Goal: Task Accomplishment & Management: Manage account settings

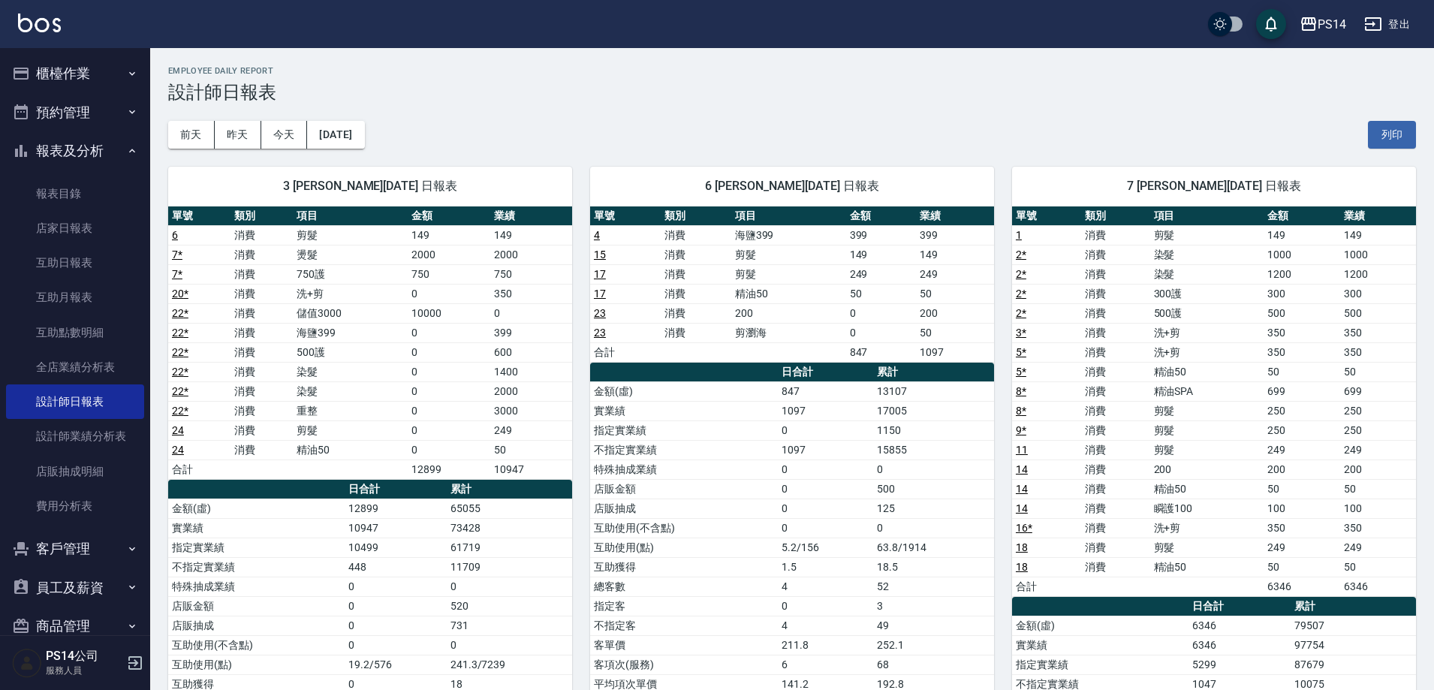
scroll to position [451, 0]
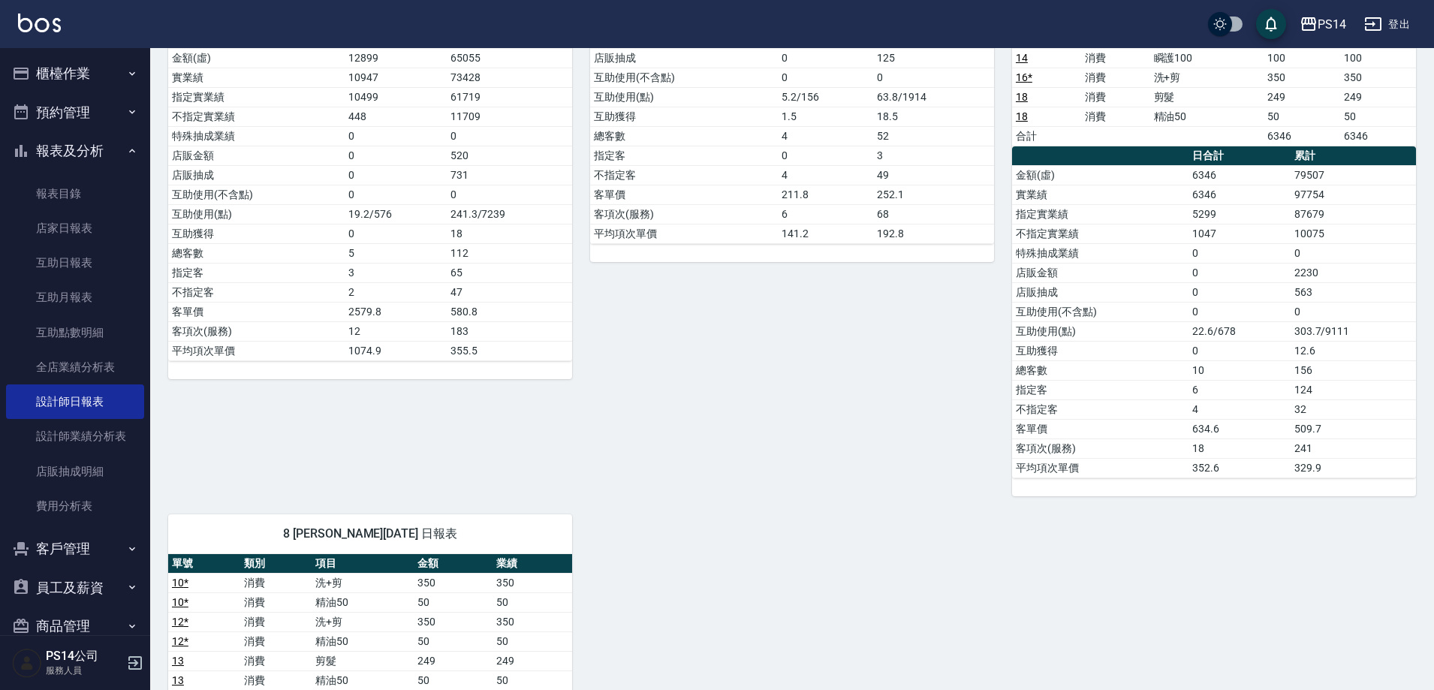
click at [65, 153] on button "報表及分析" at bounding box center [75, 150] width 138 height 39
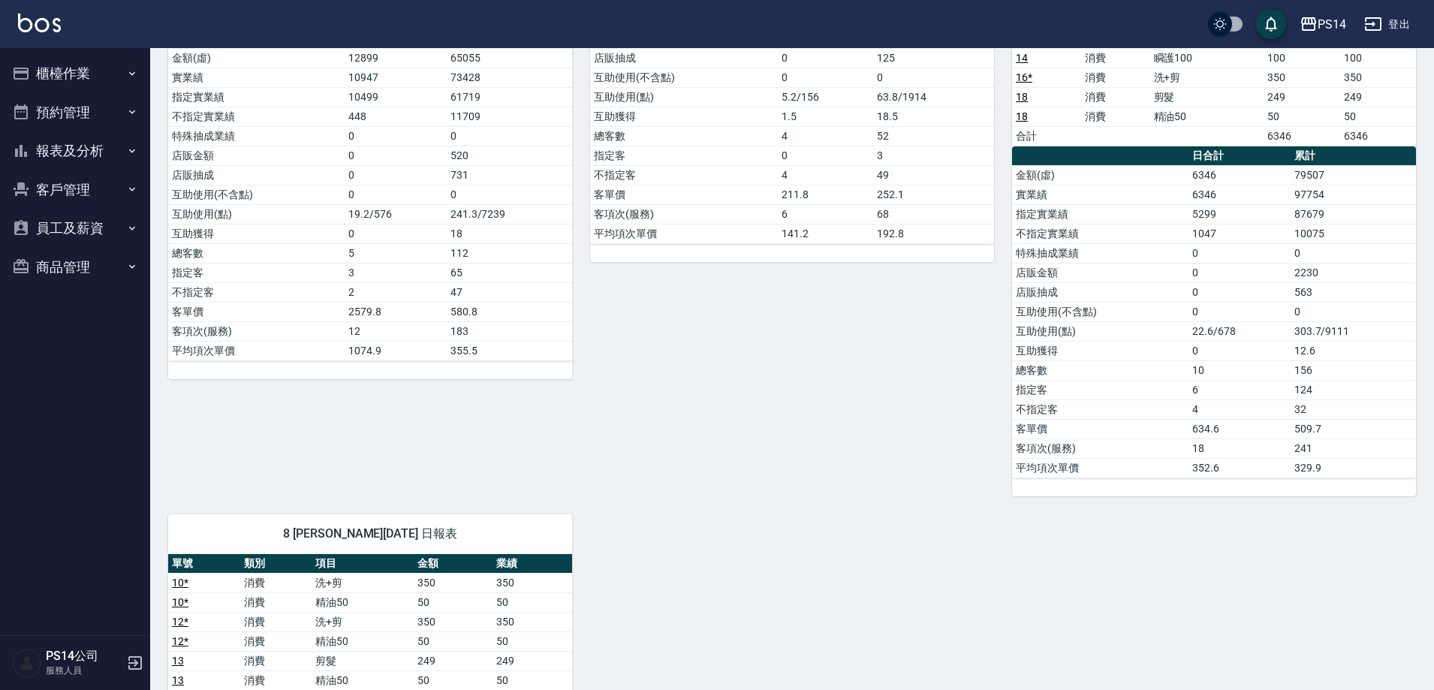
click at [73, 68] on button "櫃檯作業" at bounding box center [75, 73] width 138 height 39
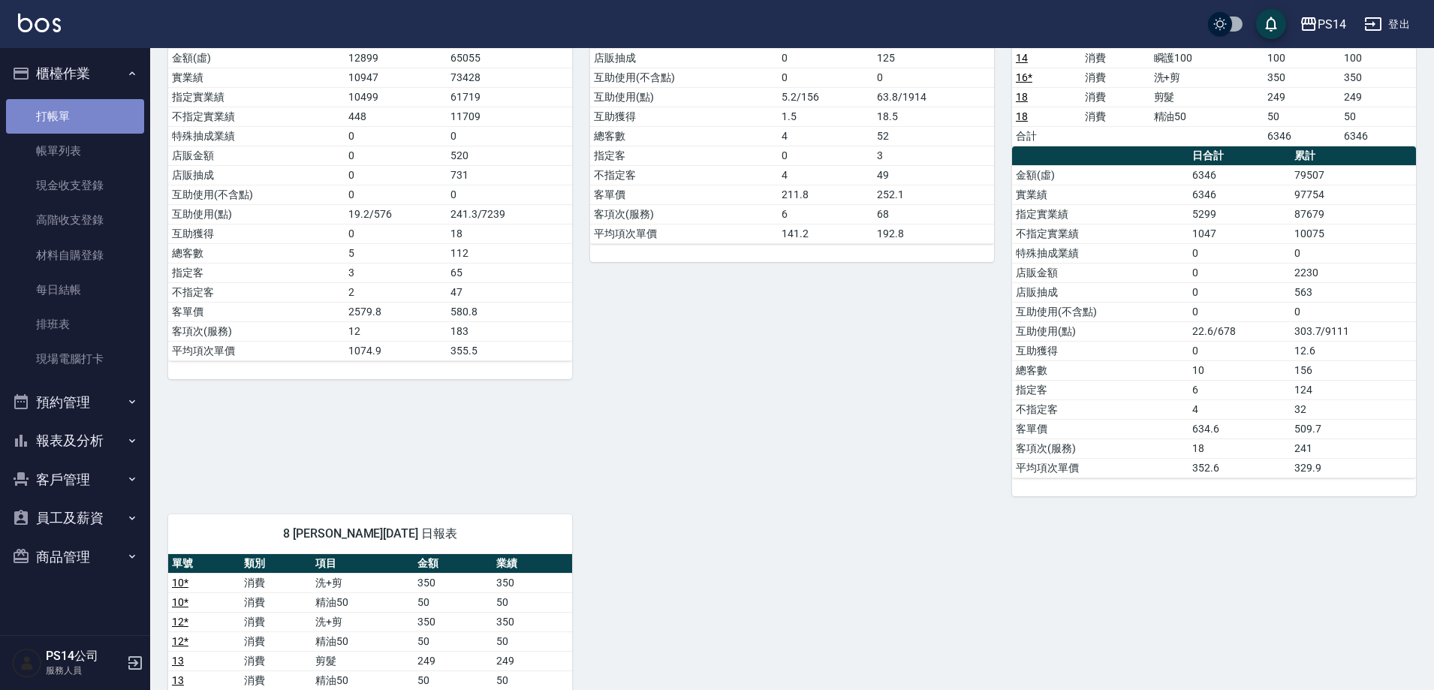
click at [74, 112] on link "打帳單" at bounding box center [75, 116] width 138 height 35
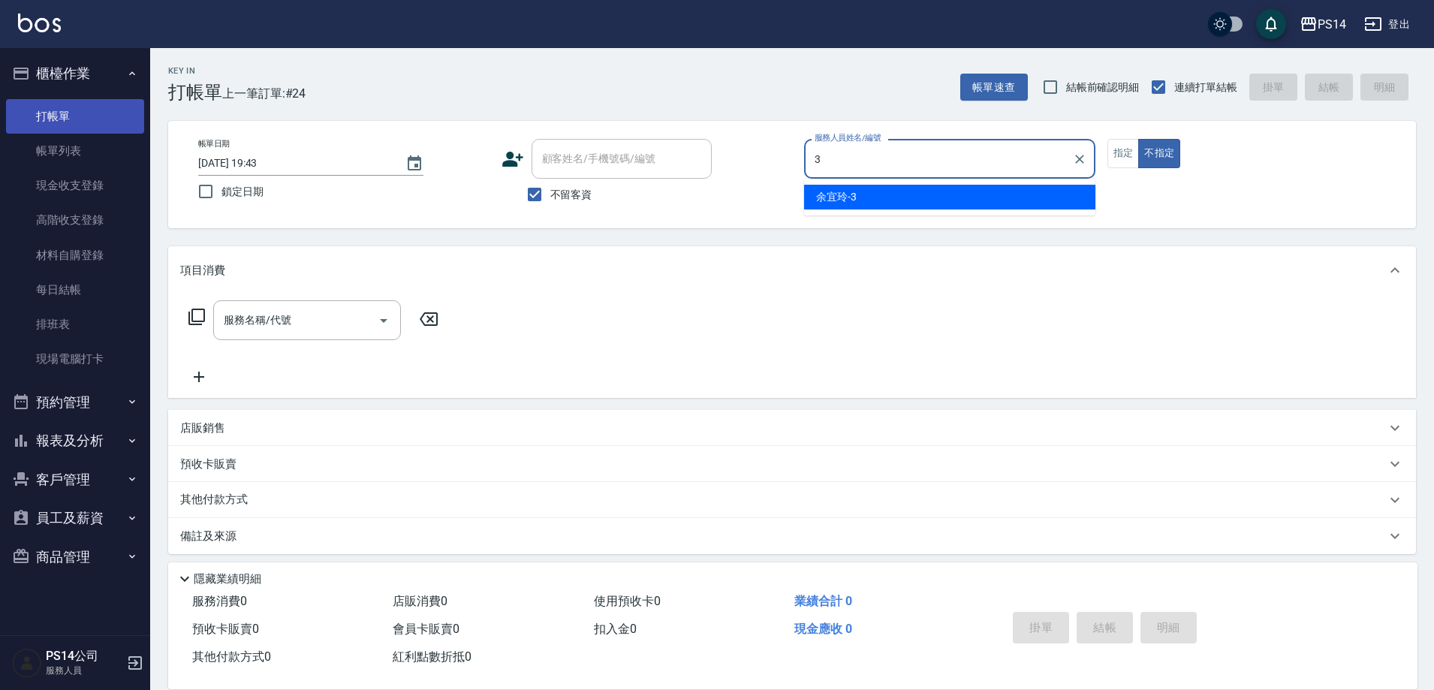
type input "余宜玲-3"
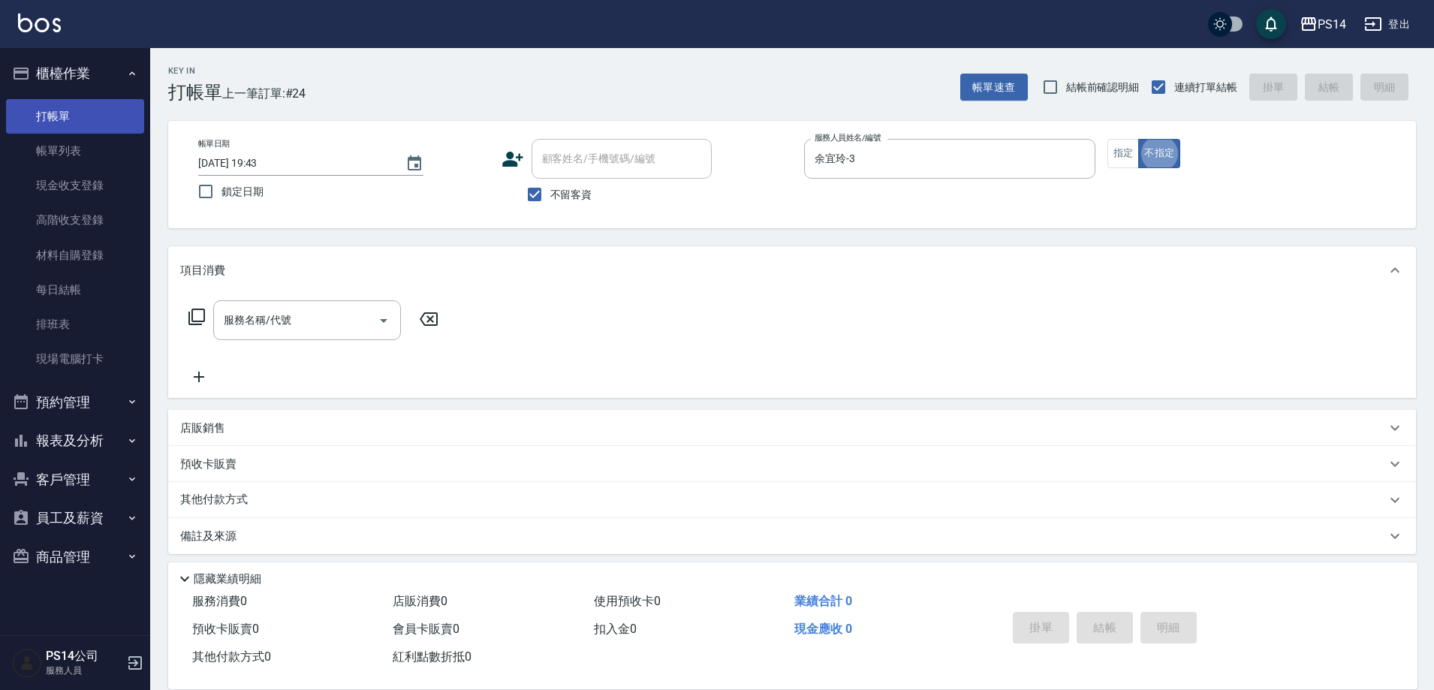
type button "false"
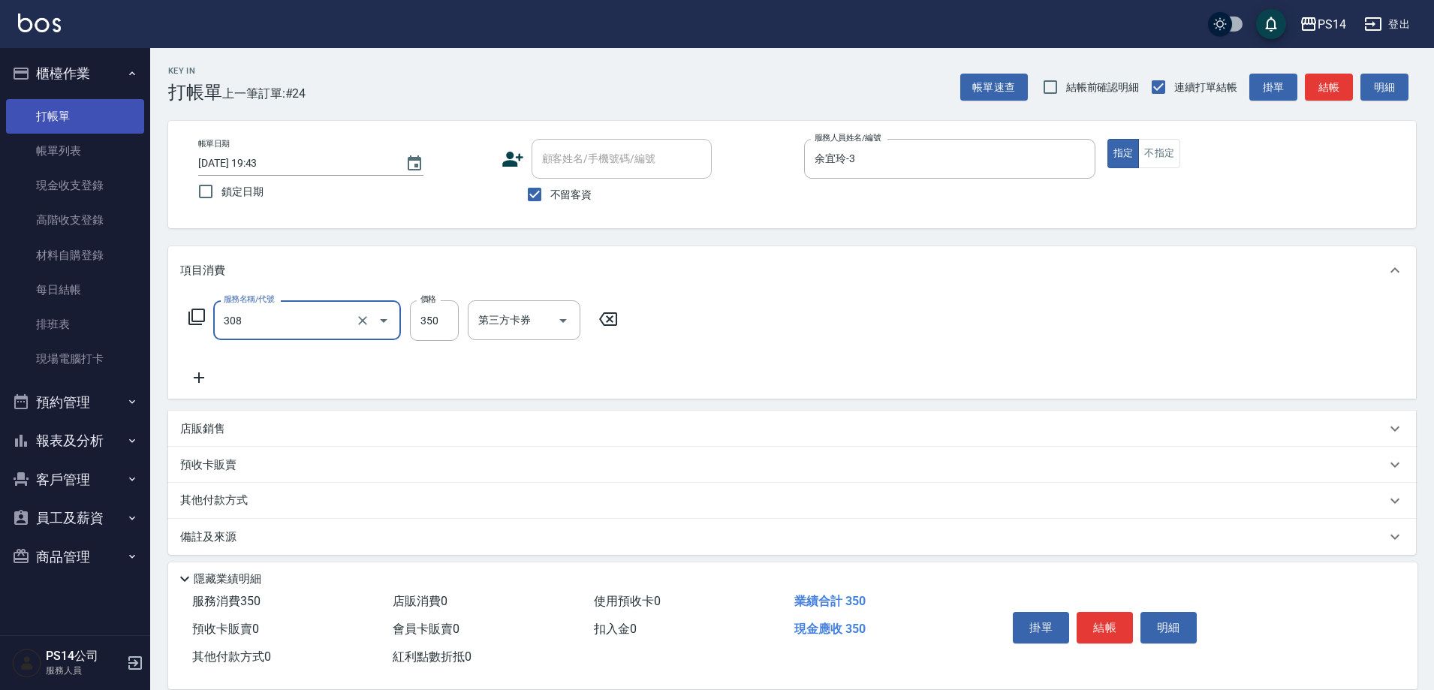
type input "洗+剪(308)"
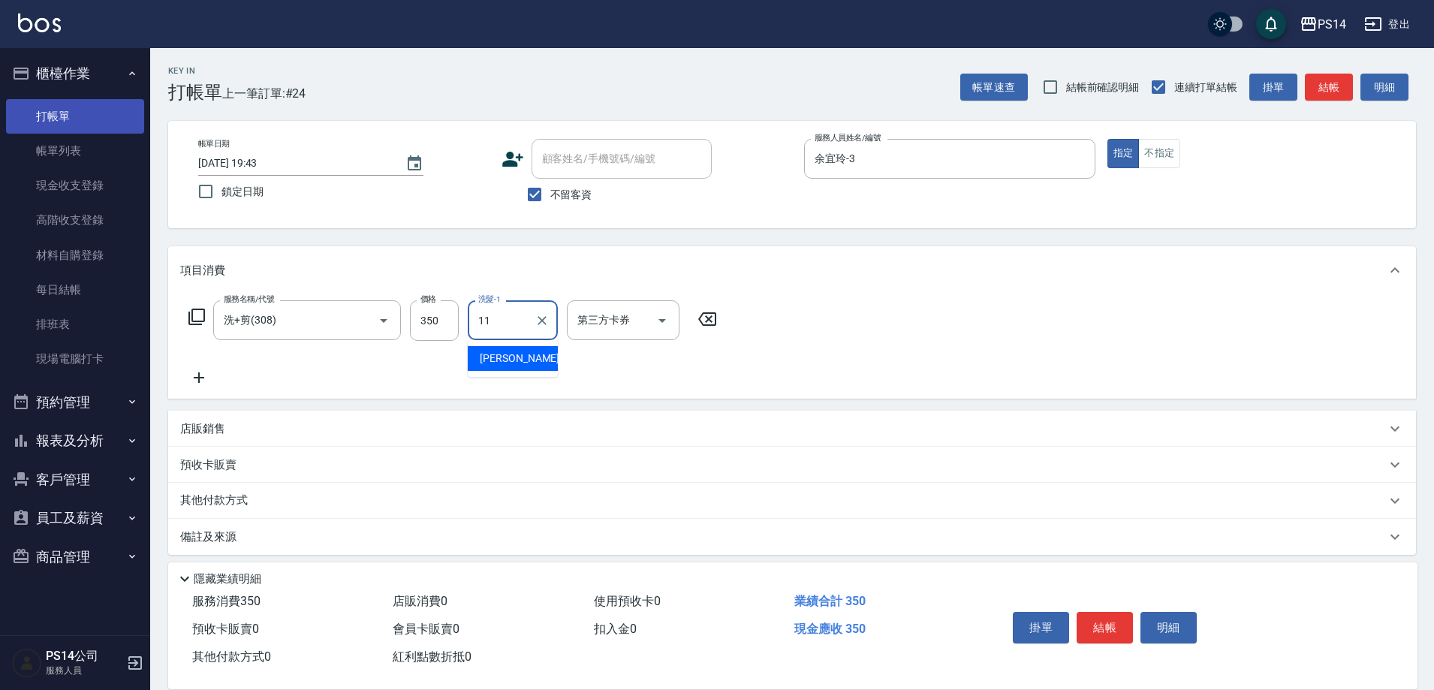
type input "林川富-11"
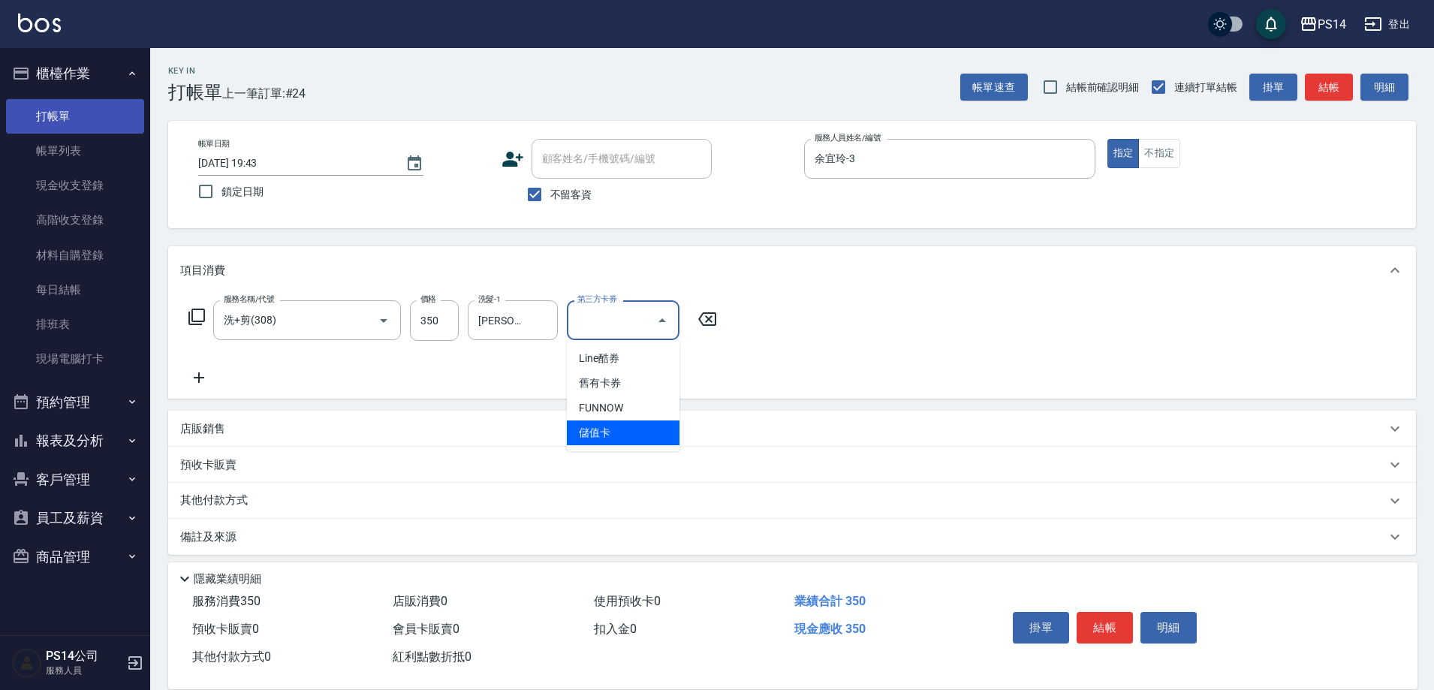
type input "儲值卡"
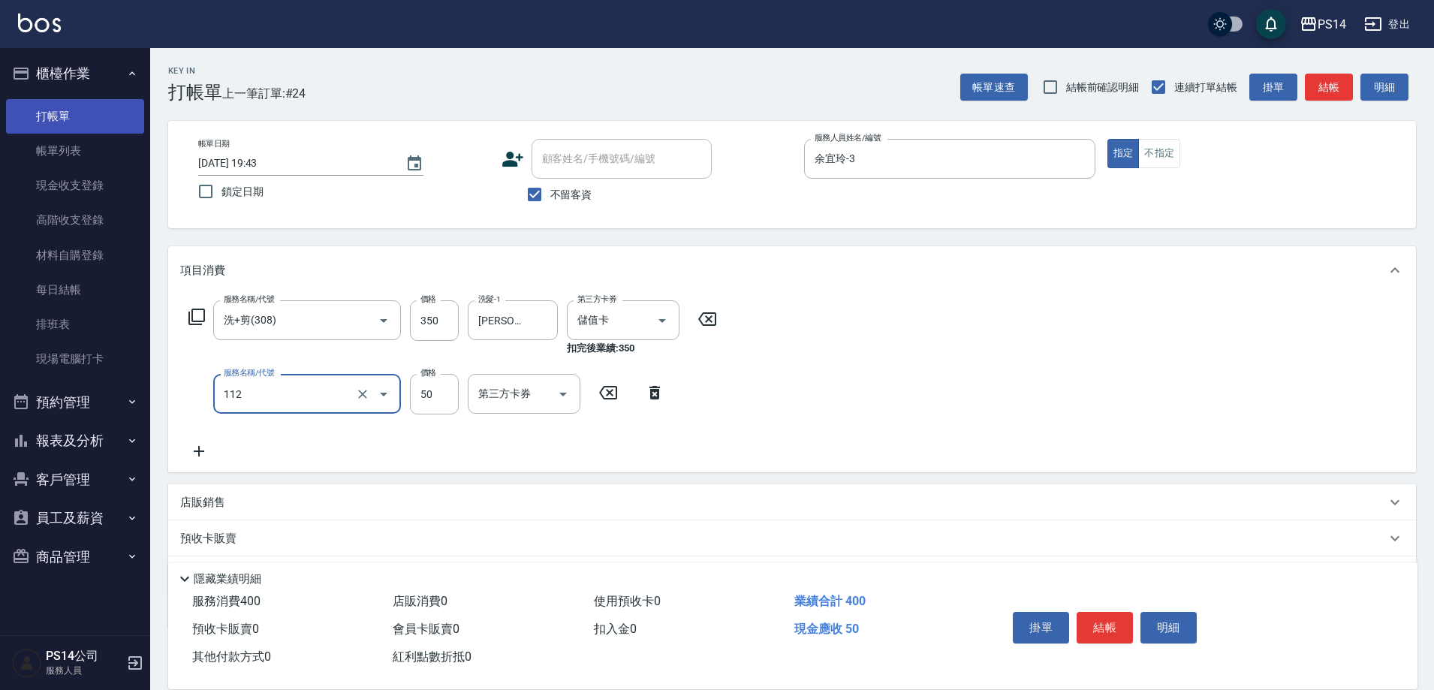
type input "精油50(112)"
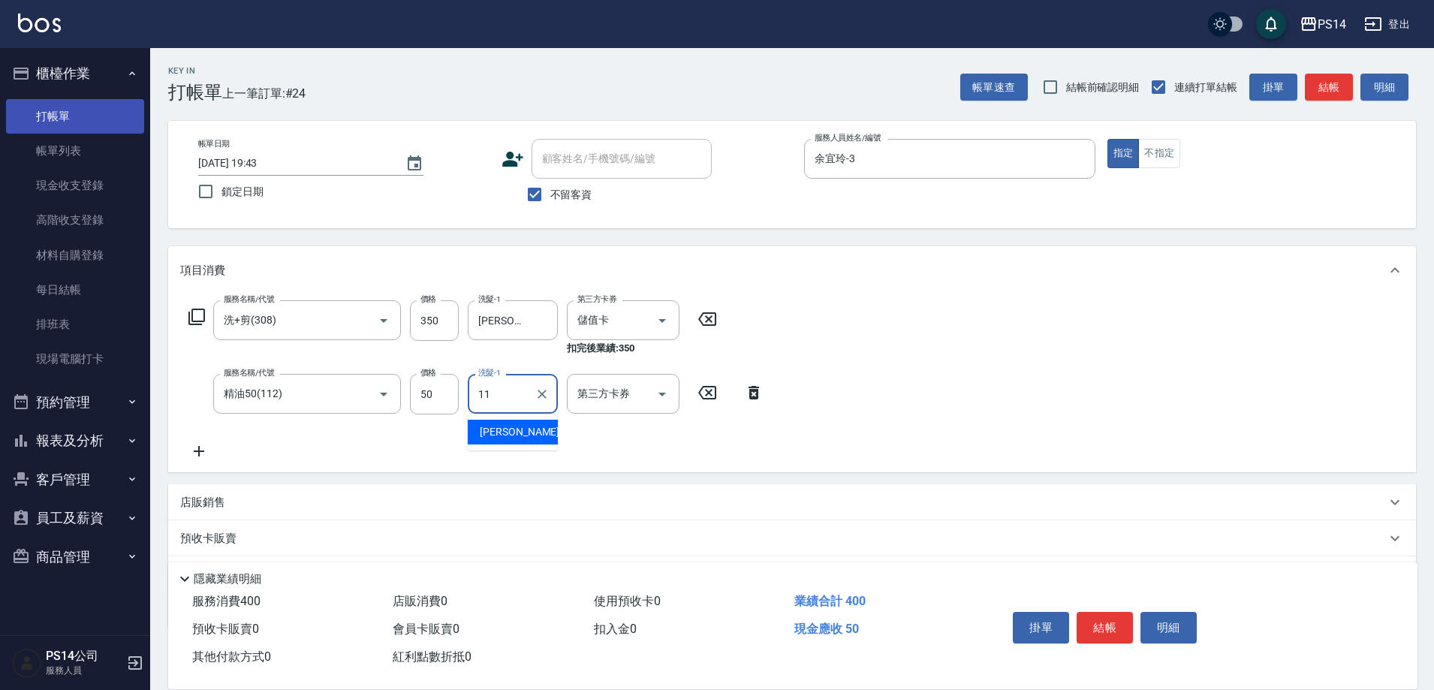
type input "林川富-11"
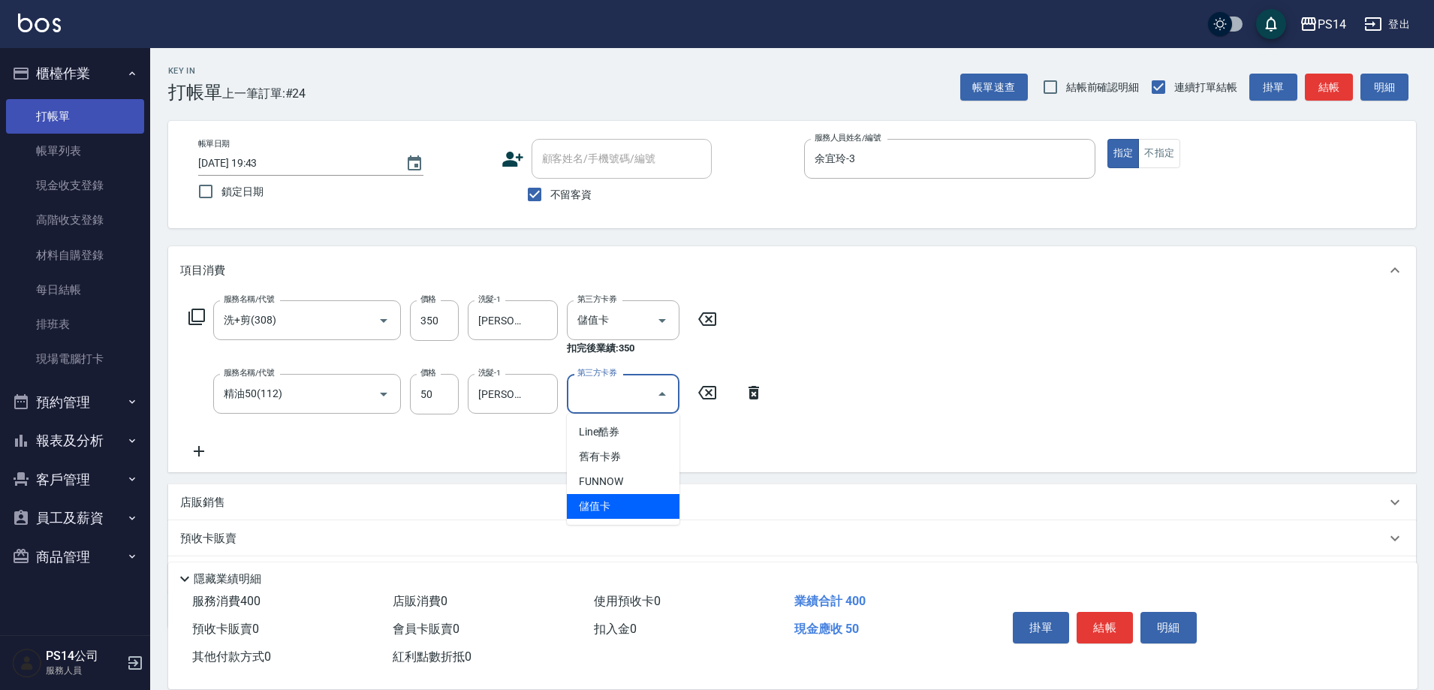
type input "儲值卡"
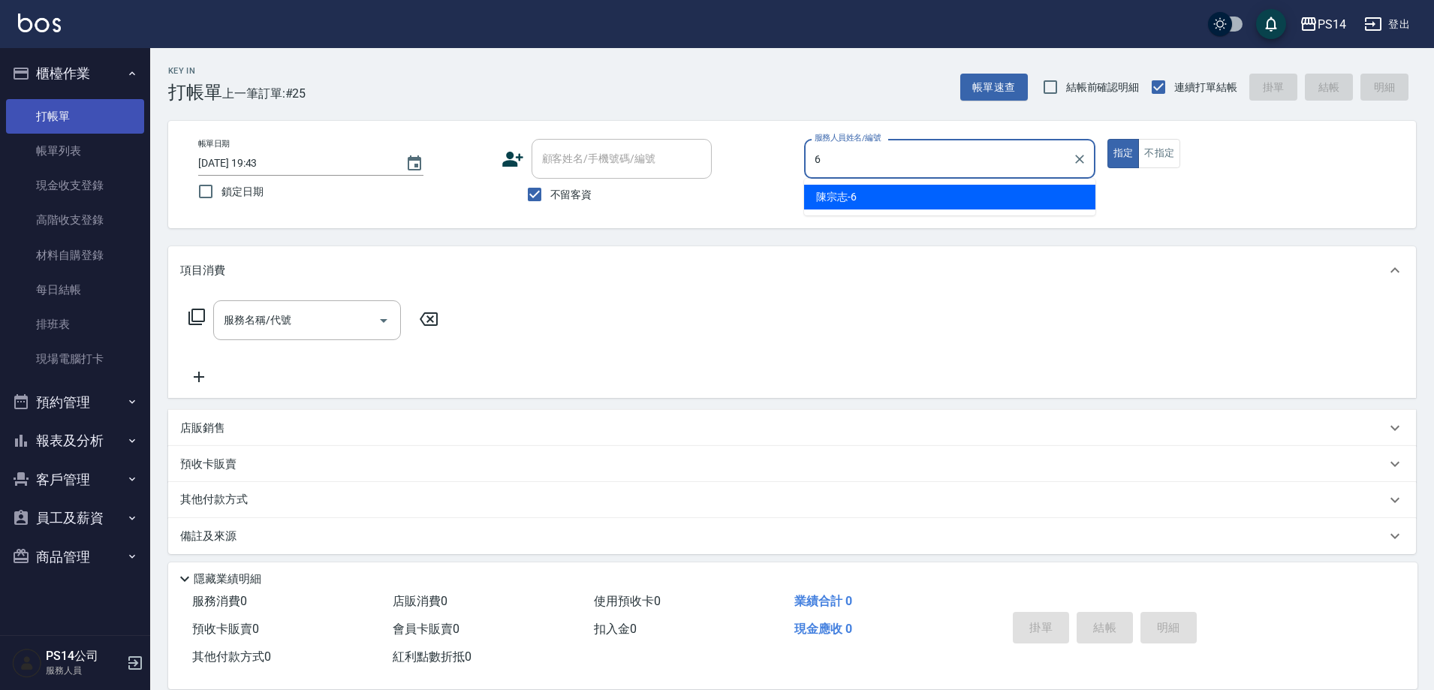
type input "陳宗志-6"
type button "true"
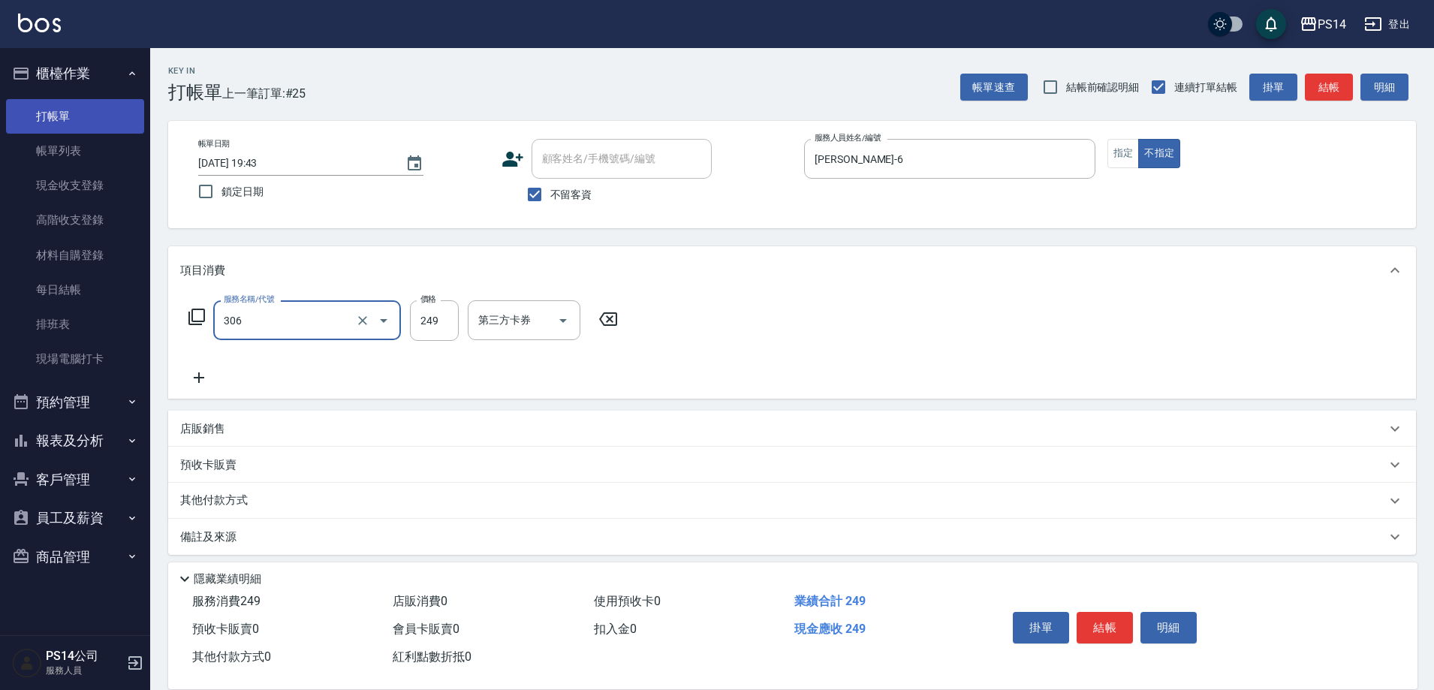
type input "剪髮(306)"
type input "林川富-11"
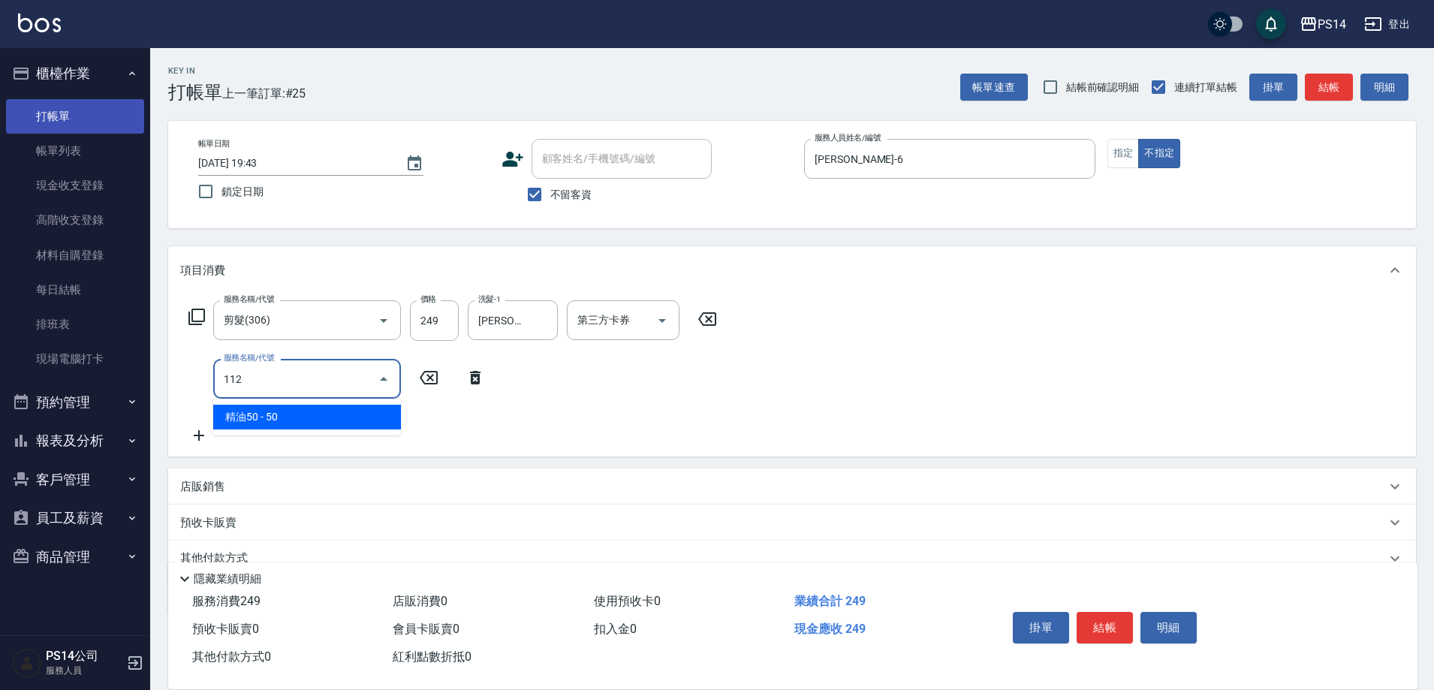
type input "精油50(112)"
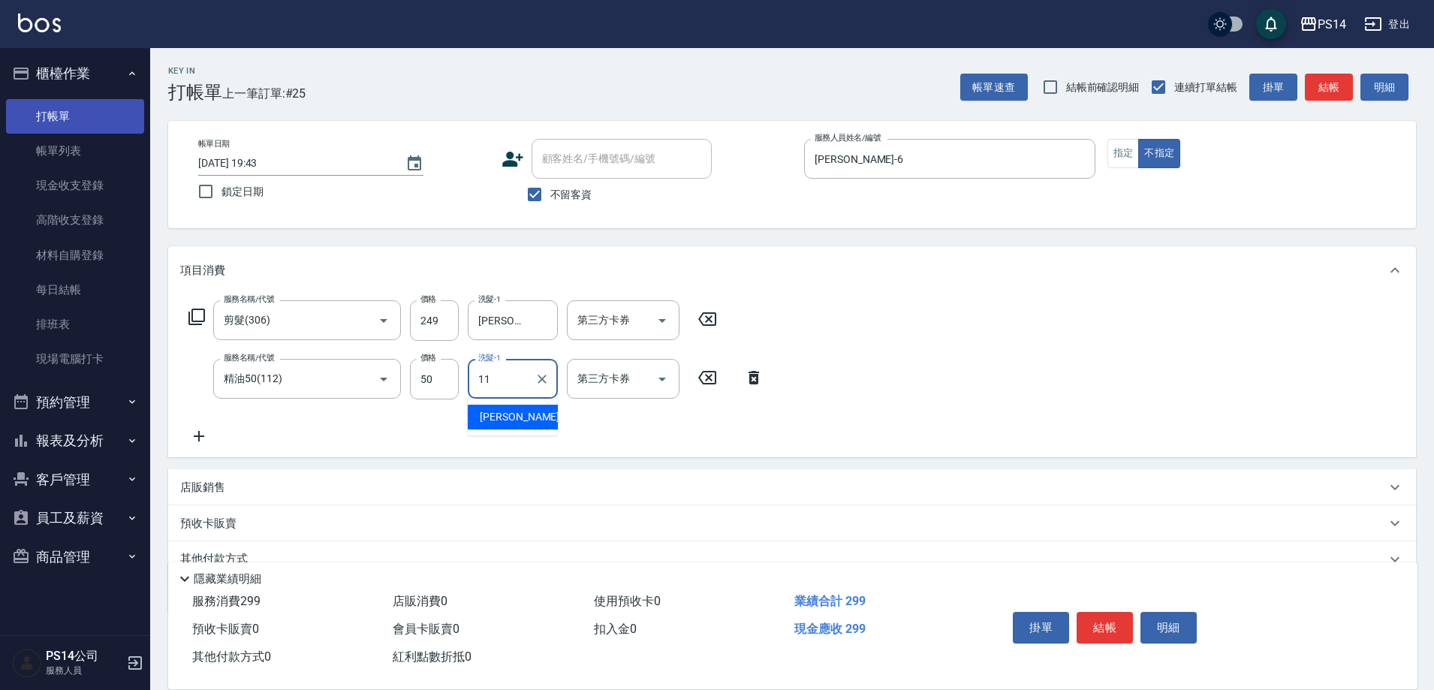
type input "林川富-11"
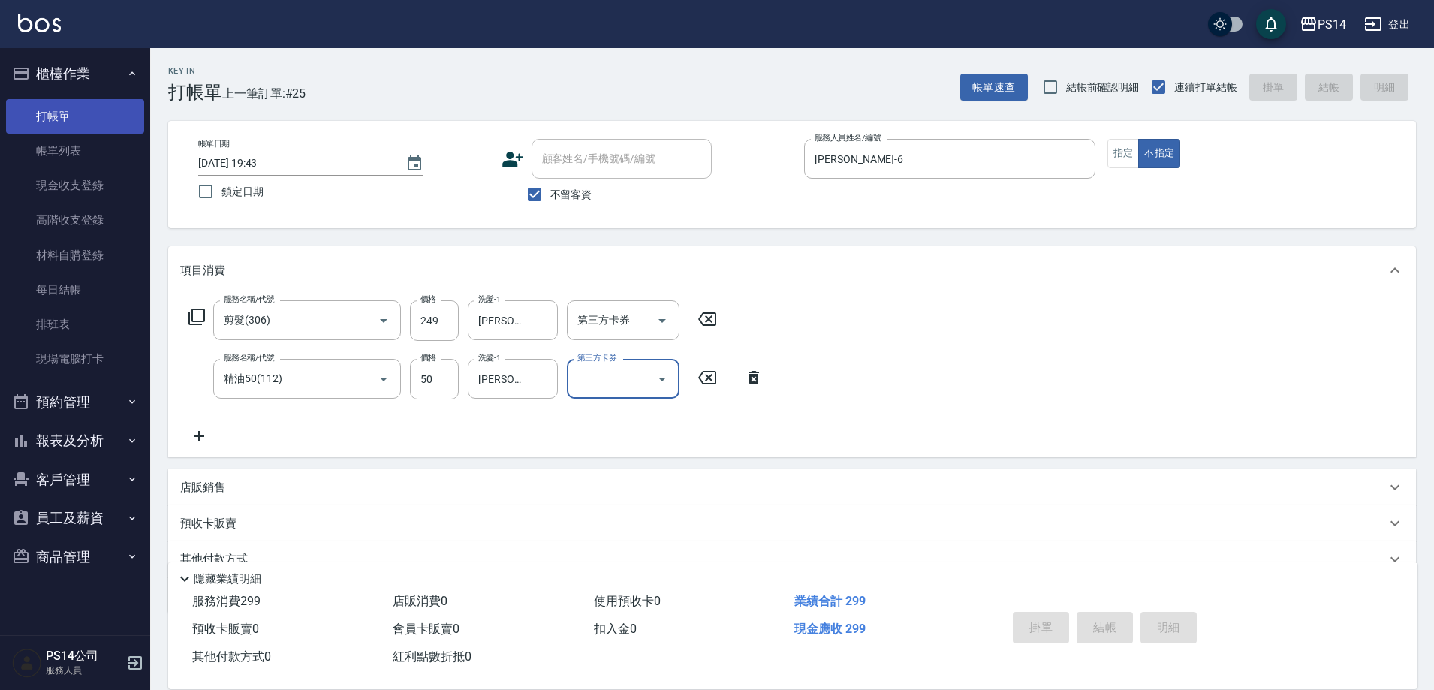
type input "2025/10/13 19:48"
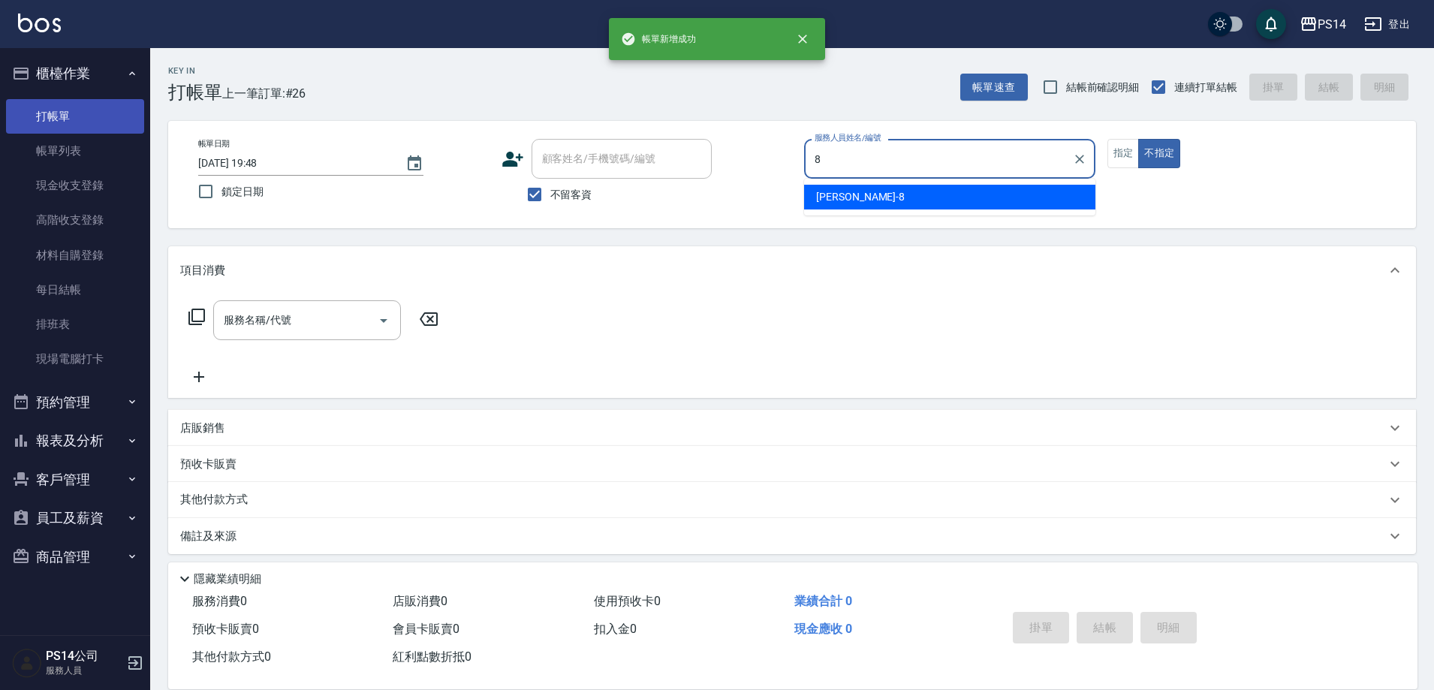
type input "徐于雯-8"
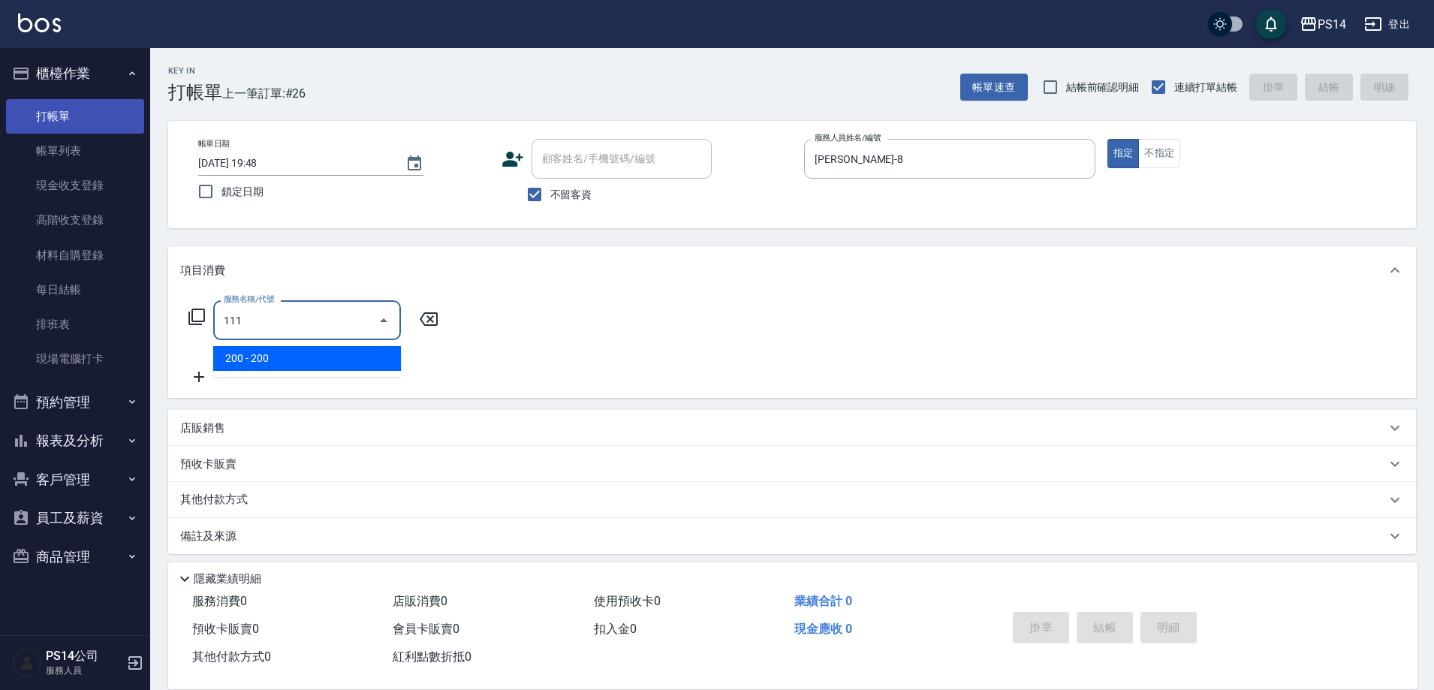
type input "200(111)"
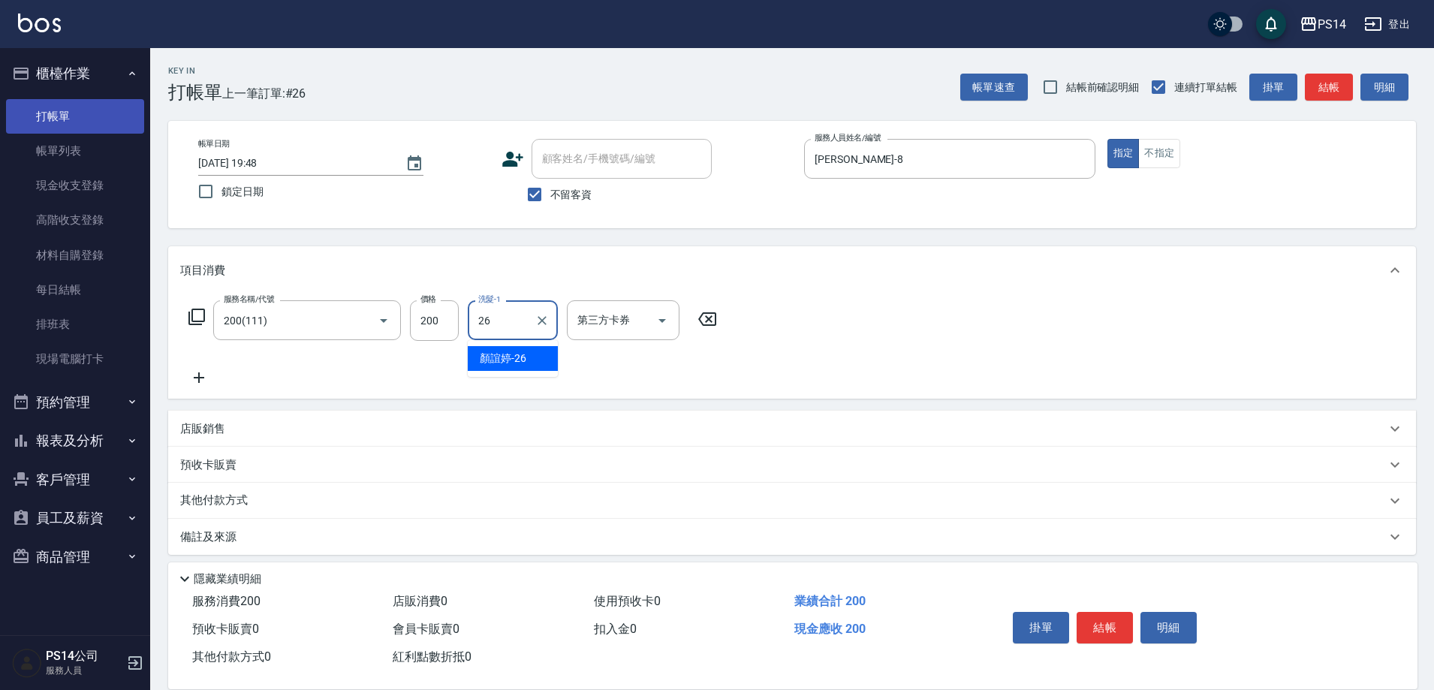
type input "顏誼婷-26"
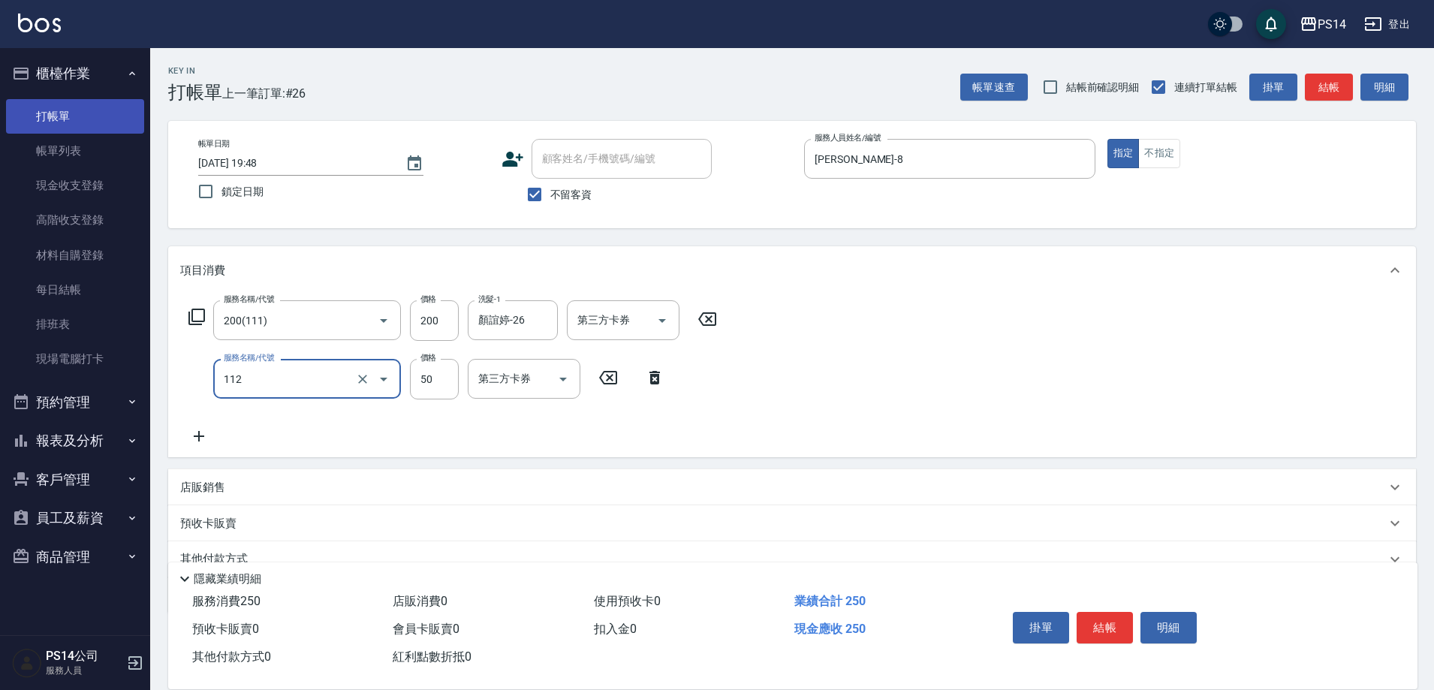
type input "精油50(112)"
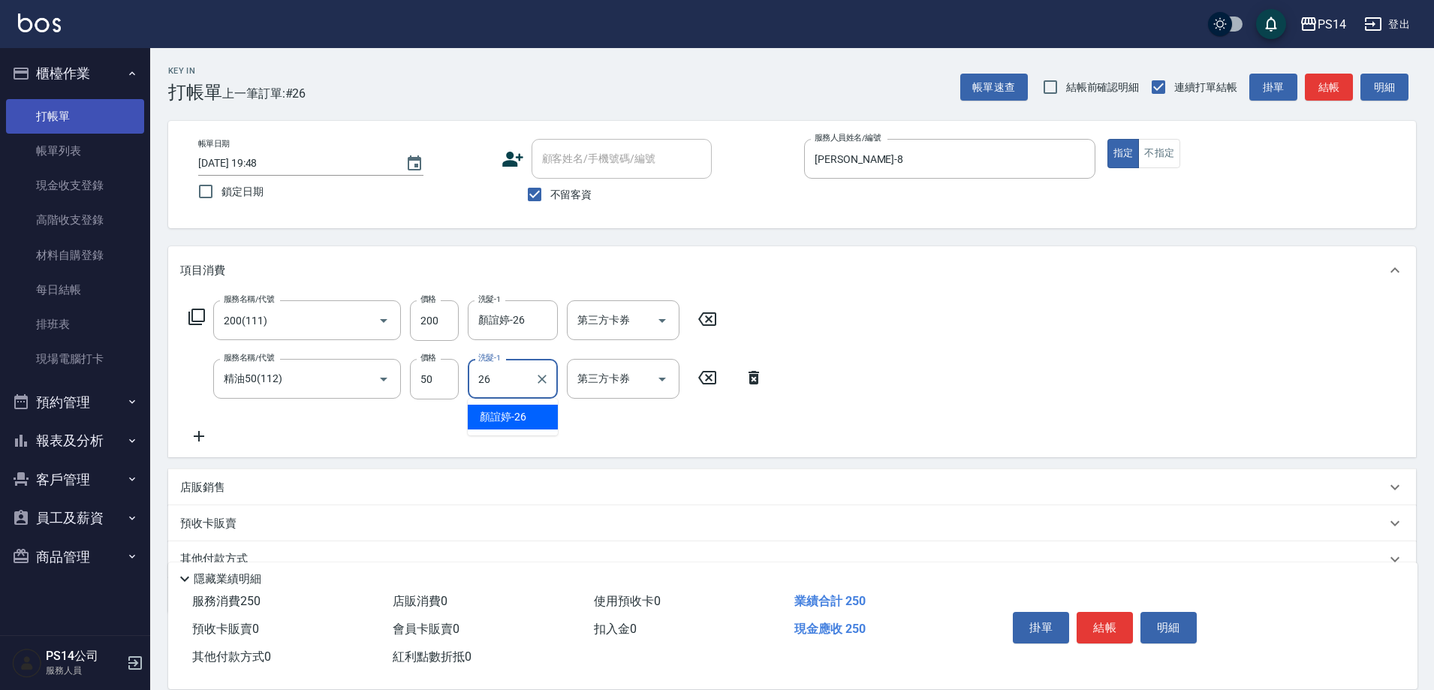
type input "顏誼婷-26"
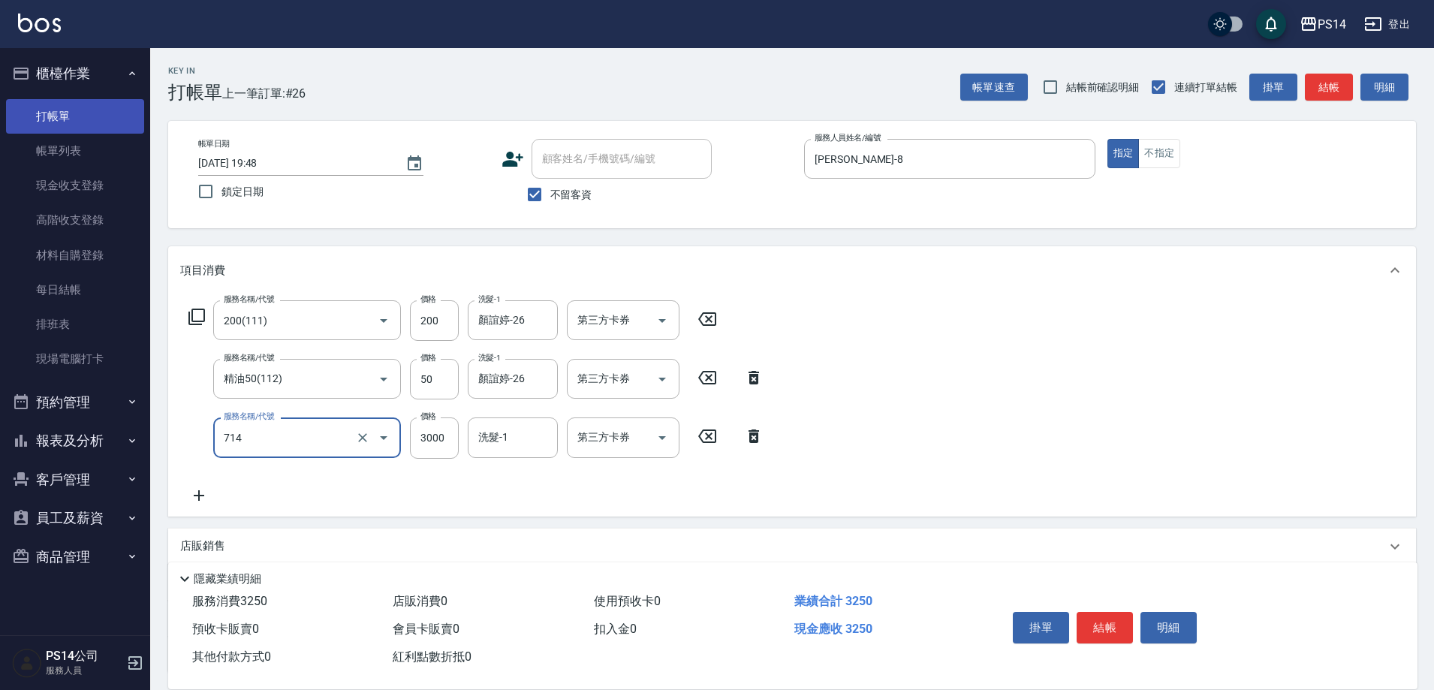
type input "重整(714)"
type input "4000"
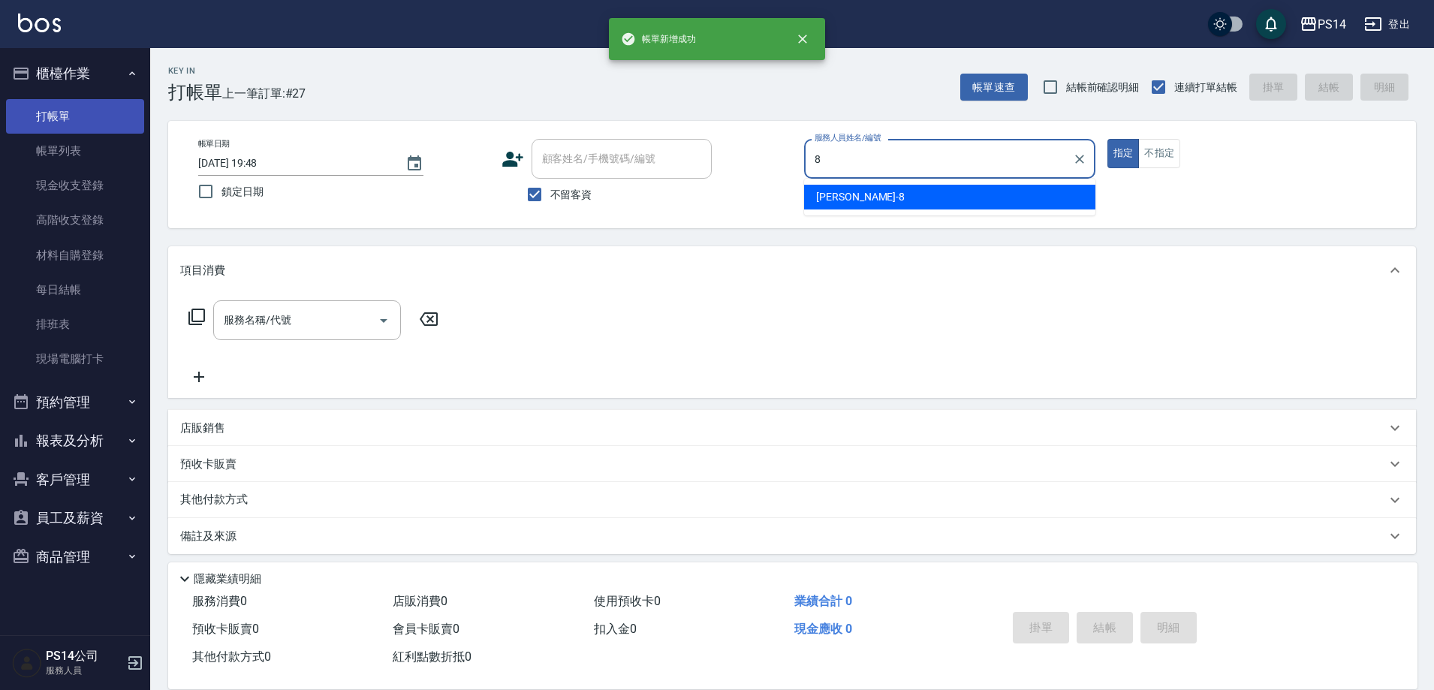
type input "徐于雯-8"
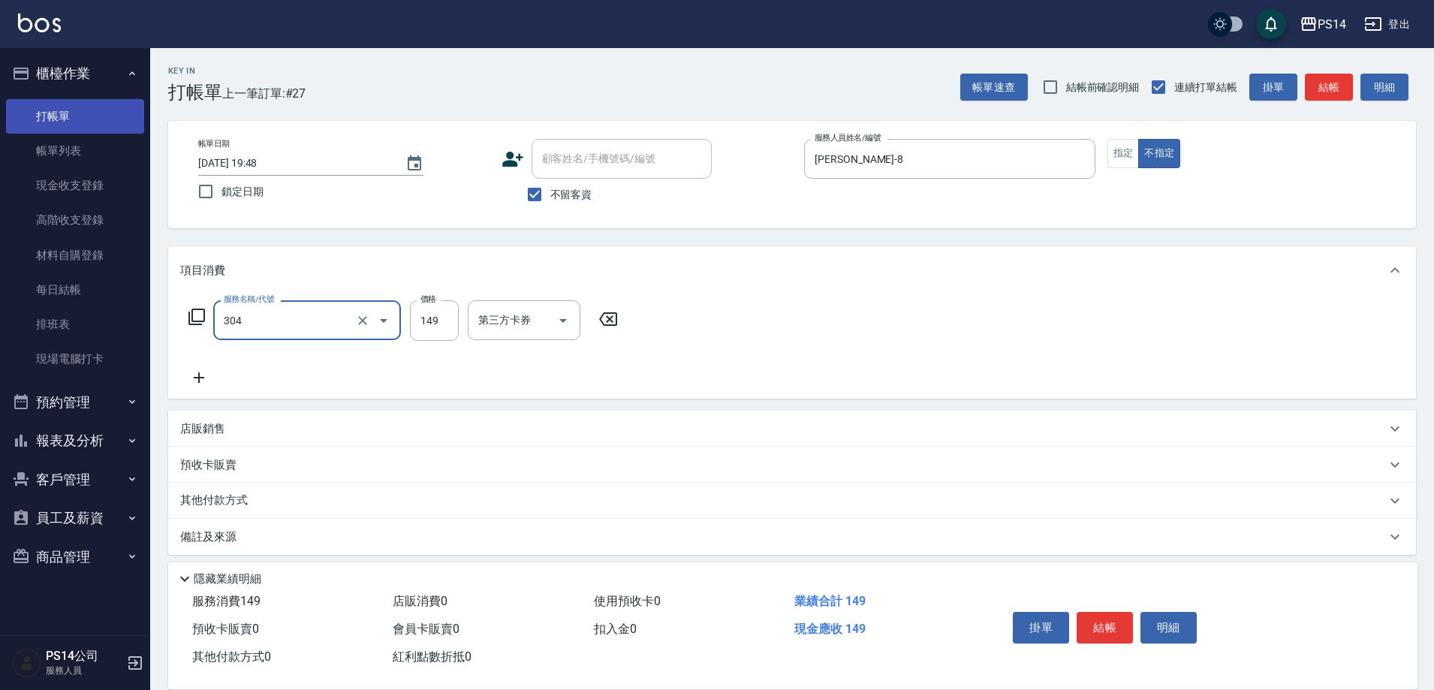
type input "剪髮(304)"
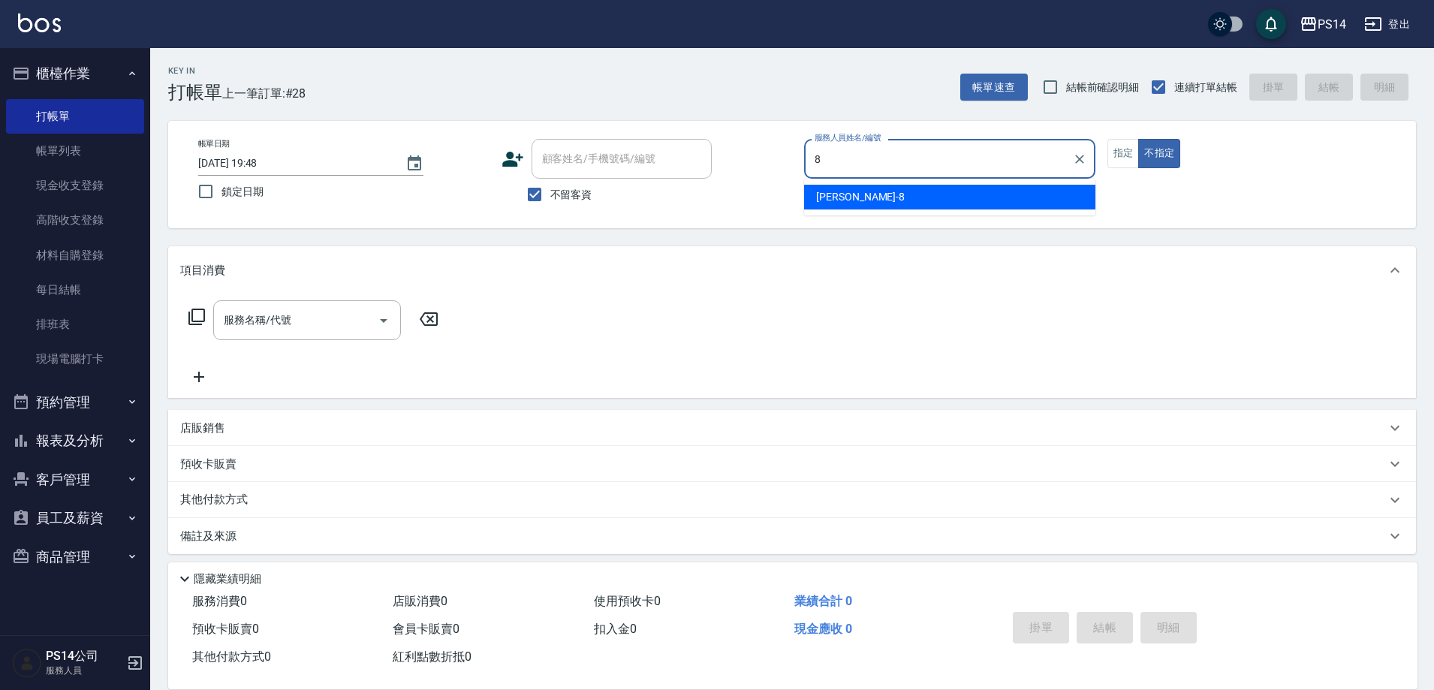
type input "徐于雯-8"
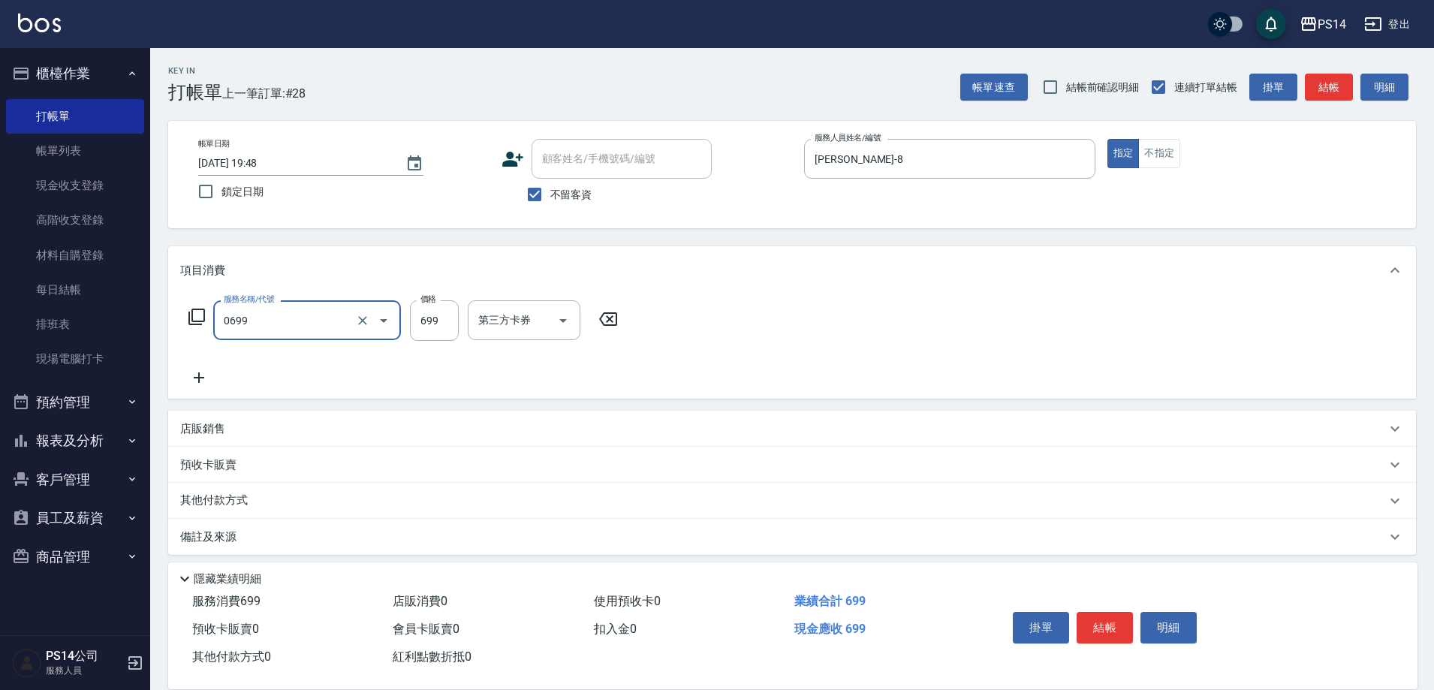
type input "精油SPA(0699)"
type input "599"
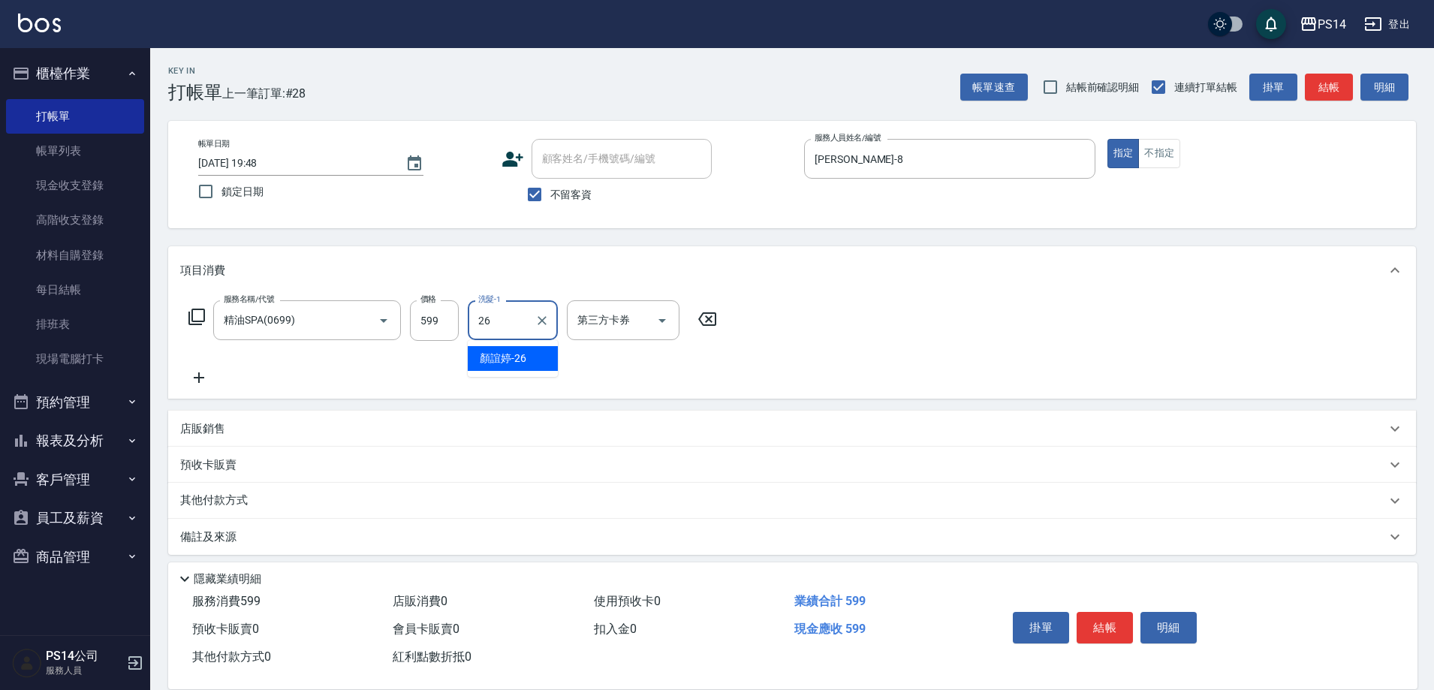
type input "顏誼婷-26"
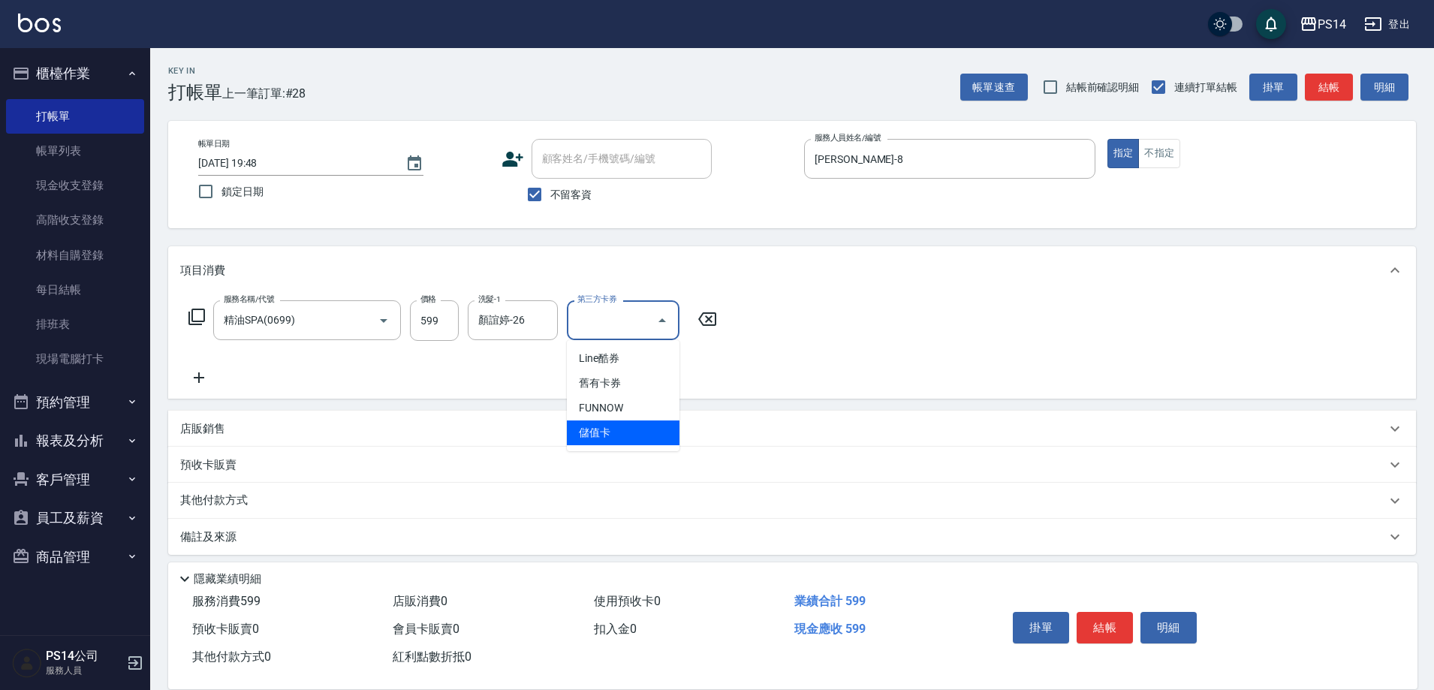
type input "儲值卡"
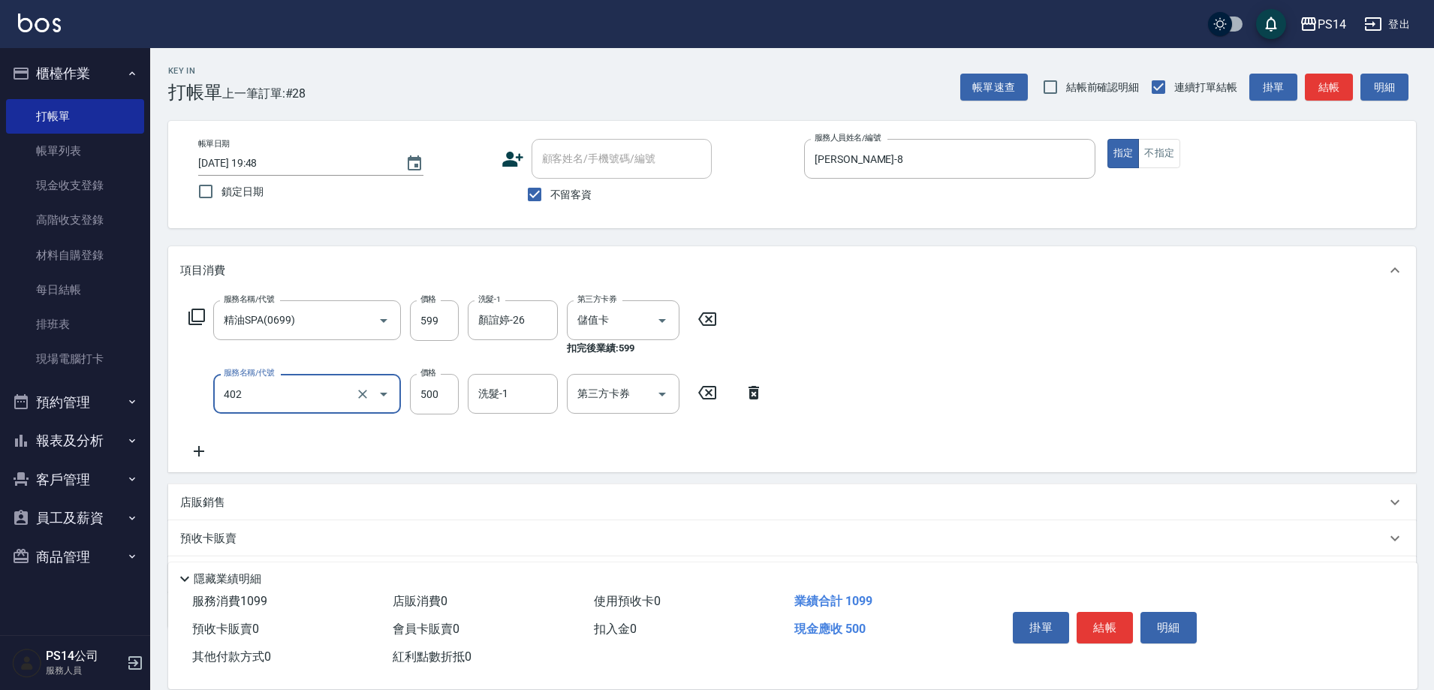
type input "500護(402)"
type input "600"
type input "顏誼婷-26"
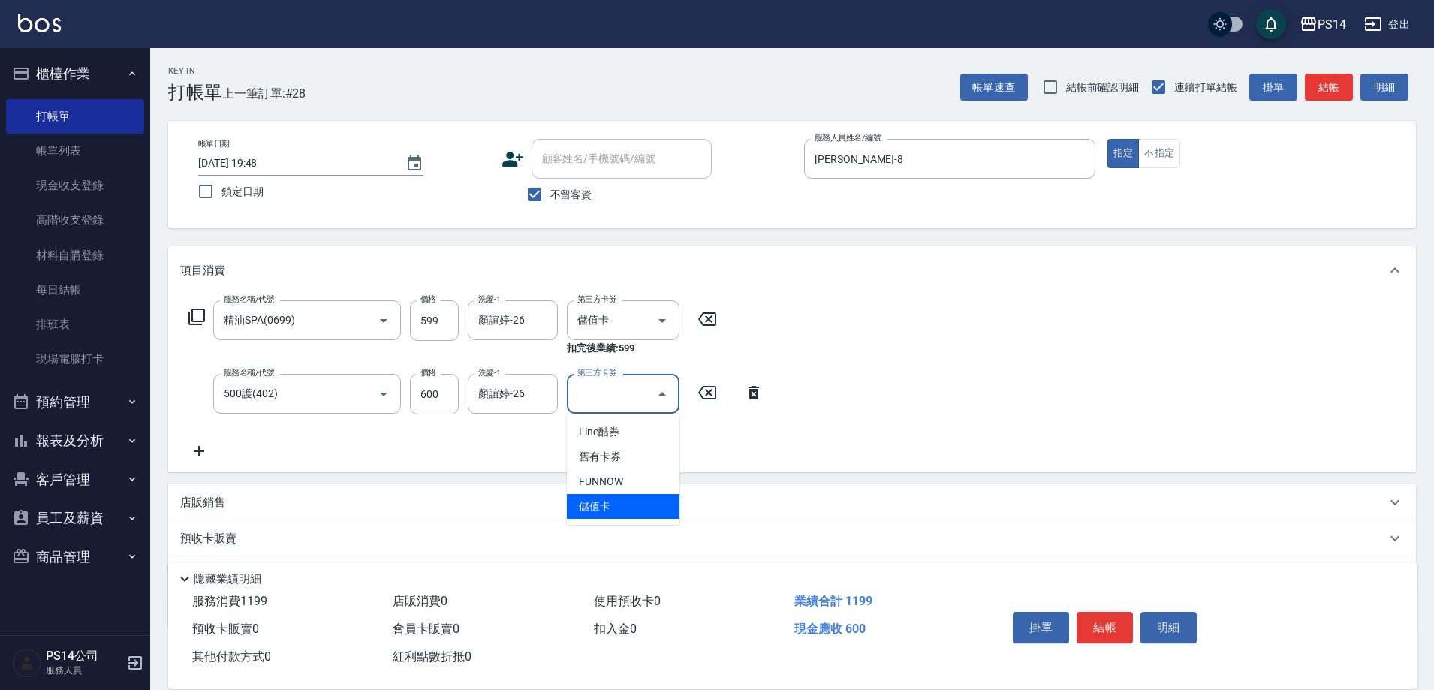
type input "儲值卡"
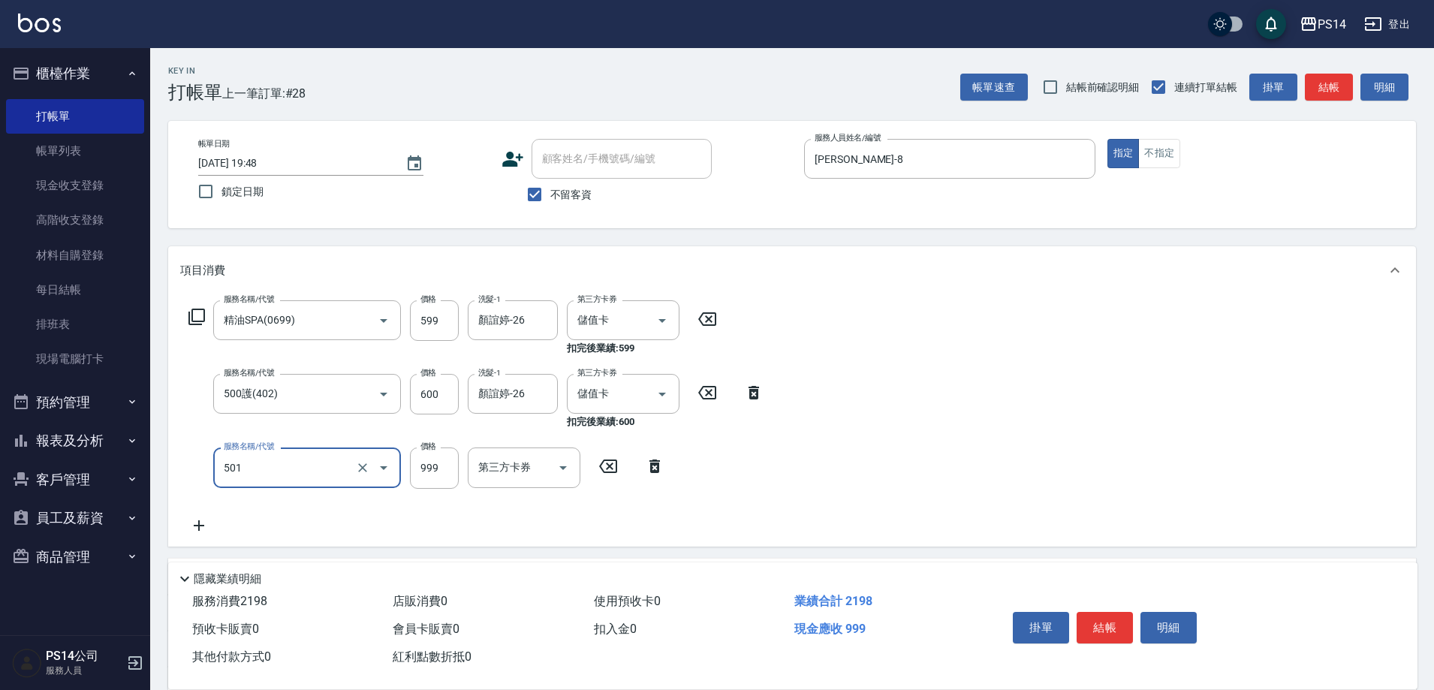
type input "染髮(501)"
type input "1300"
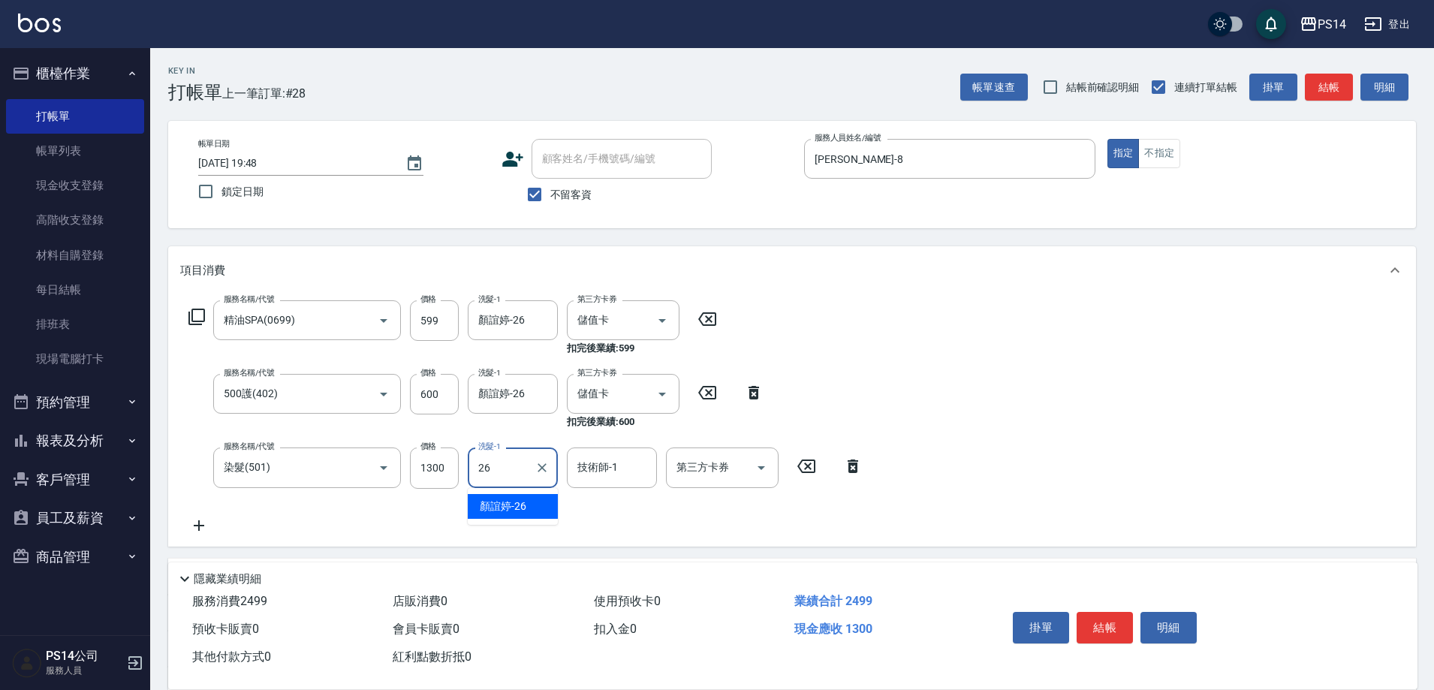
type input "顏誼婷-26"
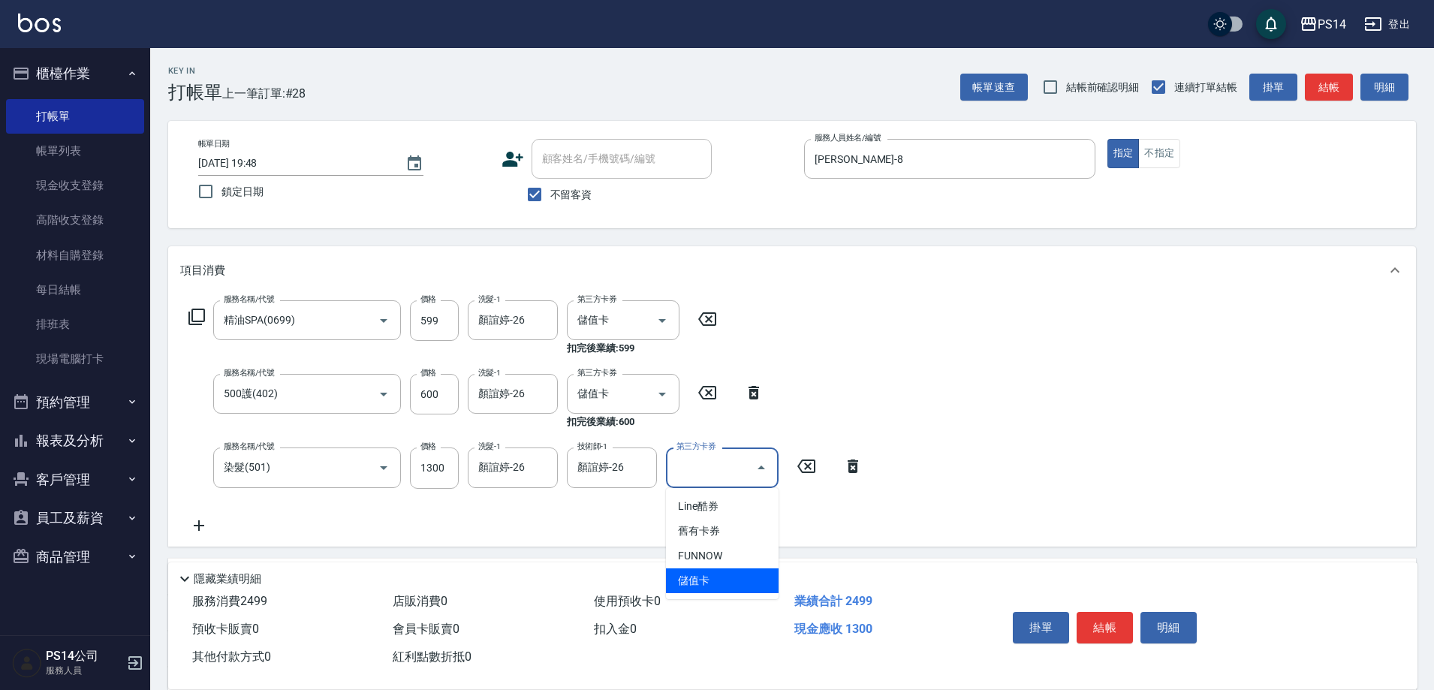
type input "儲值卡"
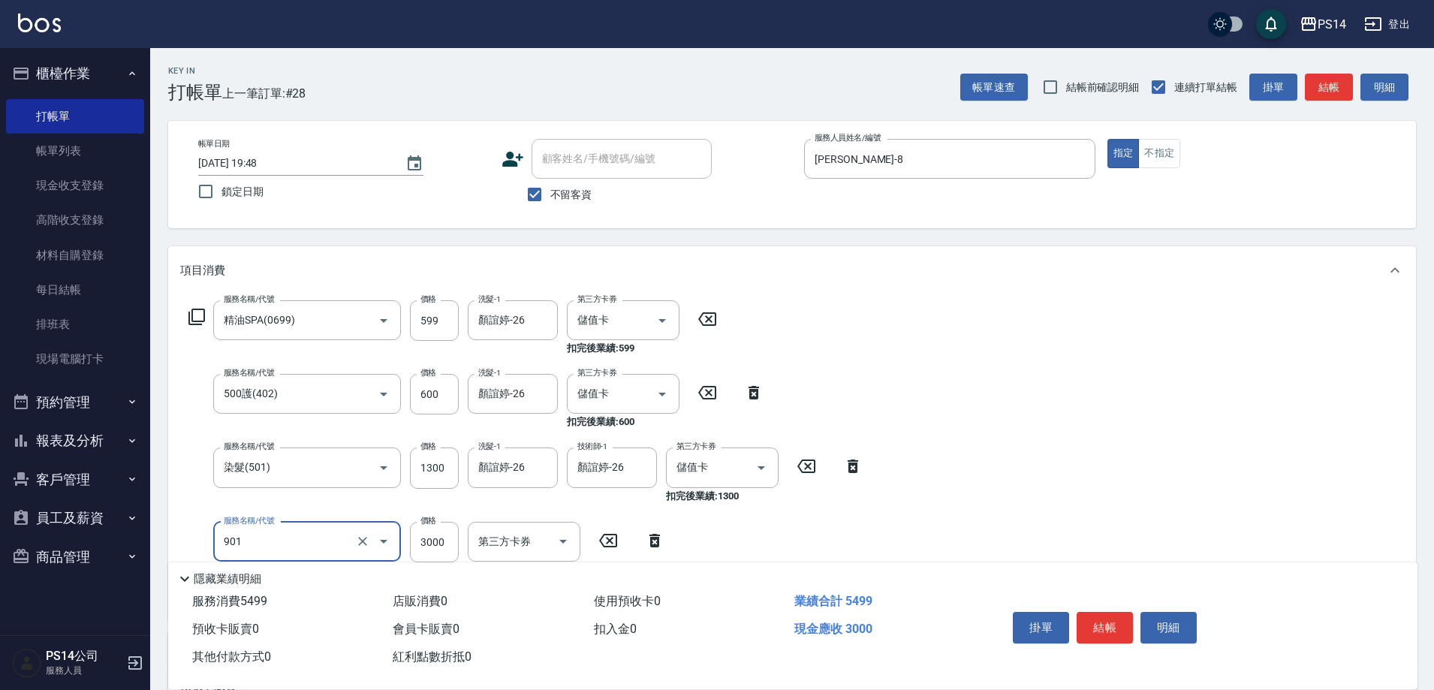
type input "儲值3000(901)"
type input "1798"
click at [1114, 614] on button "結帳" at bounding box center [1105, 628] width 56 height 32
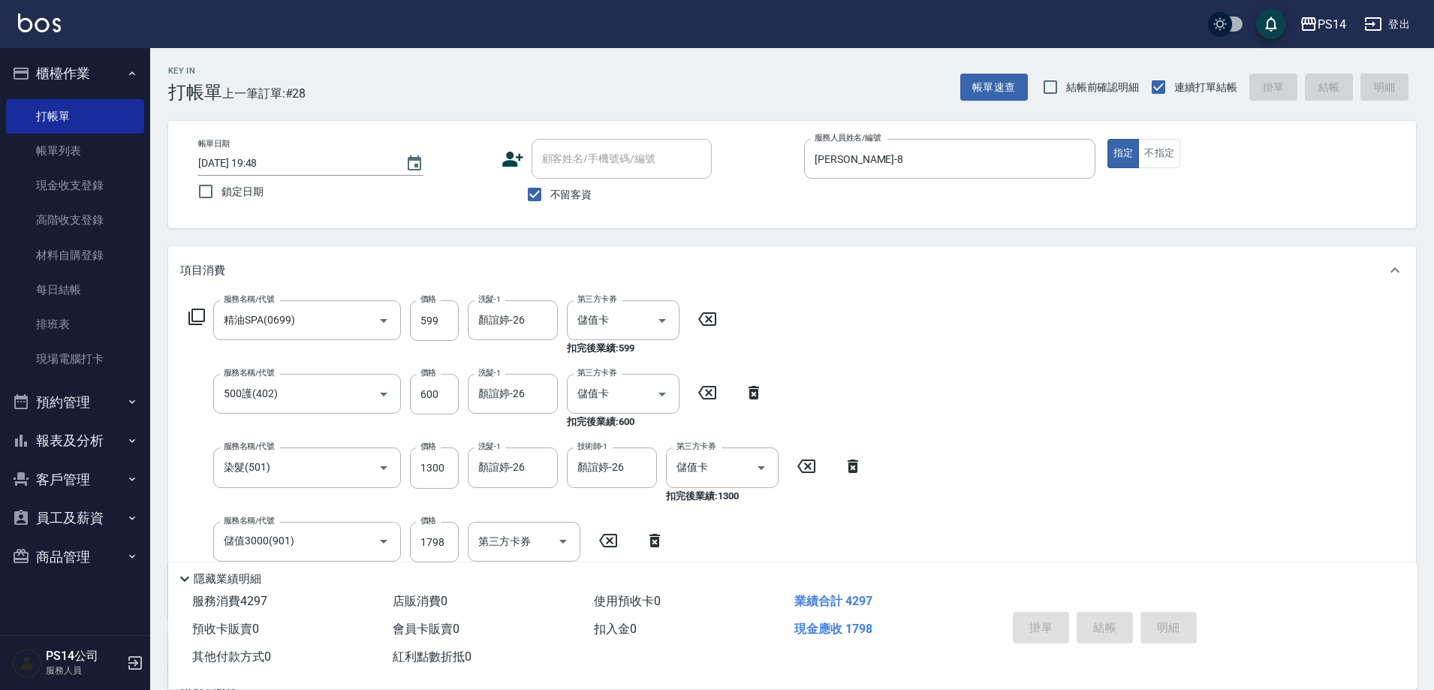
type input "2025/10/13 19:51"
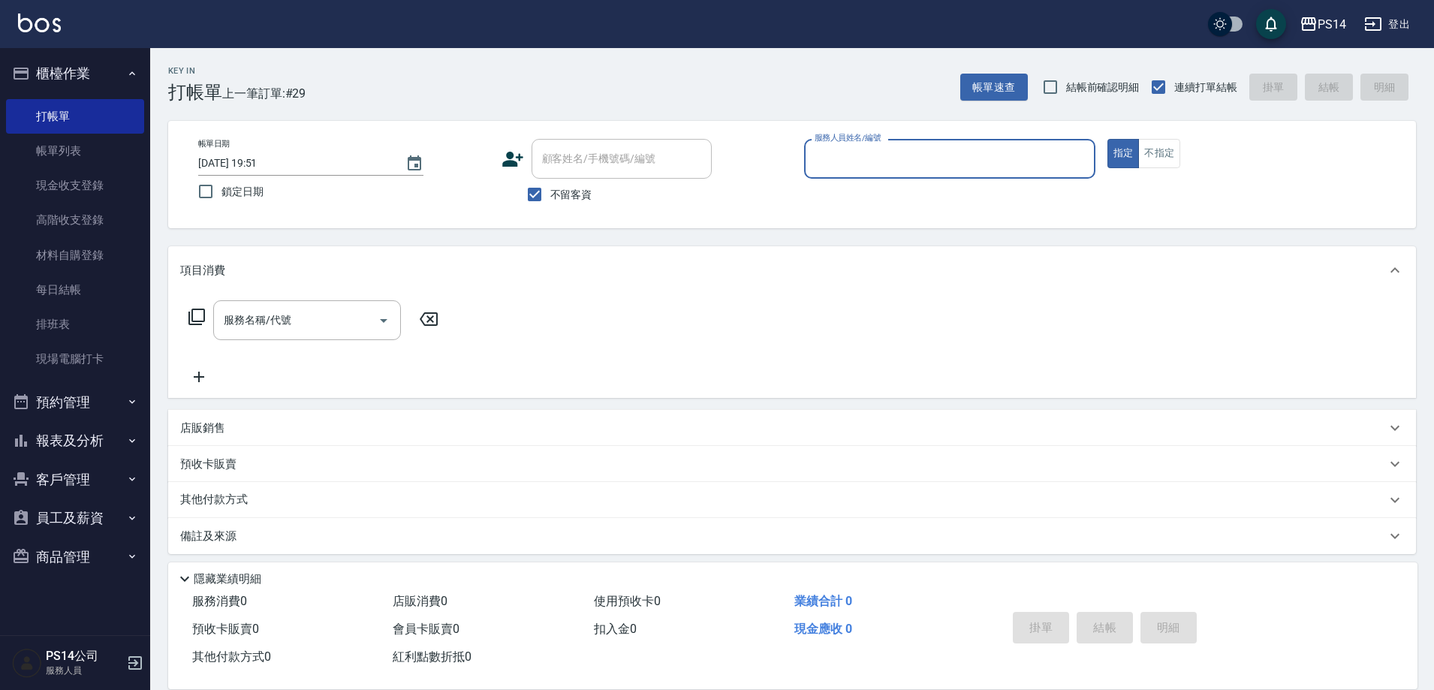
drag, startPoint x: 65, startPoint y: 435, endPoint x: 73, endPoint y: 435, distance: 7.5
click at [73, 435] on button "報表及分析" at bounding box center [75, 440] width 138 height 39
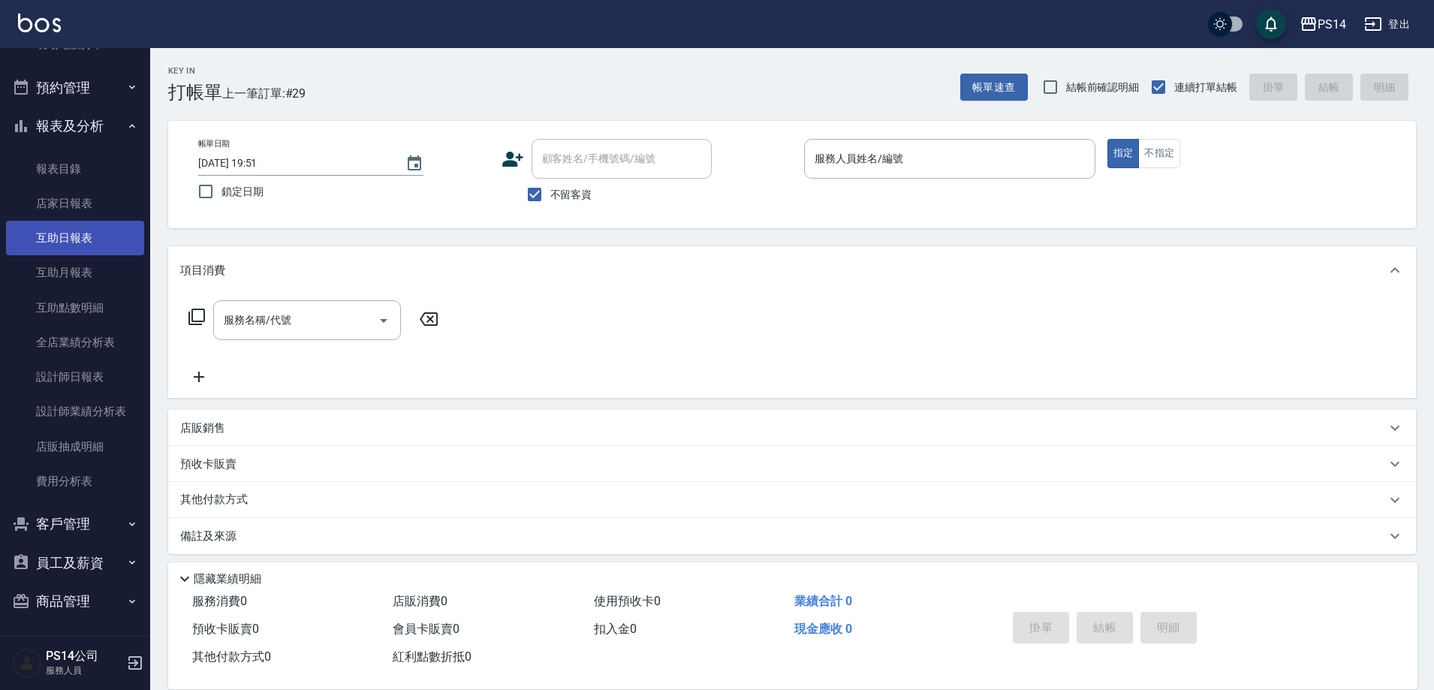
scroll to position [318, 0]
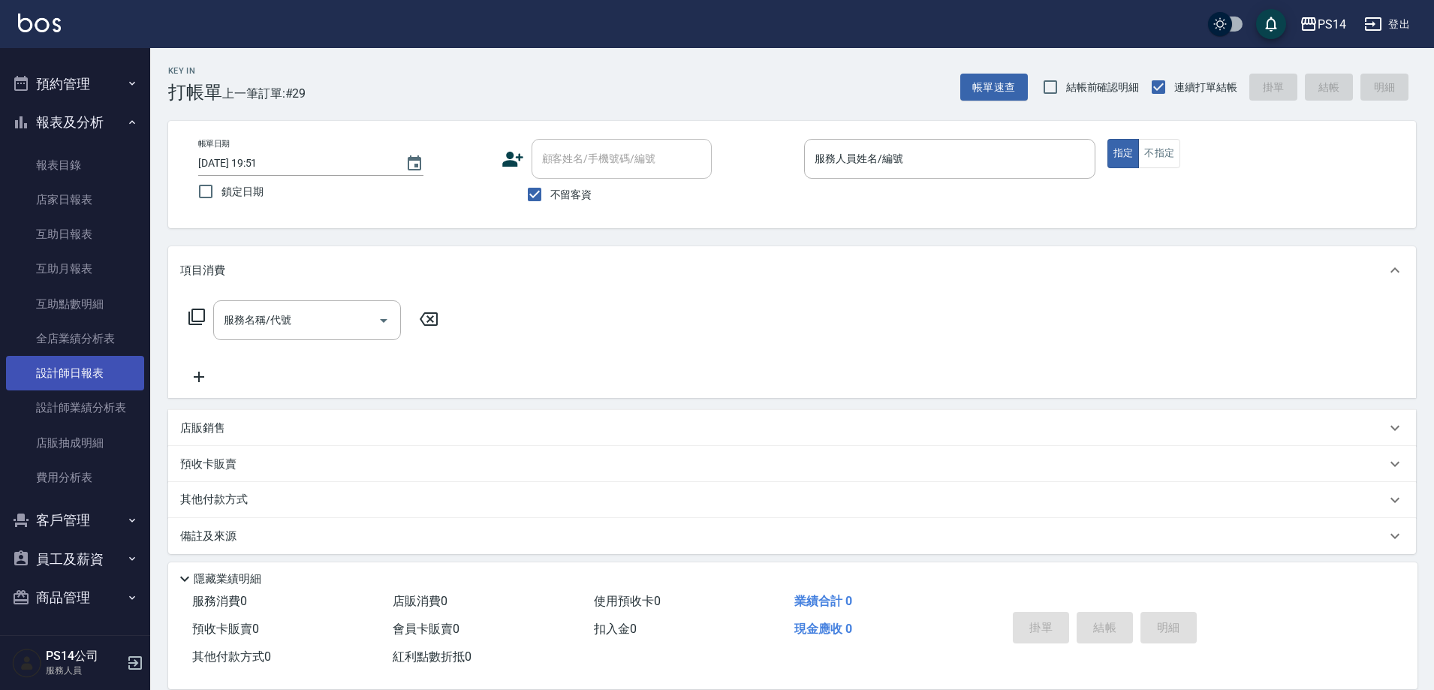
click at [83, 372] on link "設計師日報表" at bounding box center [75, 373] width 138 height 35
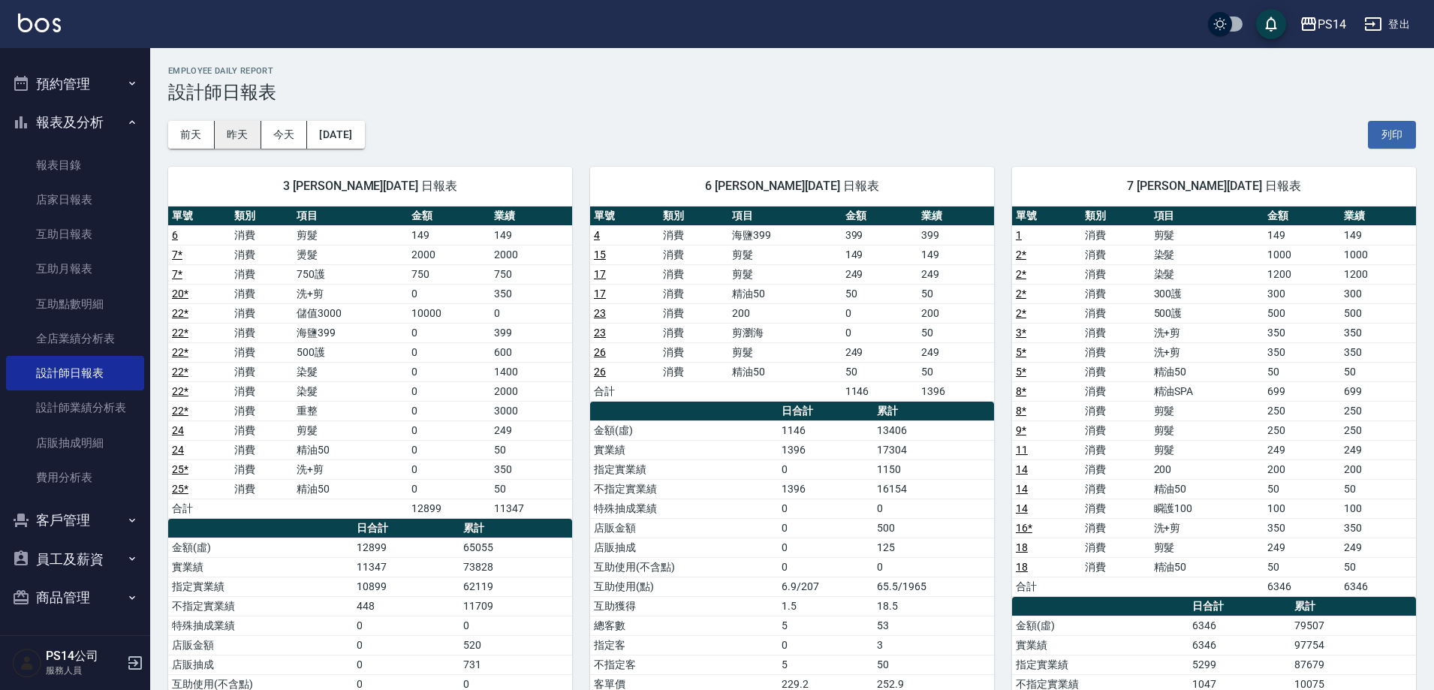
click at [242, 137] on button "昨天" at bounding box center [238, 135] width 47 height 28
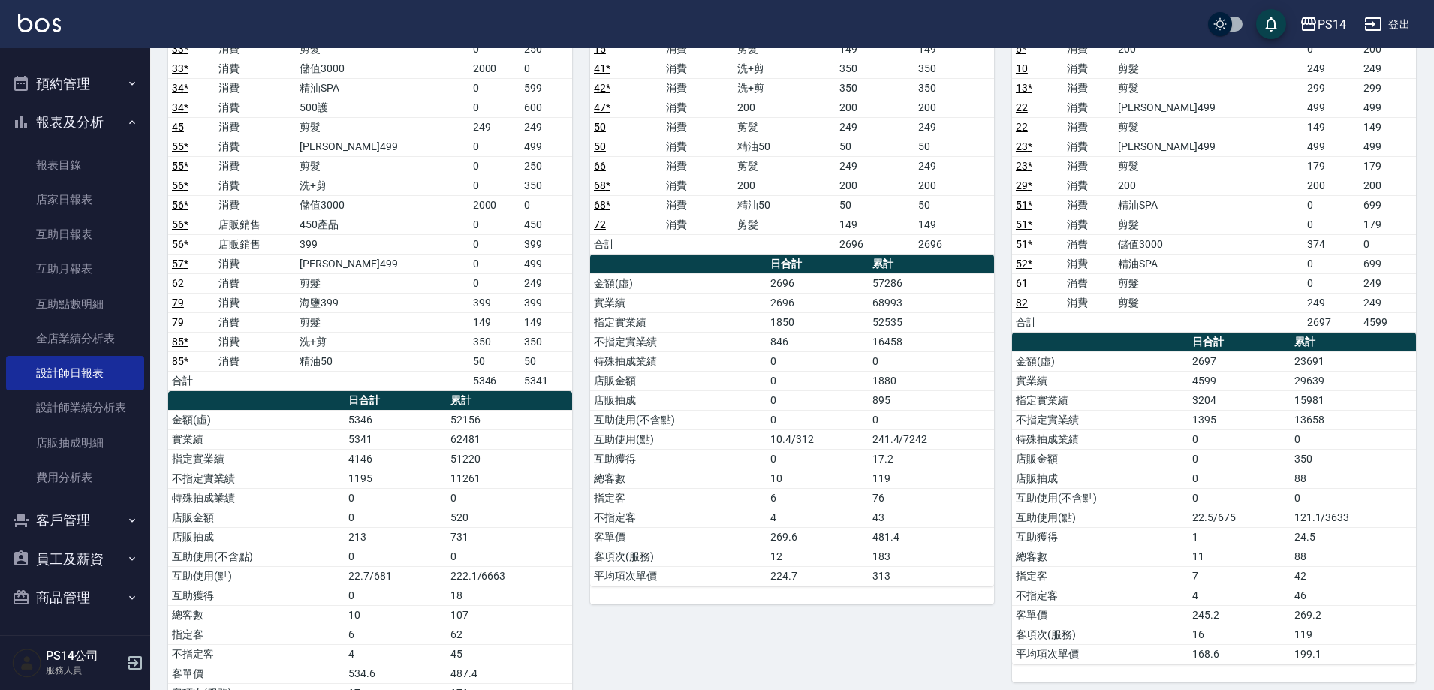
scroll to position [150, 0]
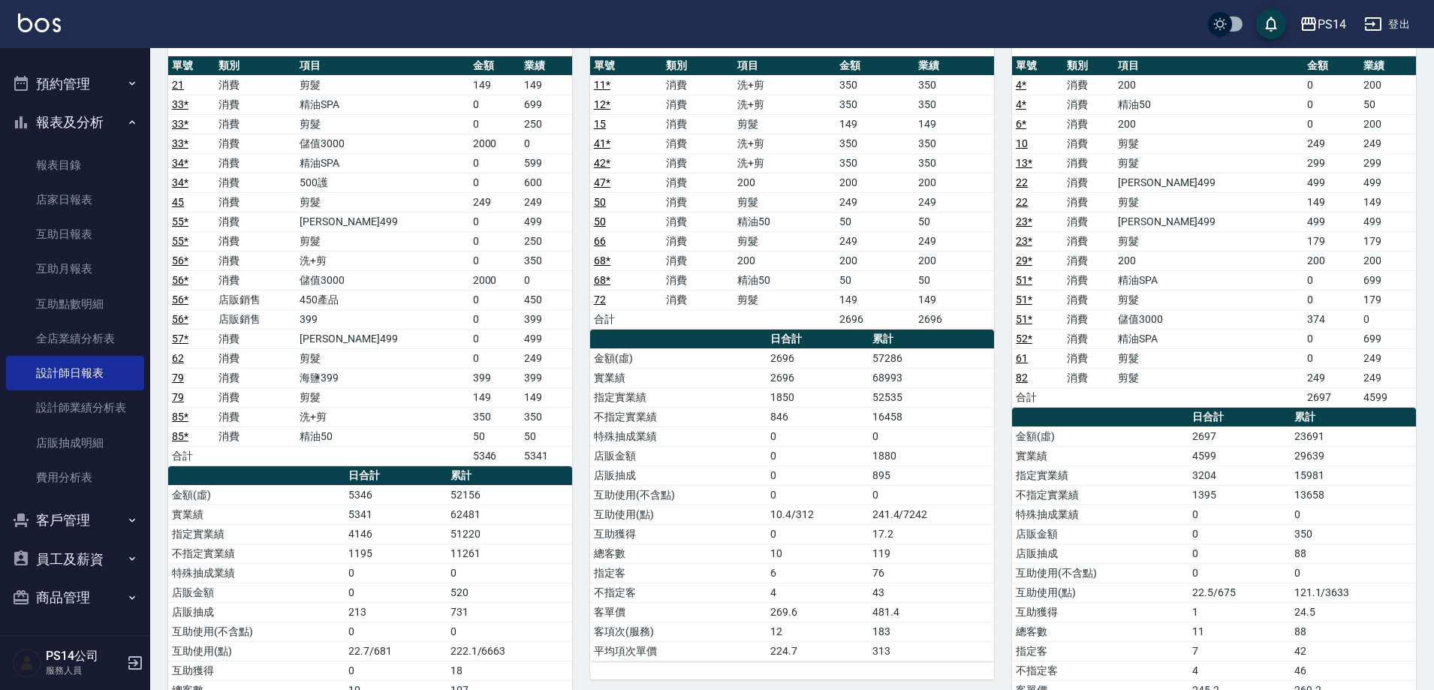
click at [46, 122] on button "報表及分析" at bounding box center [75, 122] width 138 height 39
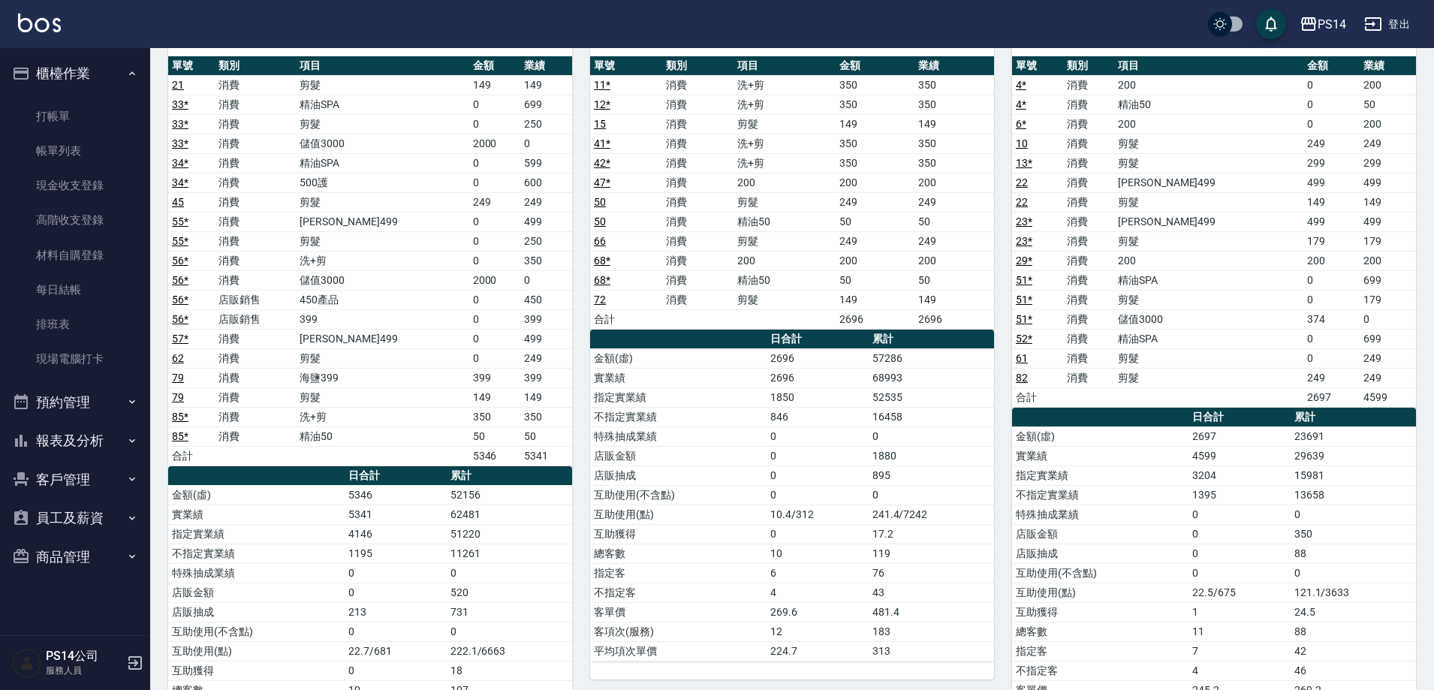
scroll to position [0, 0]
click at [57, 110] on link "打帳單" at bounding box center [75, 116] width 138 height 35
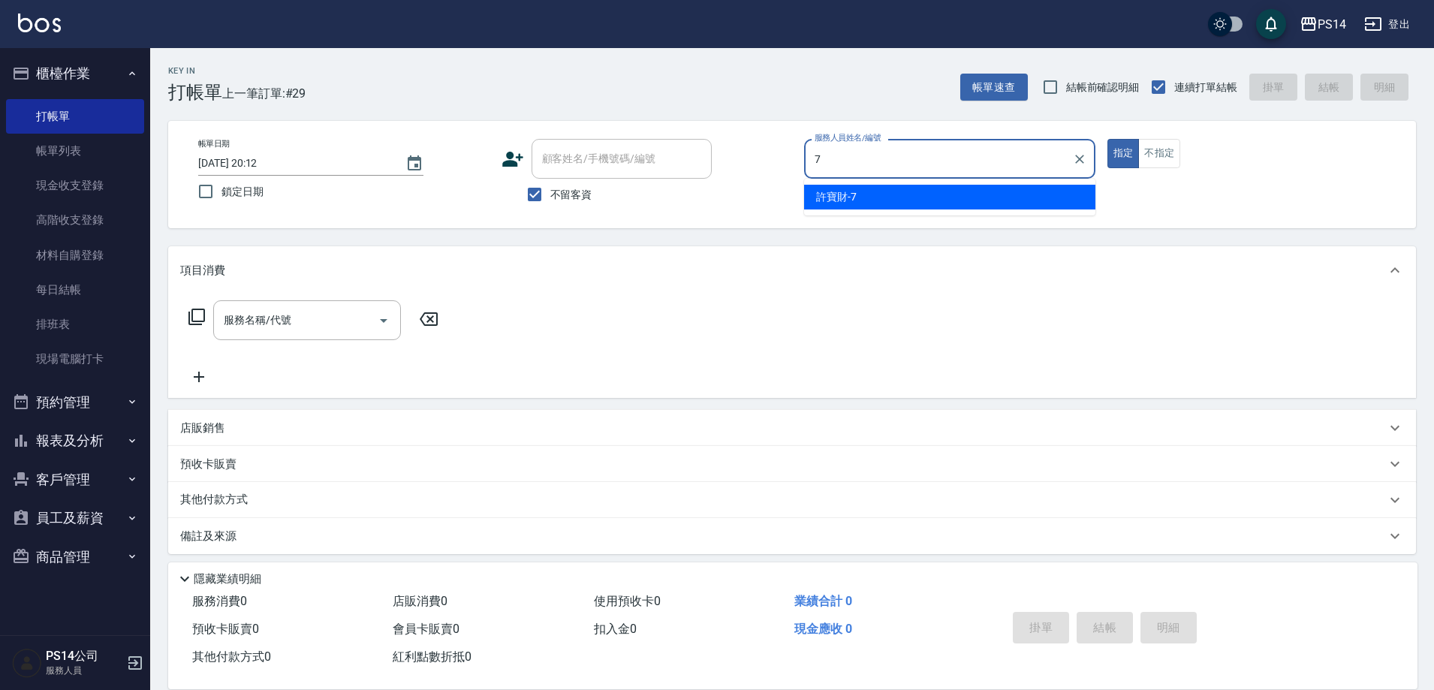
type input "許寶財-7"
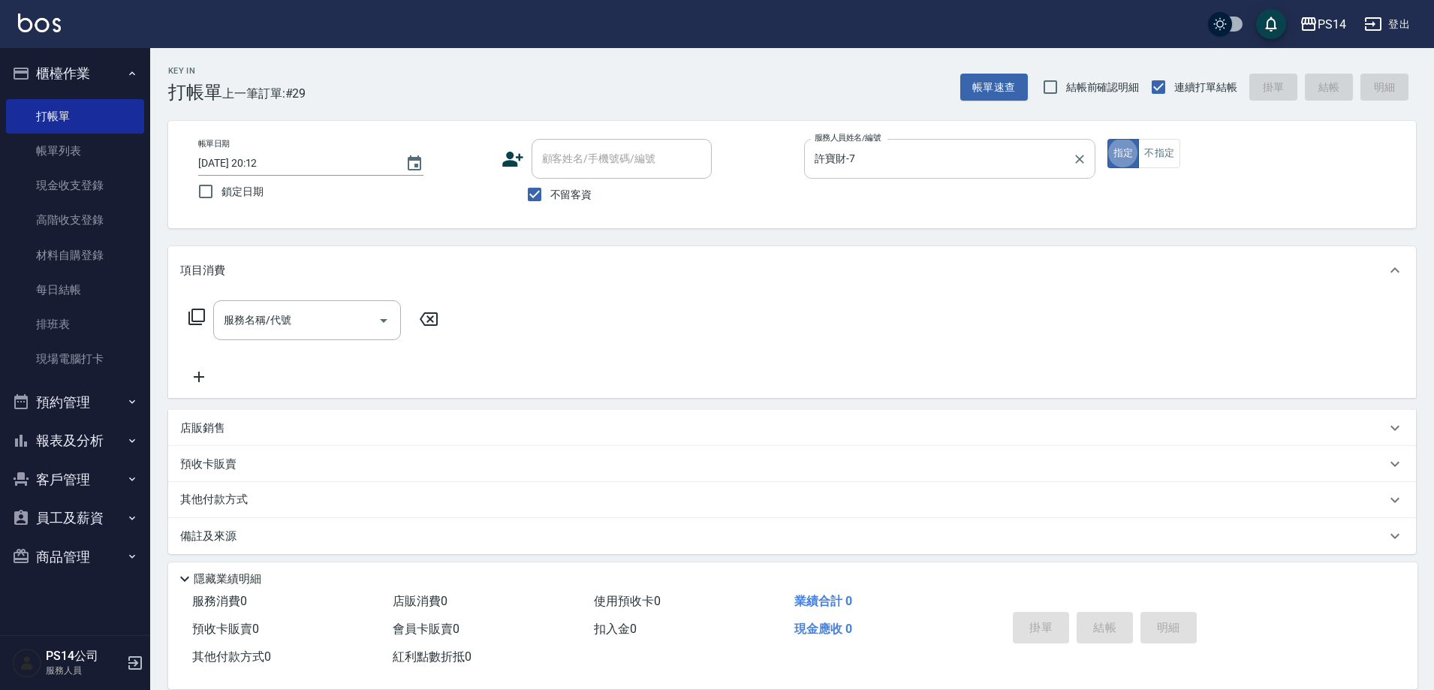
type button "true"
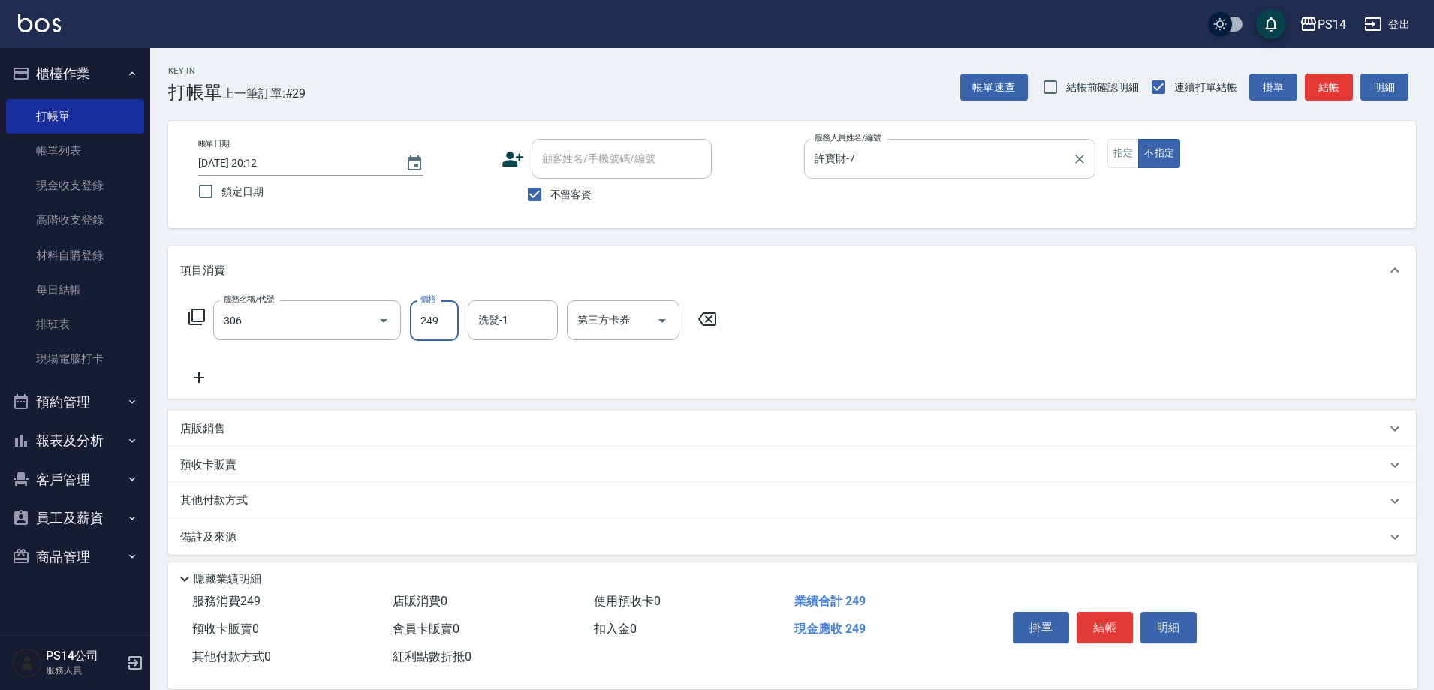
type input "剪髮(306)"
type input "林川富-11"
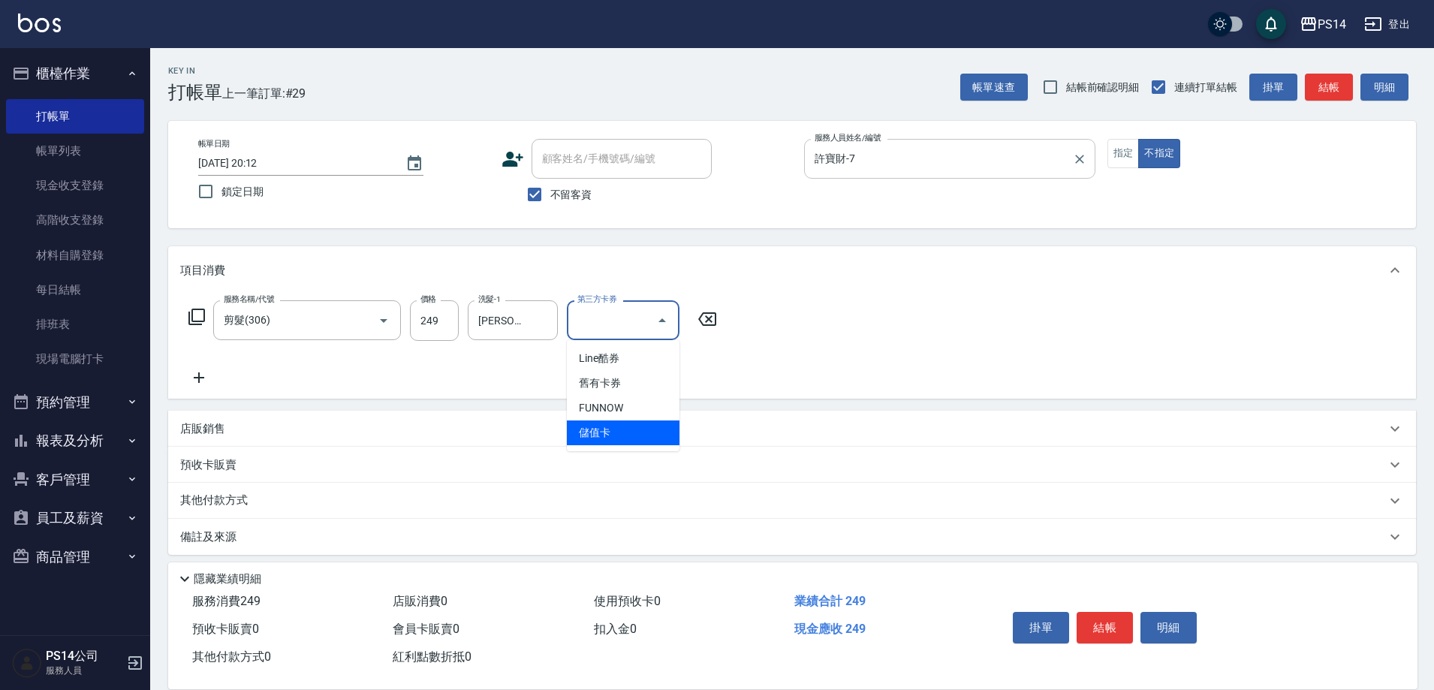
type input "儲值卡"
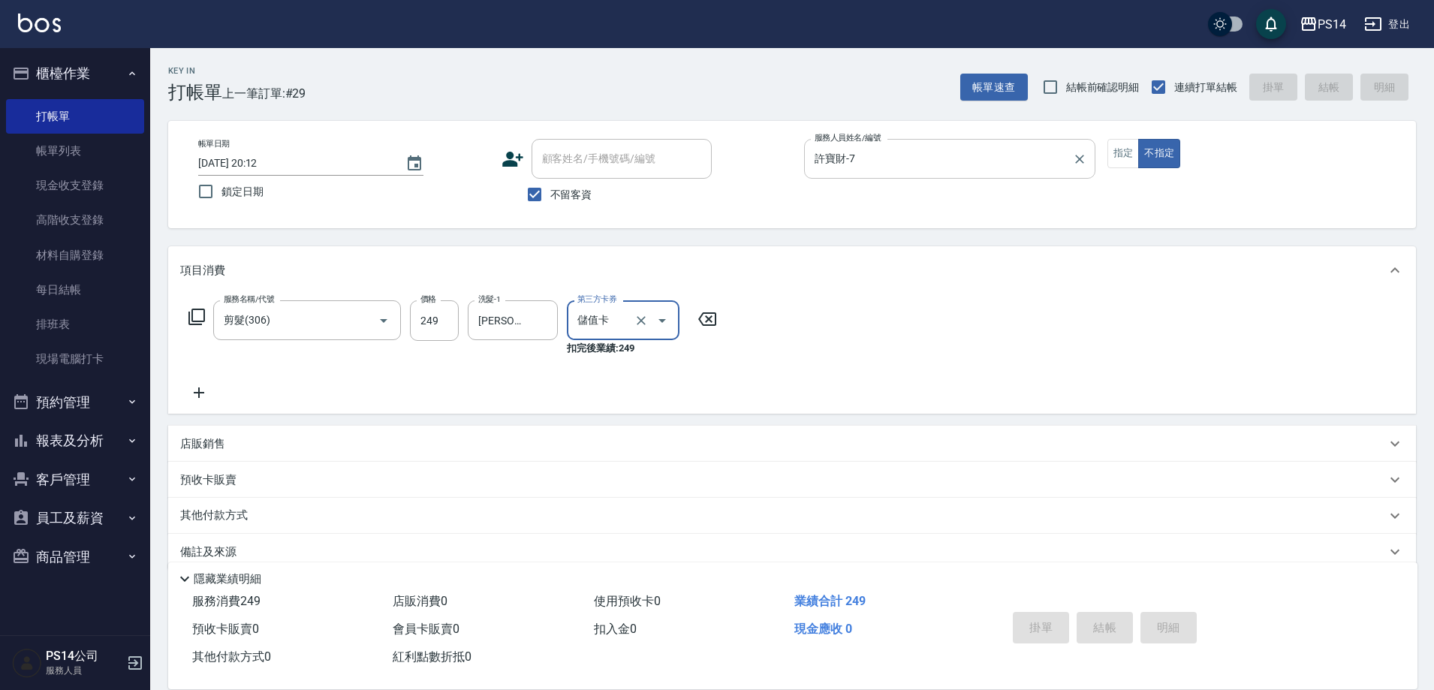
type input "2025/10/13 20:13"
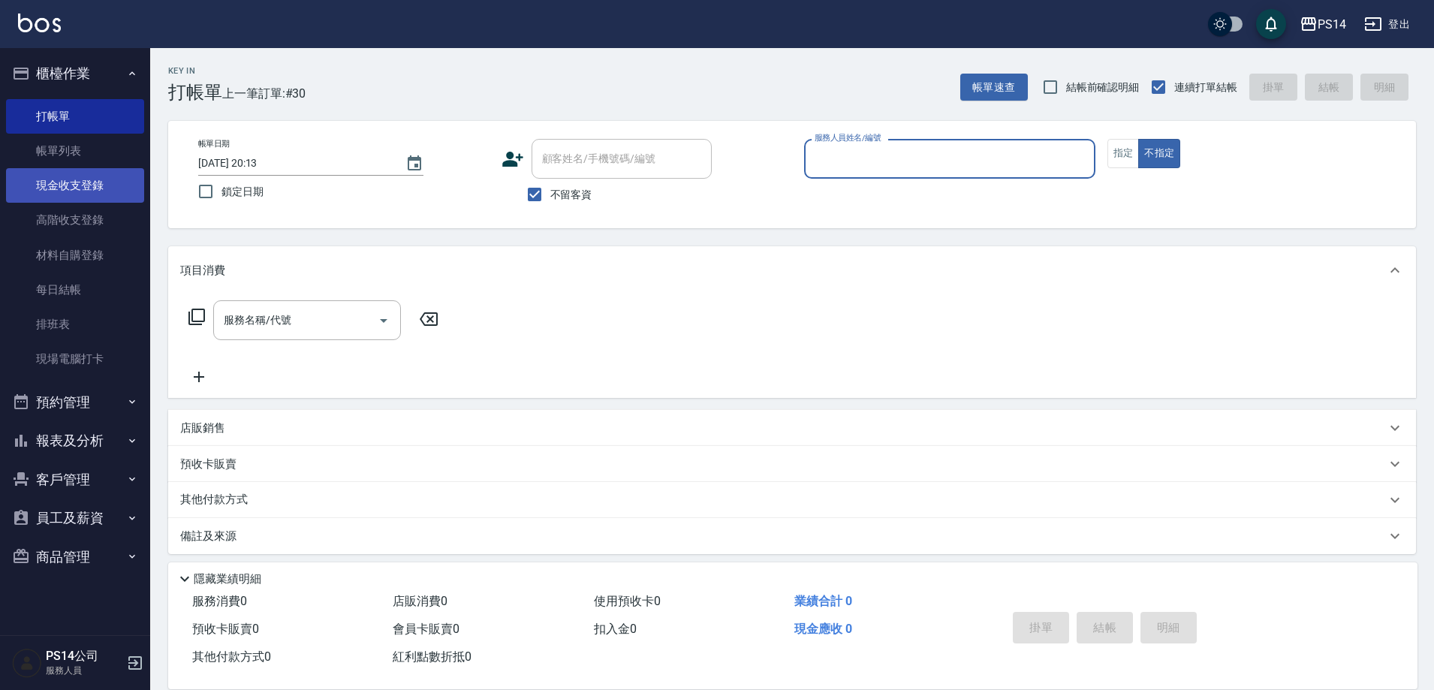
click at [70, 192] on link "現金收支登錄" at bounding box center [75, 185] width 138 height 35
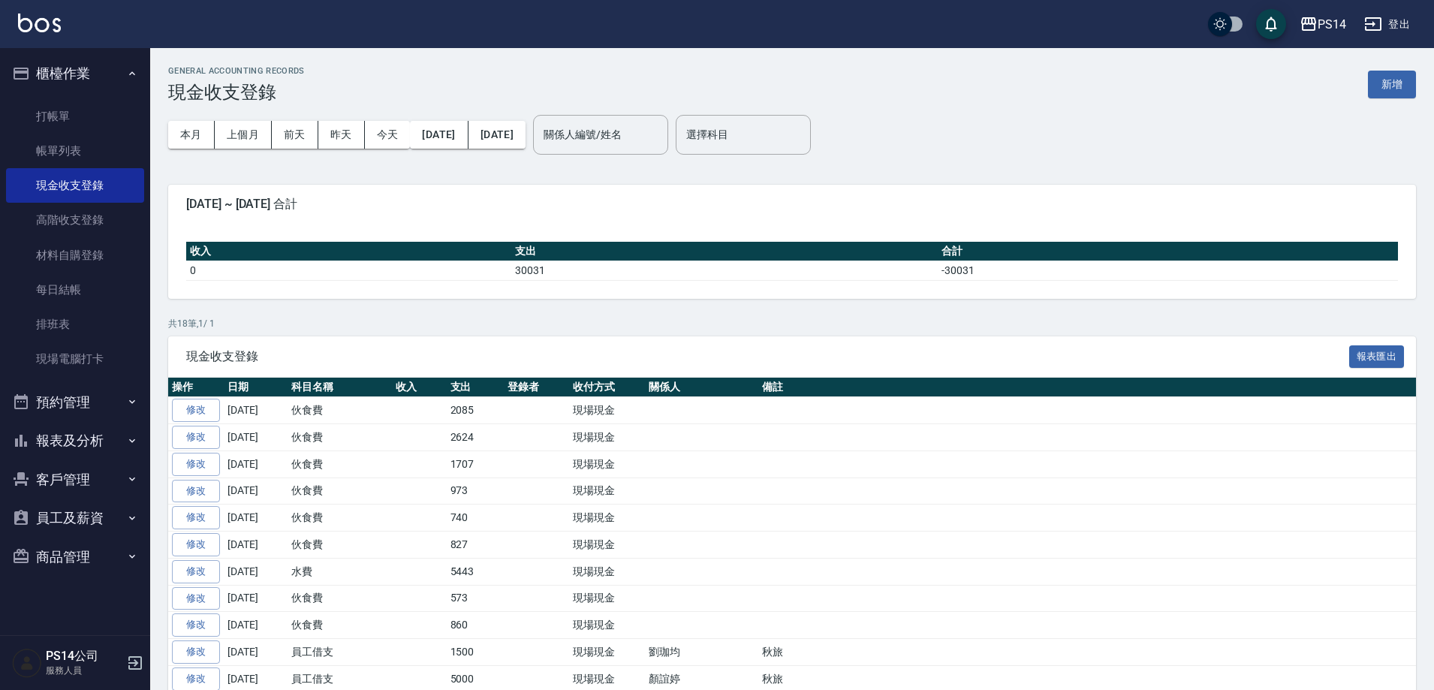
click at [1419, 83] on div "GENERAL ACCOUNTING RECORDS 現金收支登錄 新增 本月 上個月 前天 昨天 今天 2025/10/01 2025/10/13 關係人編…" at bounding box center [792, 493] width 1284 height 891
click at [1391, 83] on button "新增" at bounding box center [1392, 85] width 48 height 28
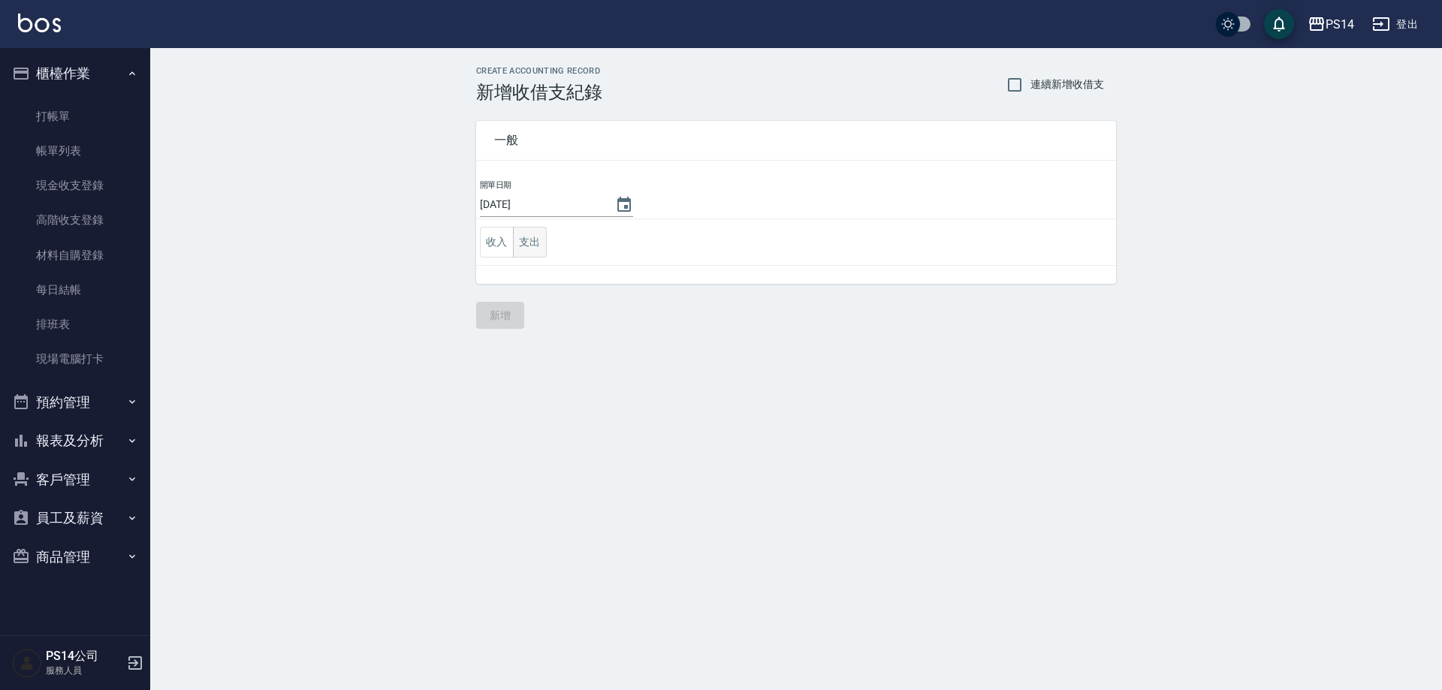
click at [536, 242] on button "支出" at bounding box center [530, 242] width 34 height 31
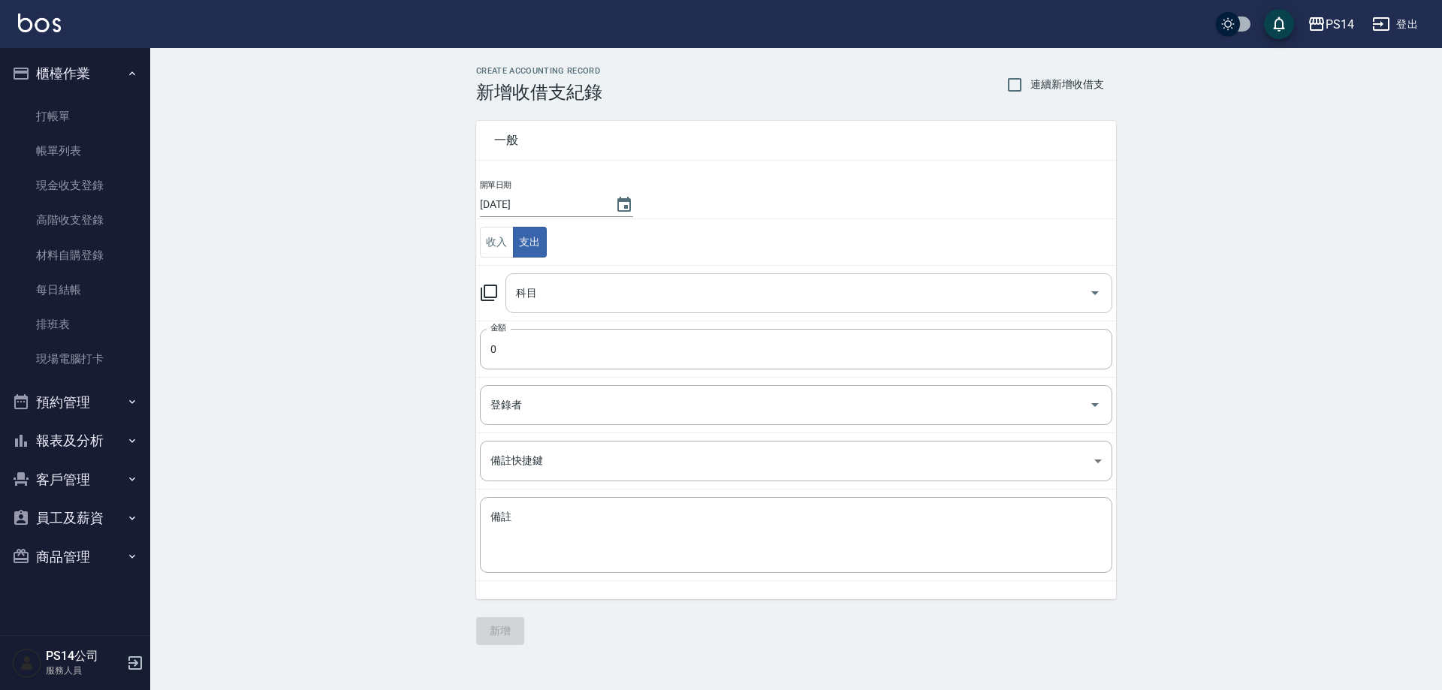
click at [568, 278] on div "科目" at bounding box center [808, 293] width 607 height 40
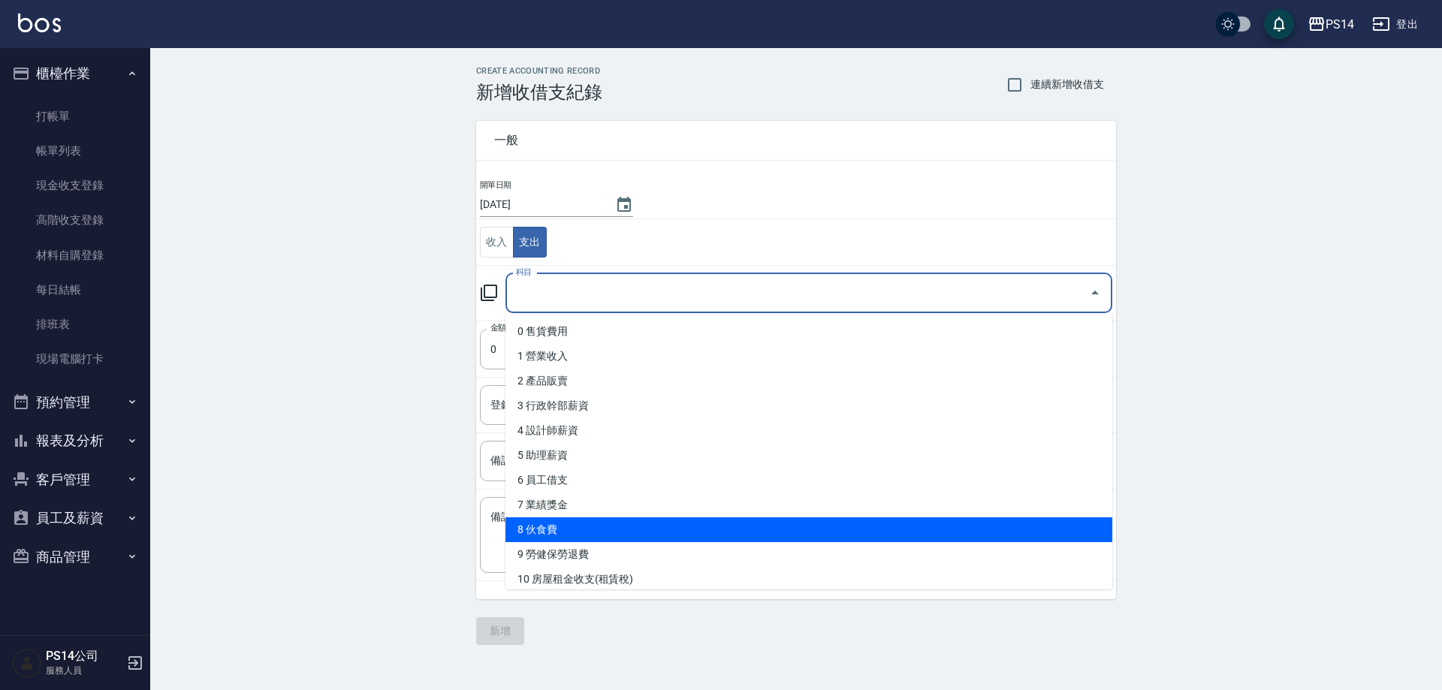
click at [612, 538] on li "8 伙食費" at bounding box center [808, 529] width 607 height 25
type input "8 伙食費"
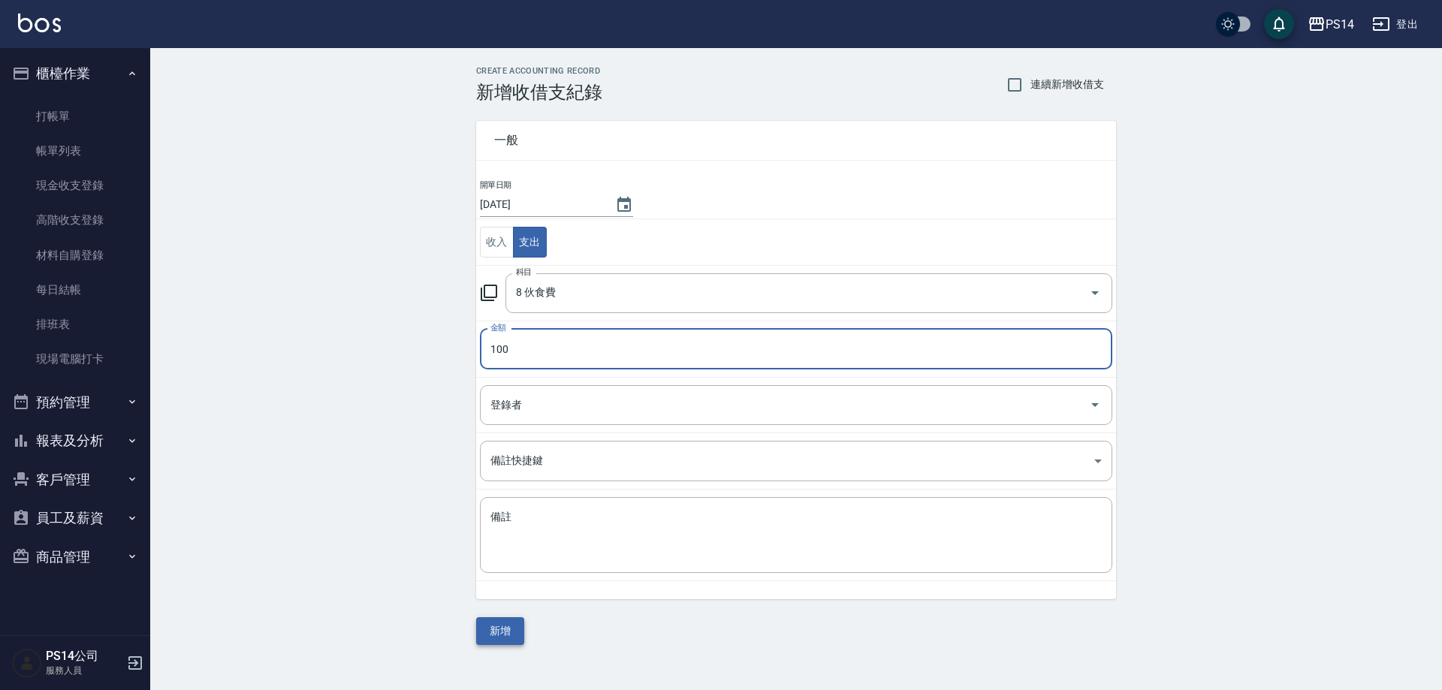
type input "100"
click at [508, 630] on button "新增" at bounding box center [500, 631] width 48 height 28
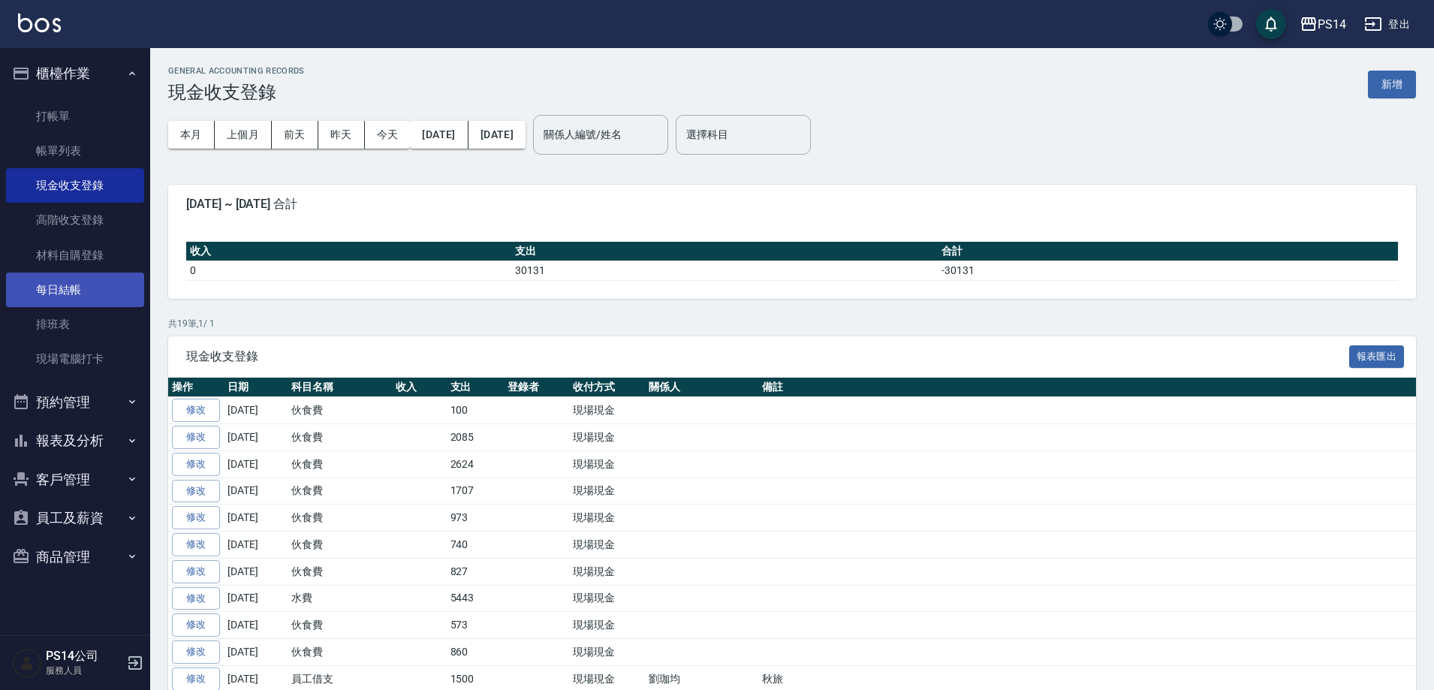
click at [83, 297] on link "每日結帳" at bounding box center [75, 290] width 138 height 35
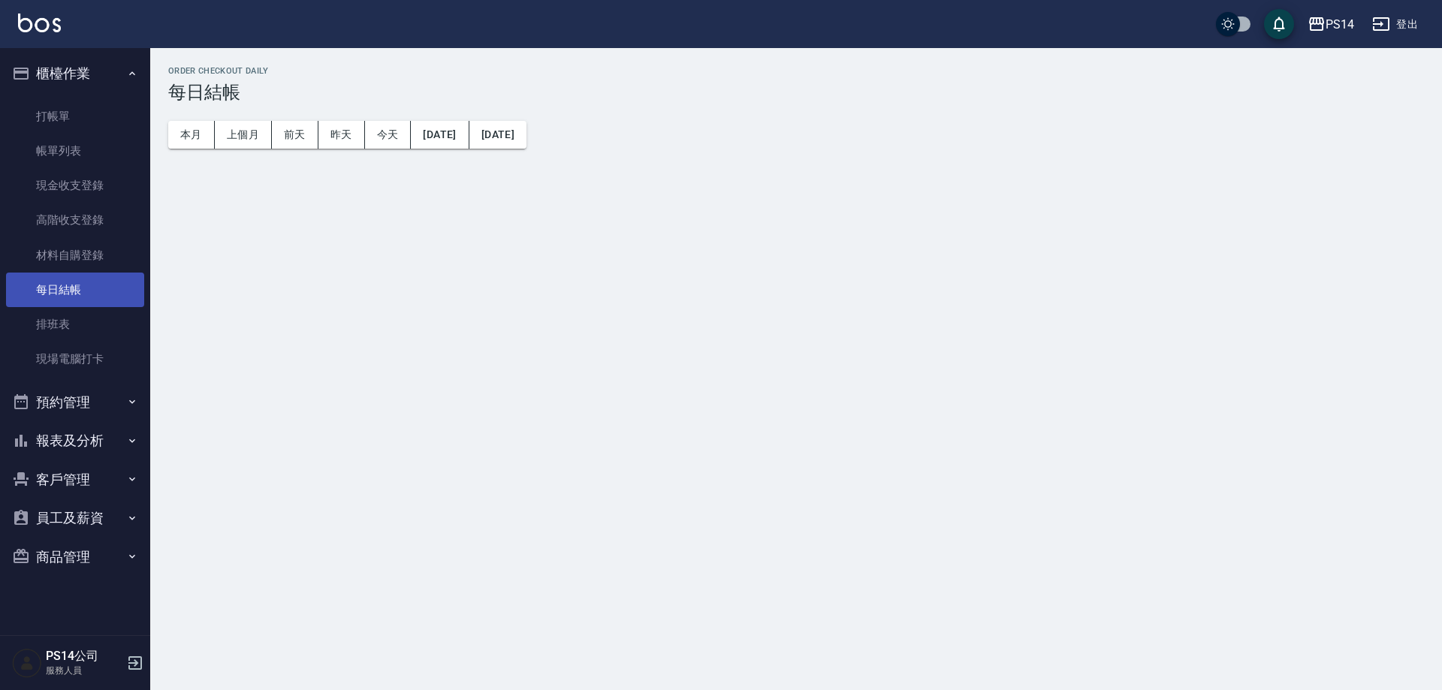
click at [58, 286] on link "每日結帳" at bounding box center [75, 290] width 138 height 35
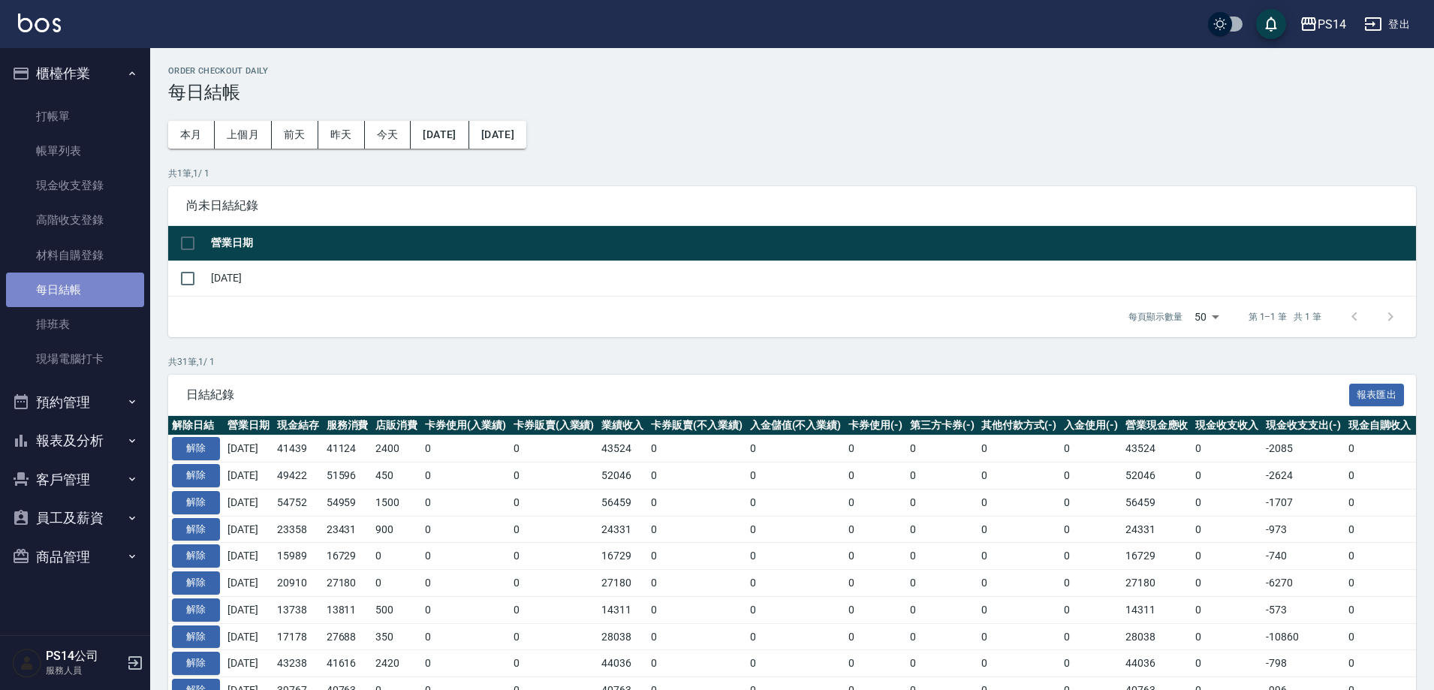
click at [58, 286] on link "每日結帳" at bounding box center [75, 290] width 138 height 35
click at [187, 242] on input "checkbox" at bounding box center [188, 244] width 32 height 32
checkbox input "true"
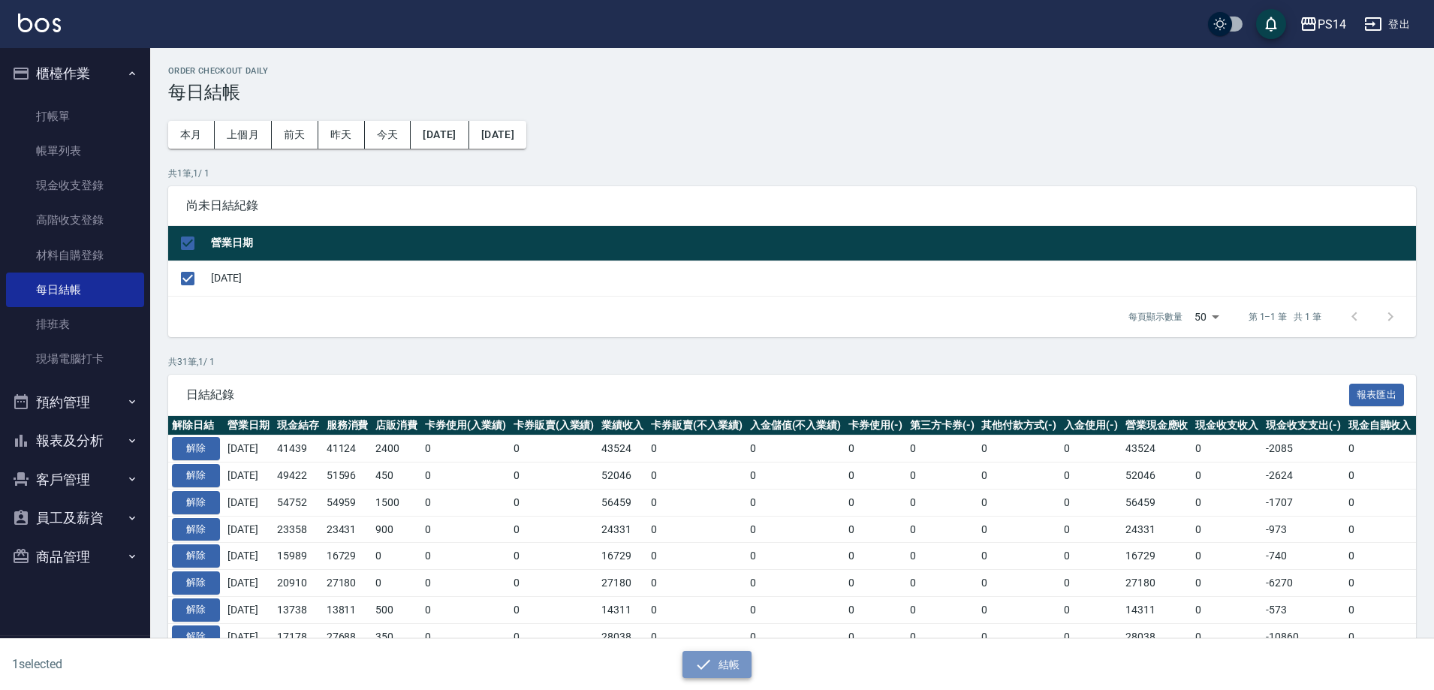
drag, startPoint x: 724, startPoint y: 658, endPoint x: 714, endPoint y: 646, distance: 15.5
click at [724, 659] on button "結帳" at bounding box center [718, 665] width 70 height 28
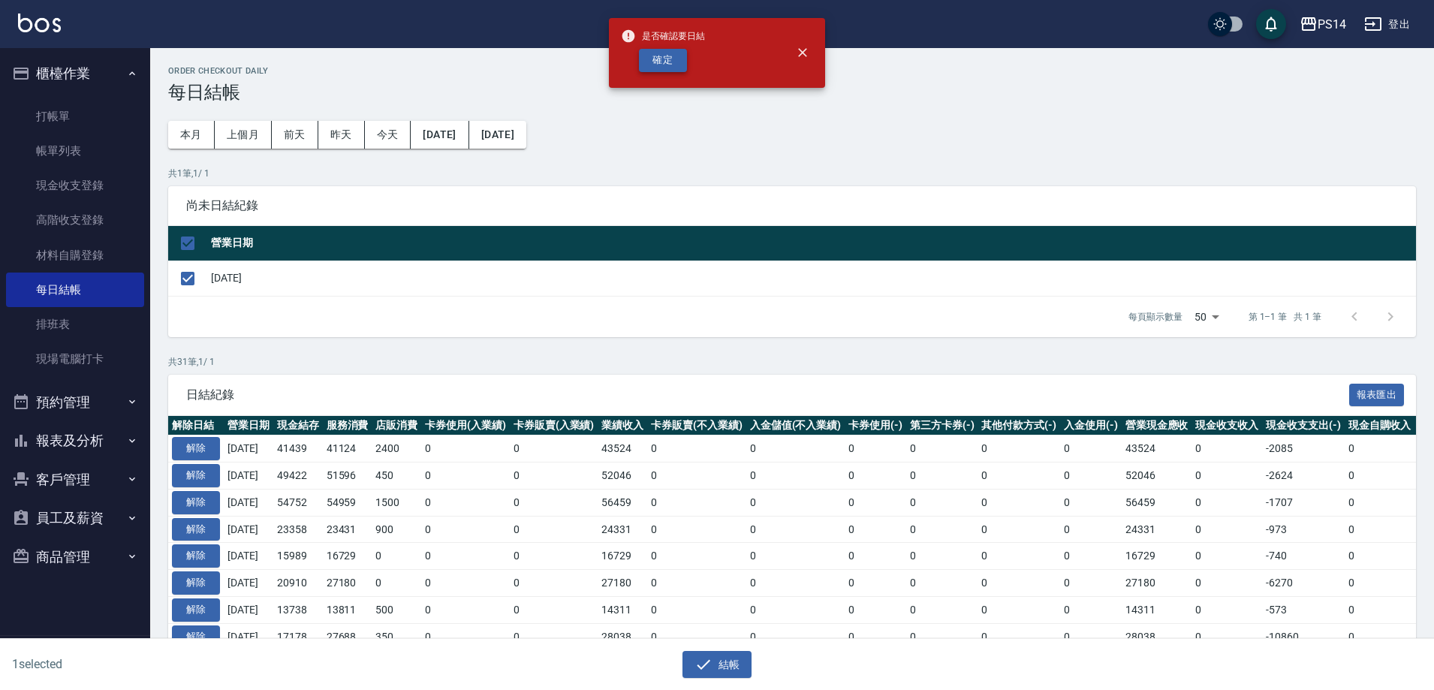
click at [669, 61] on button "確定" at bounding box center [663, 60] width 48 height 23
checkbox input "false"
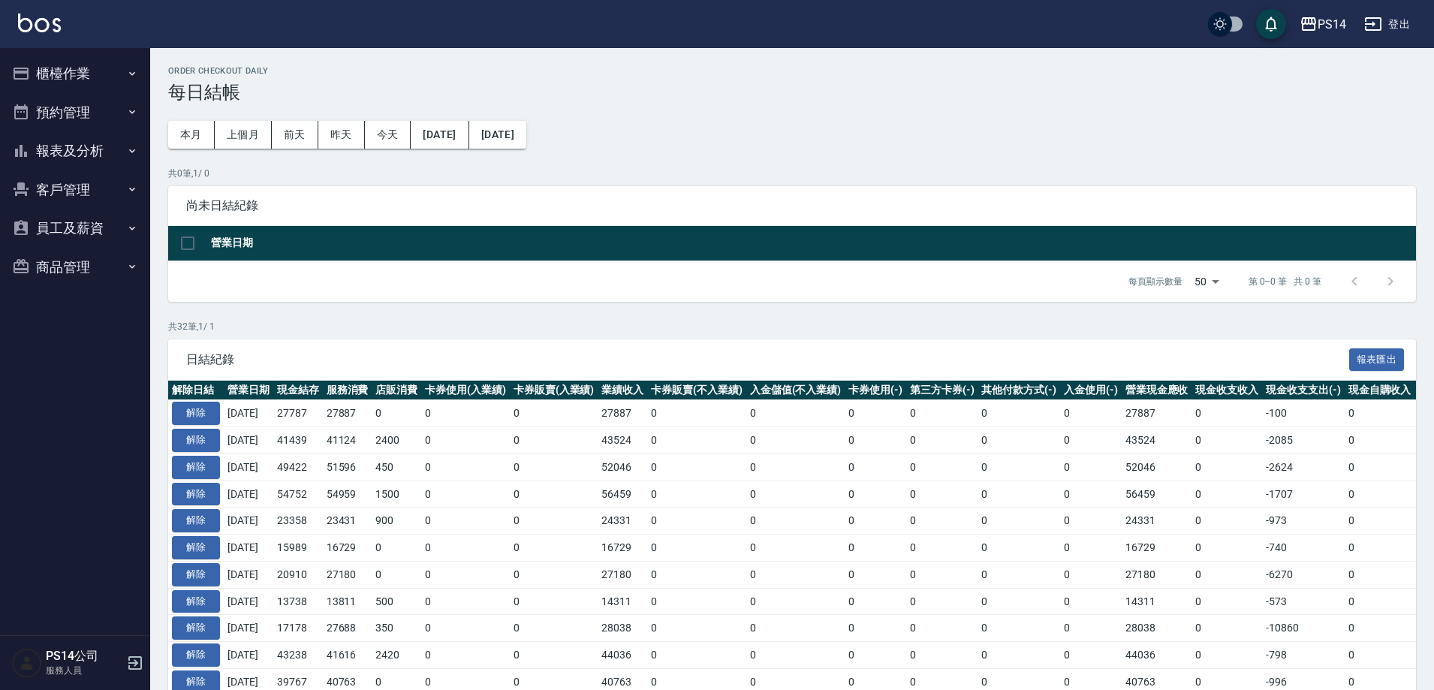
click at [828, 69] on h2 "Order checkout daily" at bounding box center [792, 71] width 1248 height 10
click at [65, 79] on button "櫃檯作業" at bounding box center [75, 73] width 138 height 39
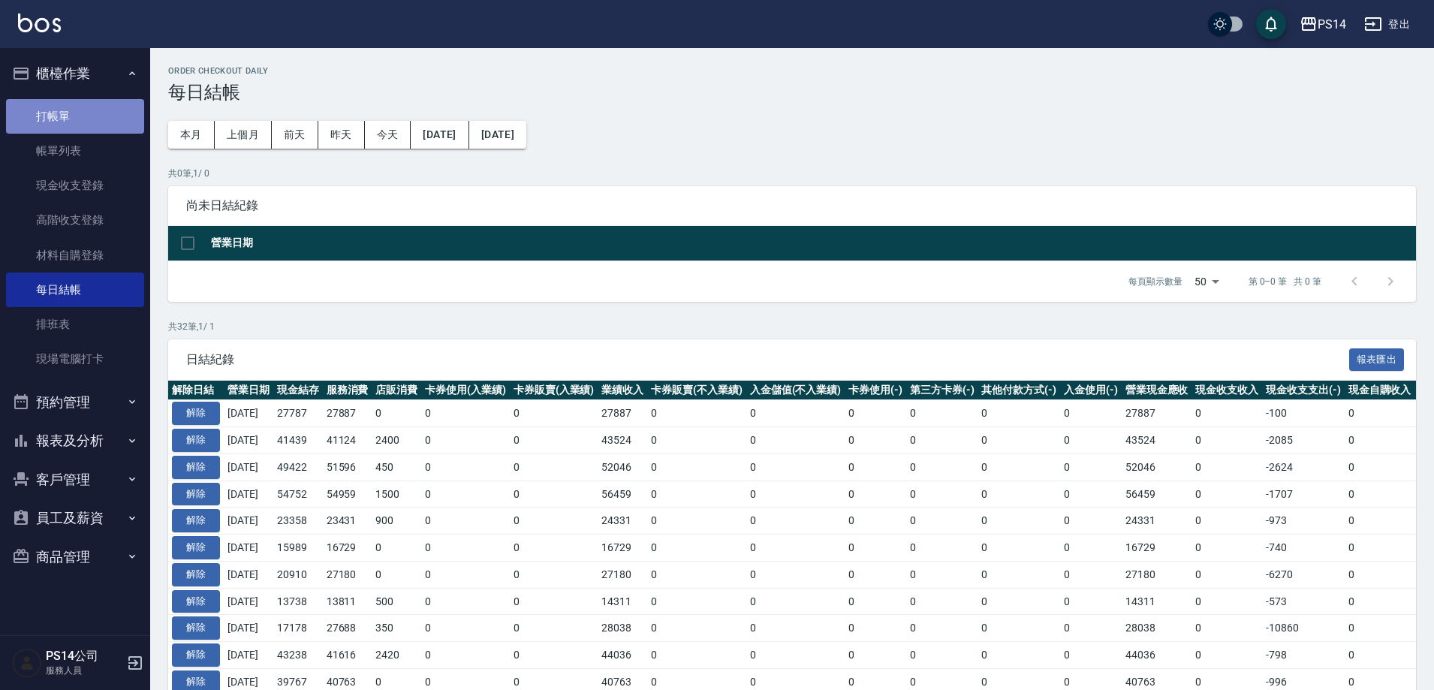
click at [68, 107] on link "打帳單" at bounding box center [75, 116] width 138 height 35
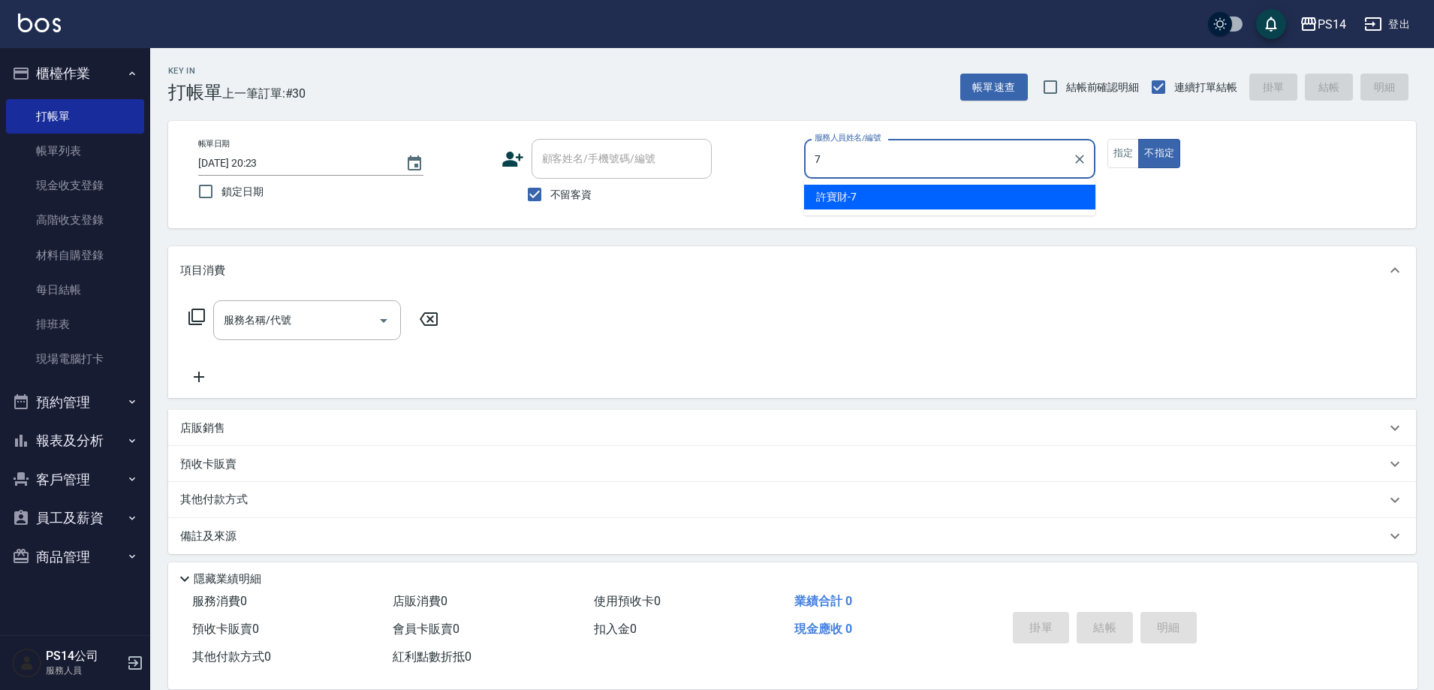
type input "許寶財-7"
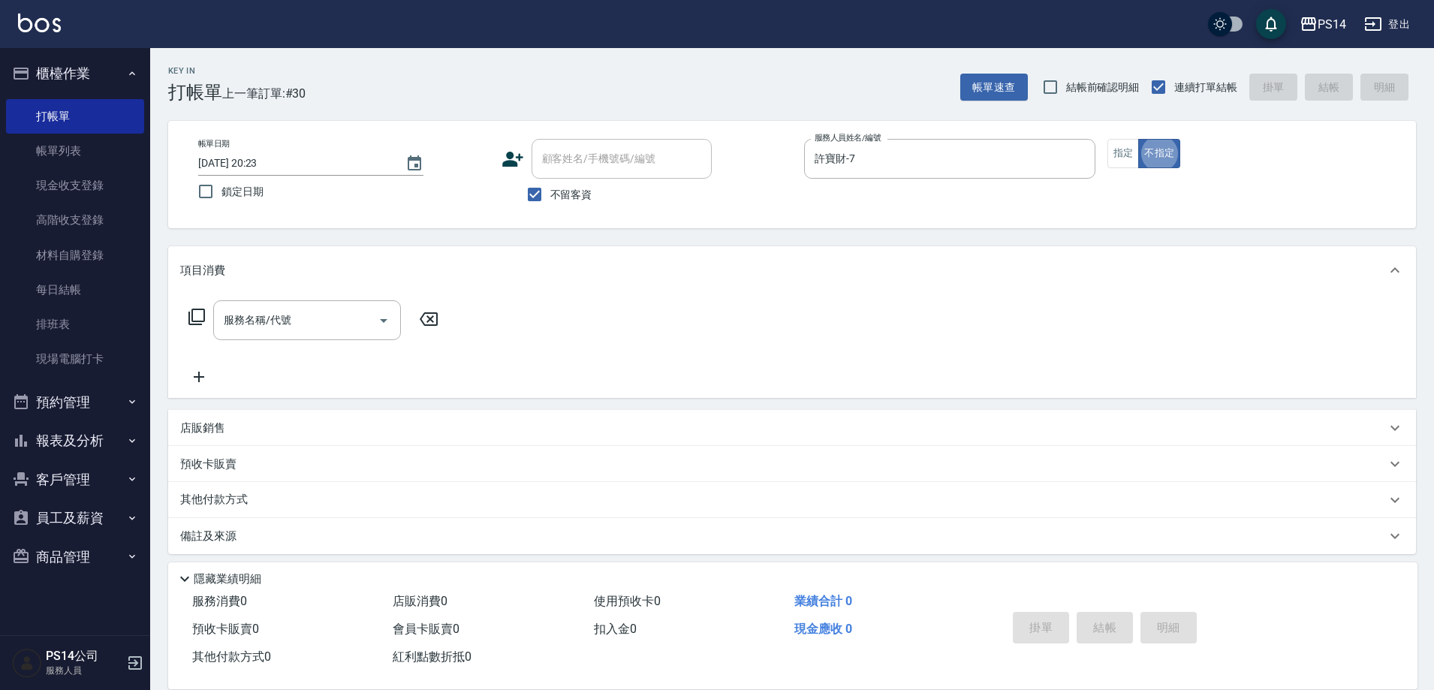
type button "false"
click at [44, 70] on button "櫃檯作業" at bounding box center [75, 73] width 138 height 39
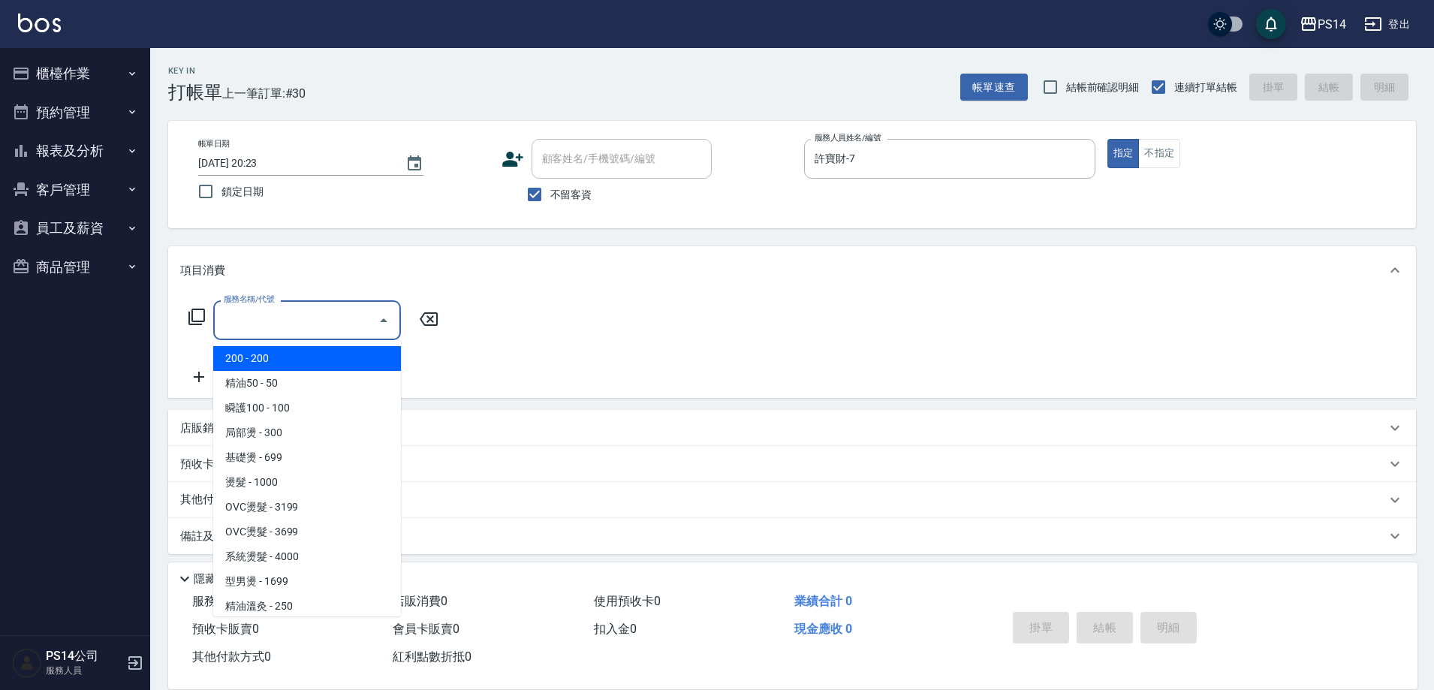
click at [302, 312] on input "服務名稱/代號" at bounding box center [296, 320] width 152 height 26
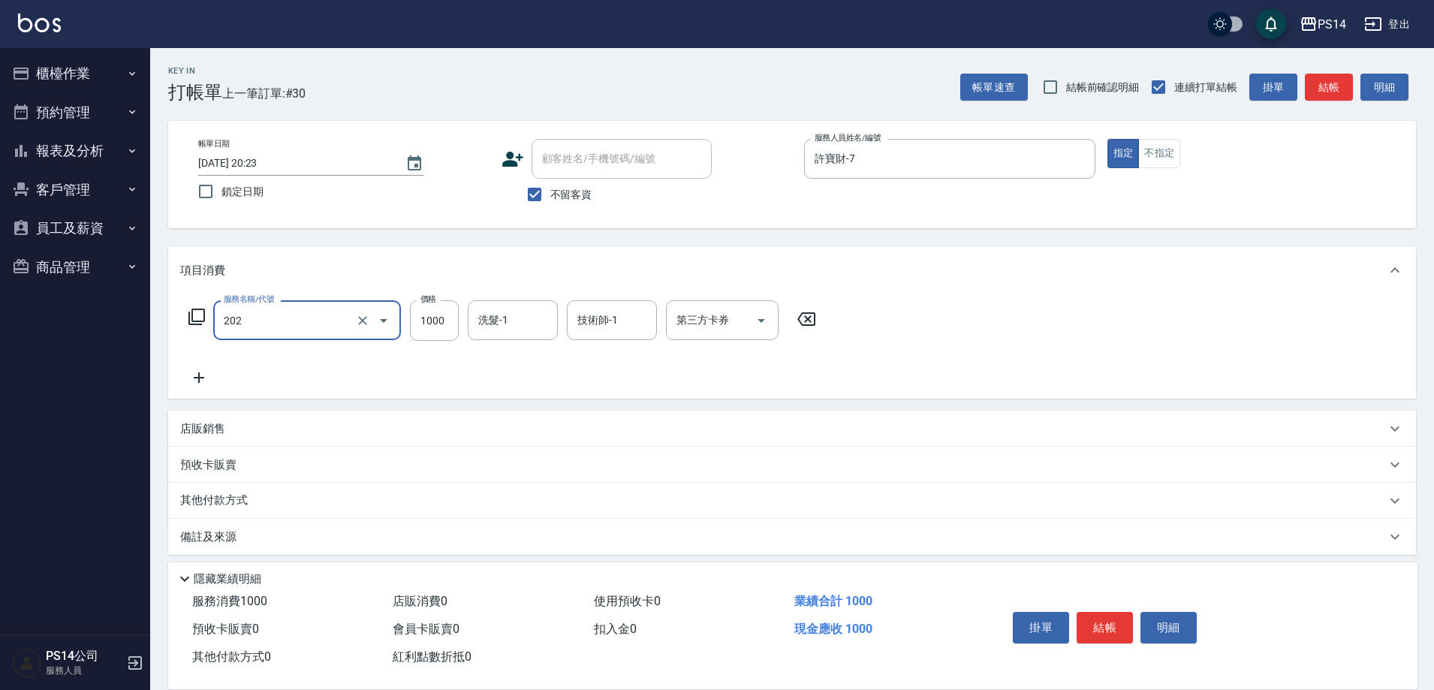
type input "燙髮(202)"
type input "2500"
type input "顏誼婷-26"
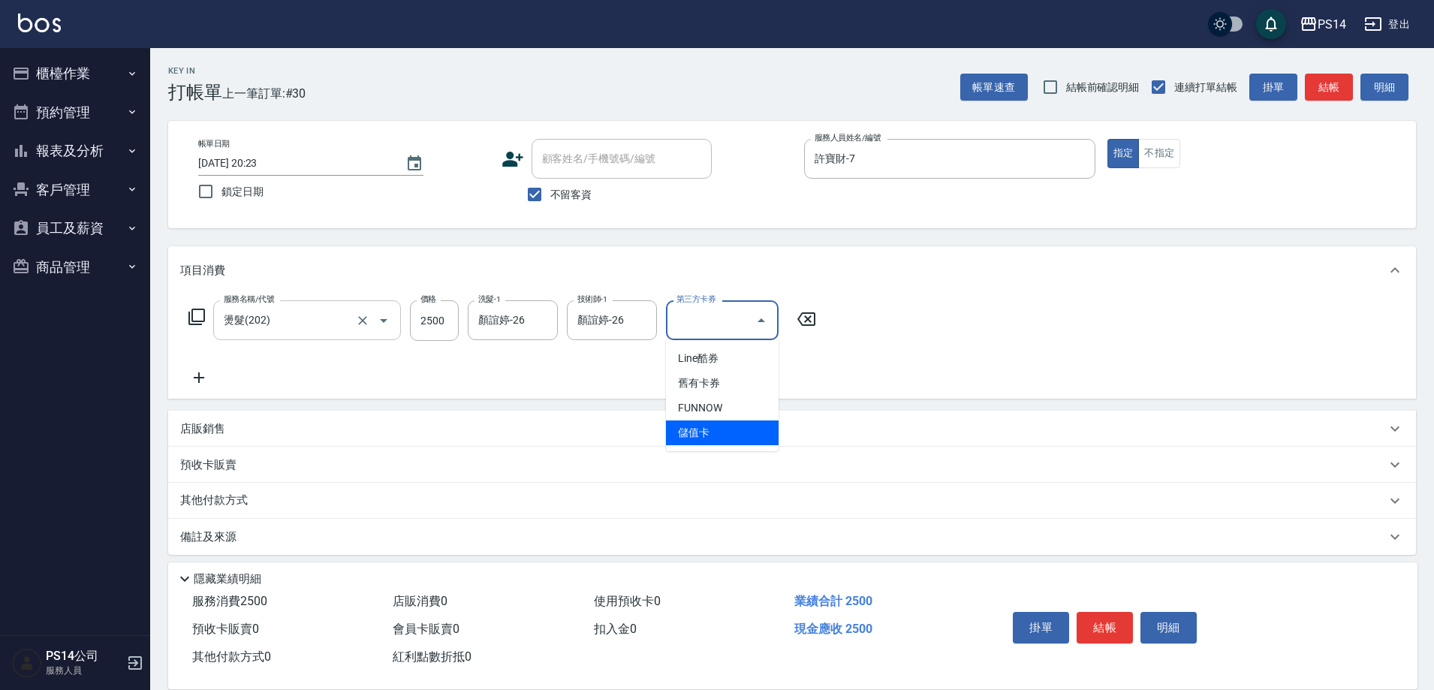
type input "儲值卡"
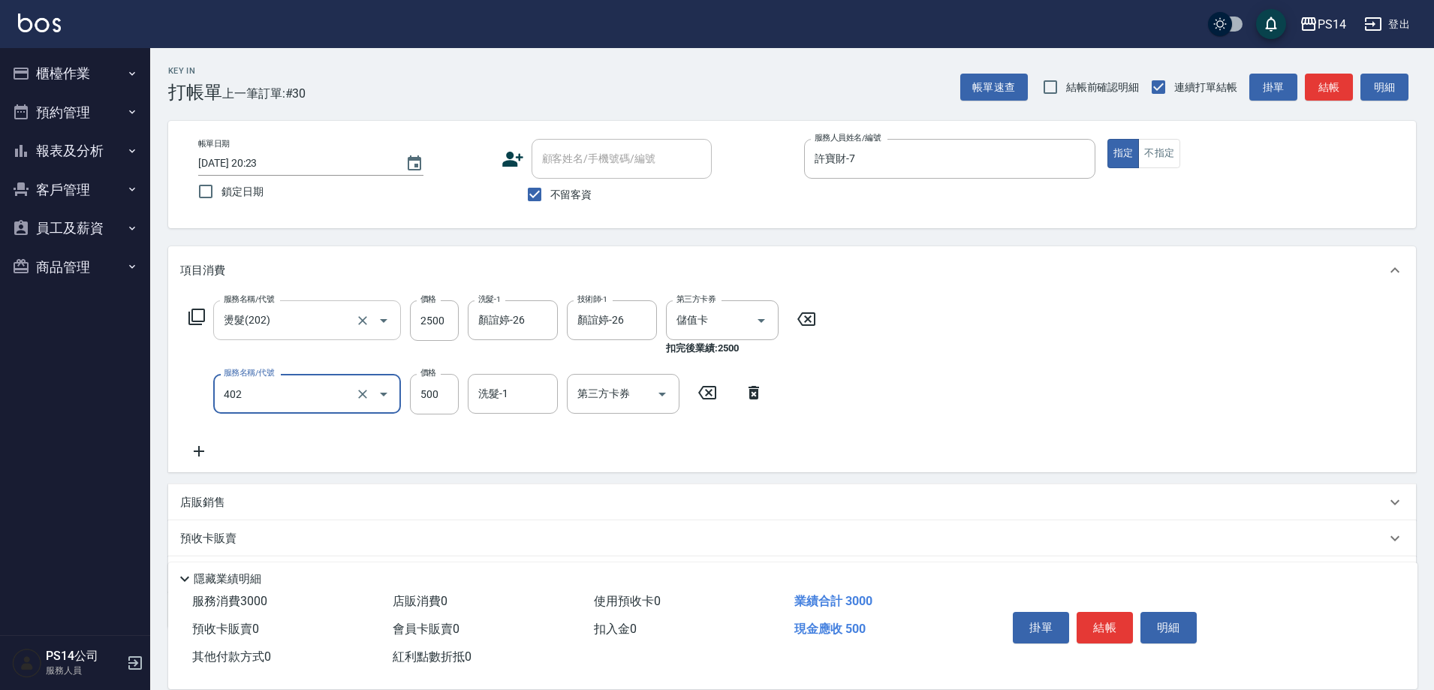
type input "500護(402)"
type input "顏誼婷-26"
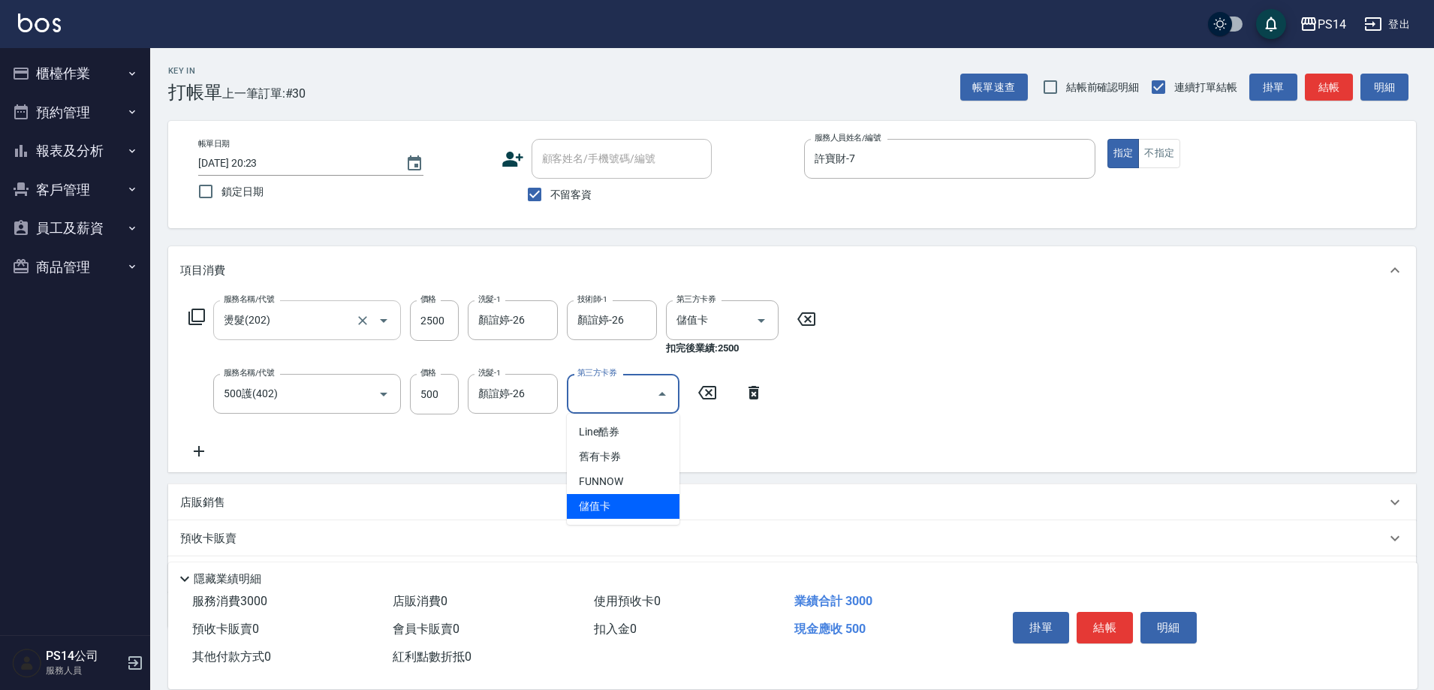
type input "儲值卡"
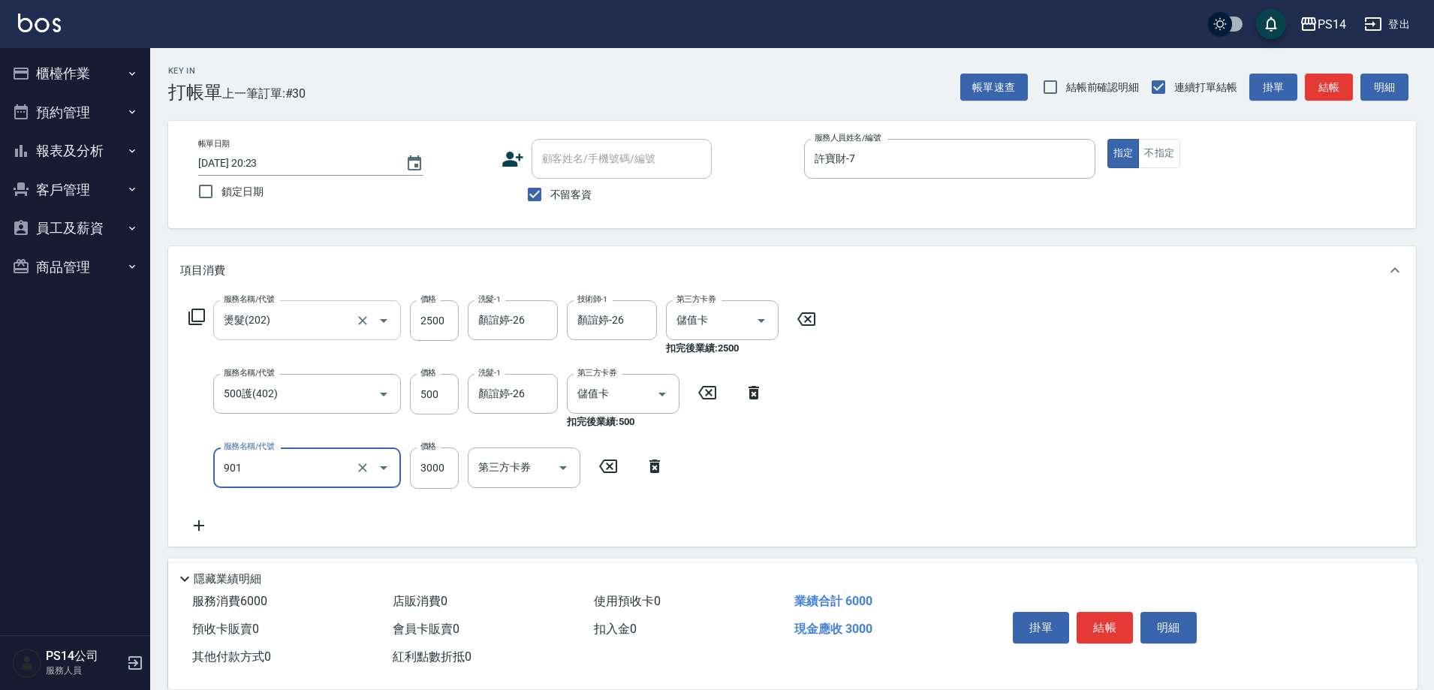
type input "儲值3000(901)"
type input "2750"
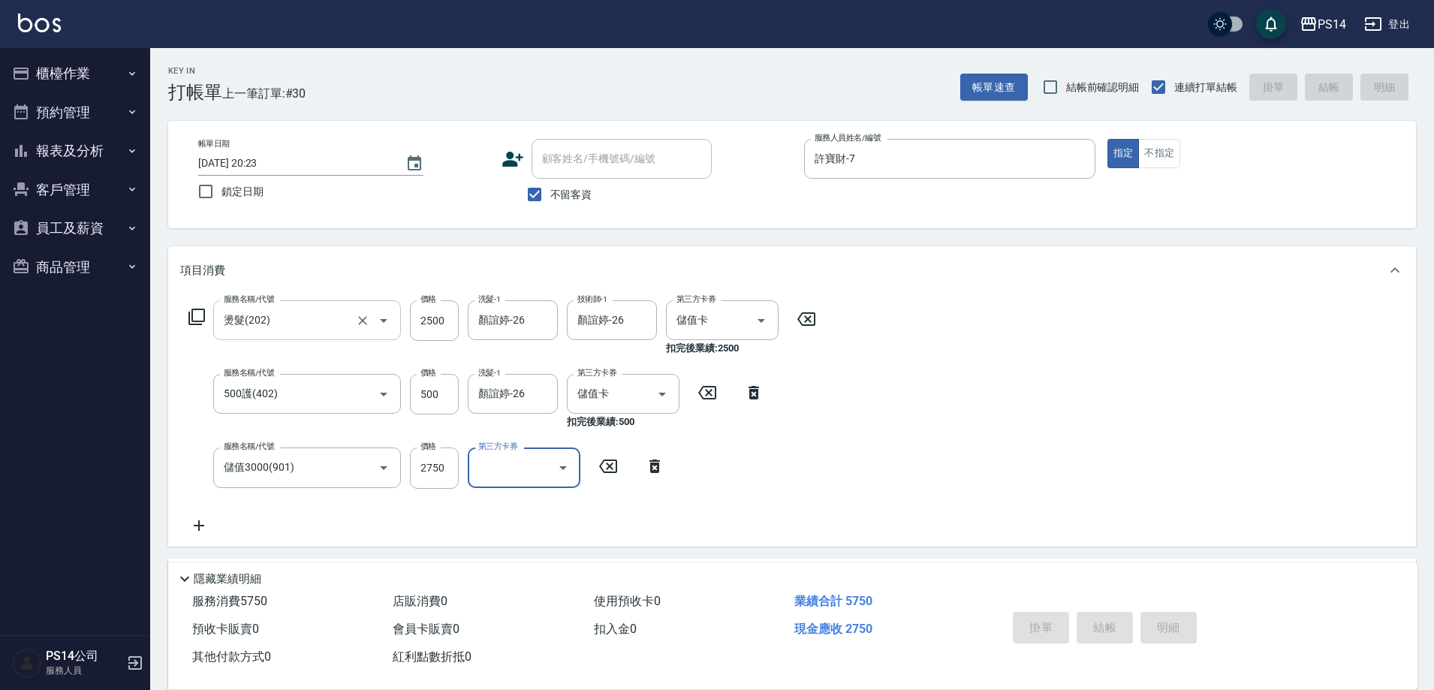
type input "2025/10/13 20:26"
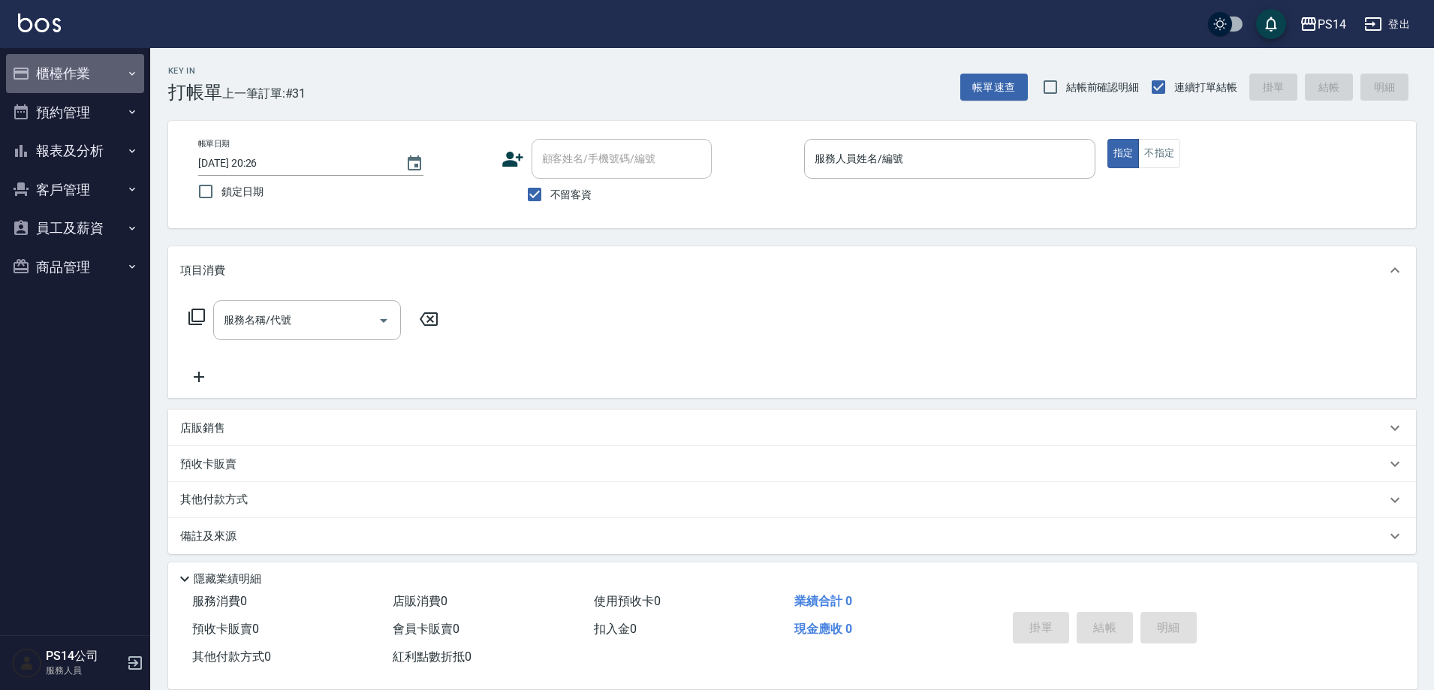
click at [71, 75] on button "櫃檯作業" at bounding box center [75, 73] width 138 height 39
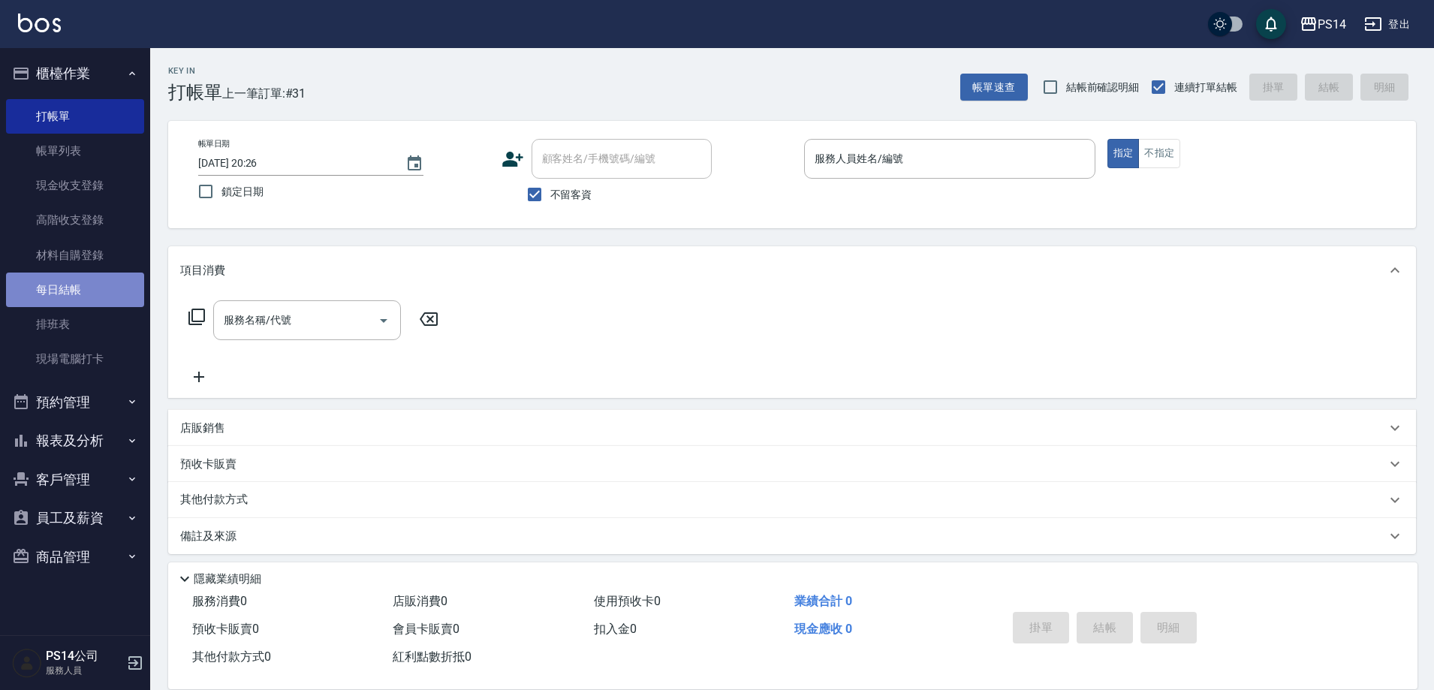
click at [86, 289] on link "每日結帳" at bounding box center [75, 290] width 138 height 35
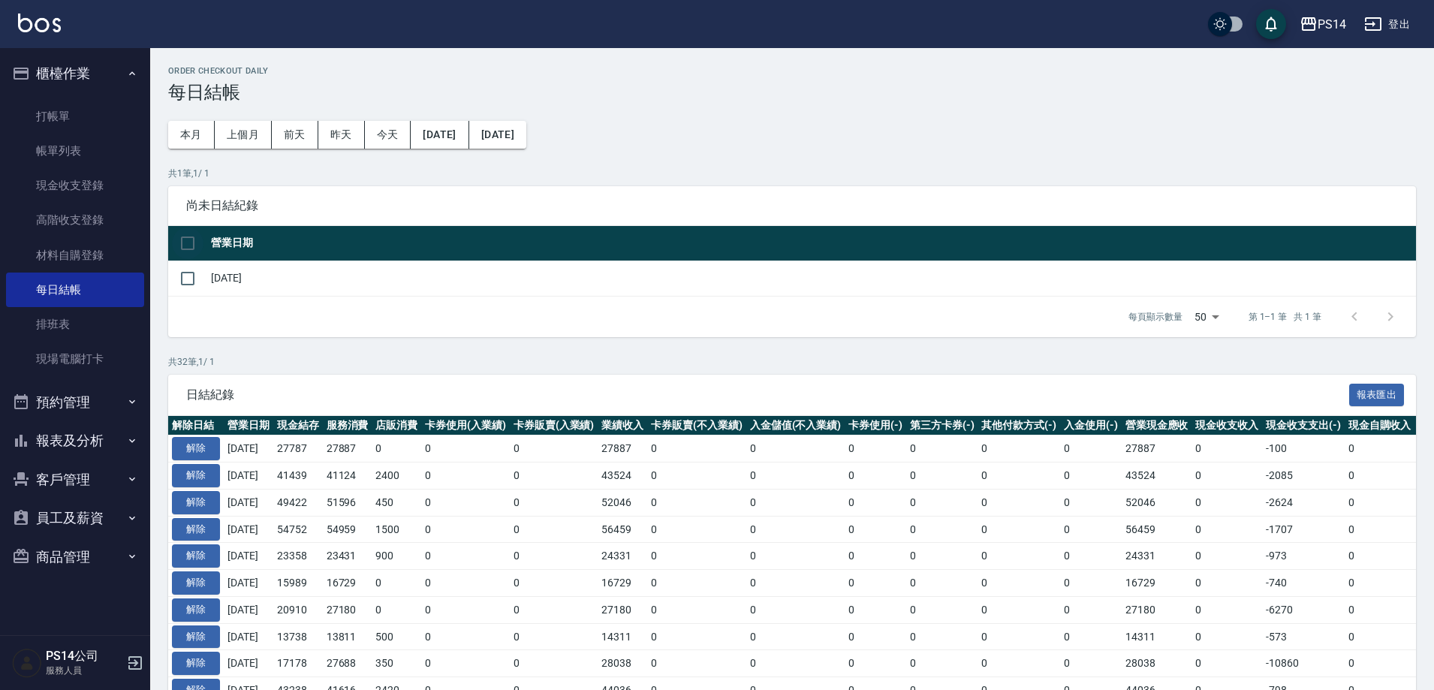
click at [194, 244] on input "checkbox" at bounding box center [188, 244] width 32 height 32
checkbox input "true"
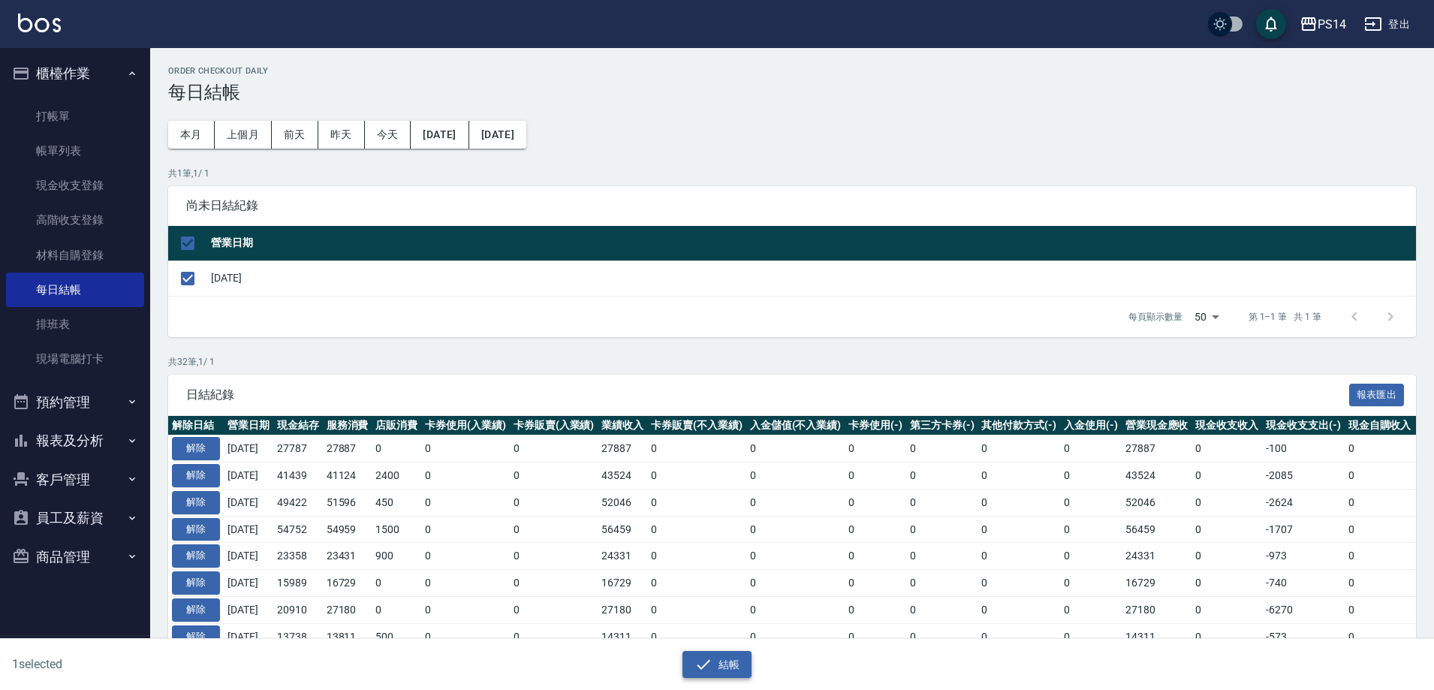
click at [716, 653] on button "結帳" at bounding box center [718, 665] width 70 height 28
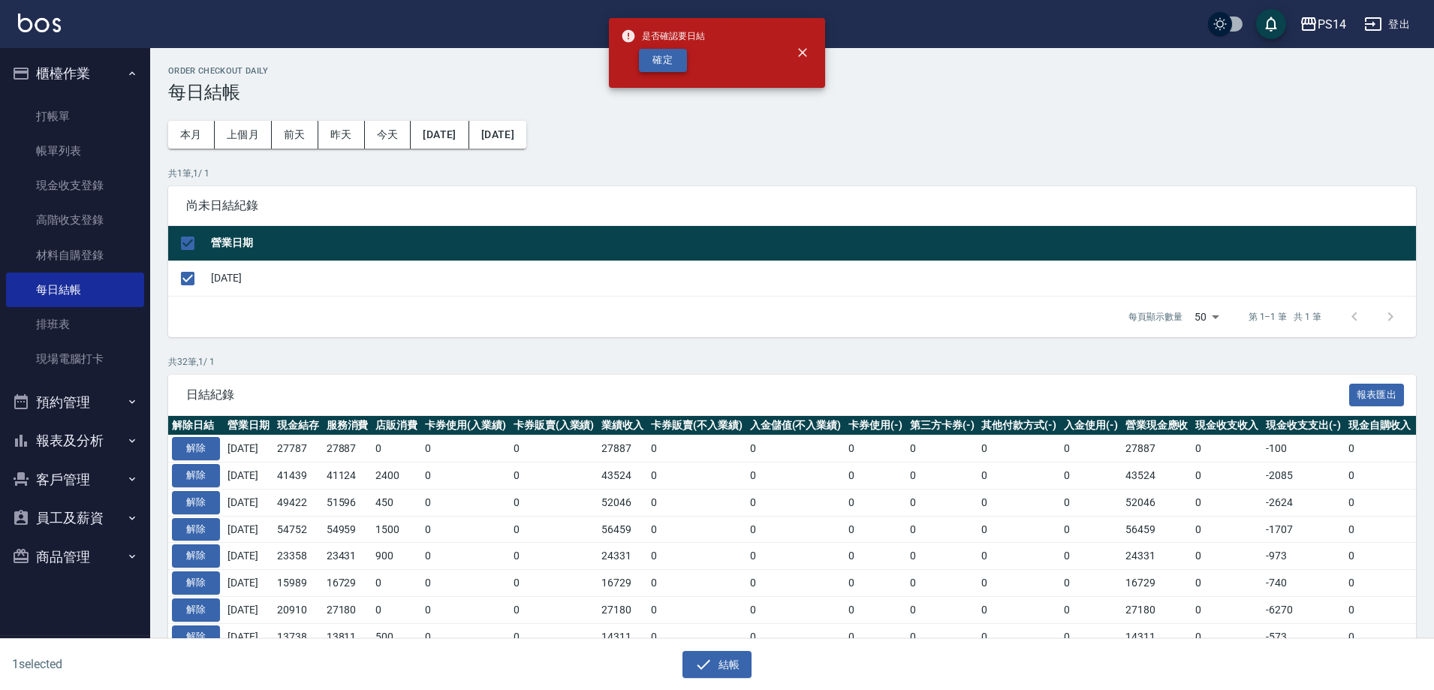
click at [670, 59] on button "確定" at bounding box center [663, 60] width 48 height 23
checkbox input "false"
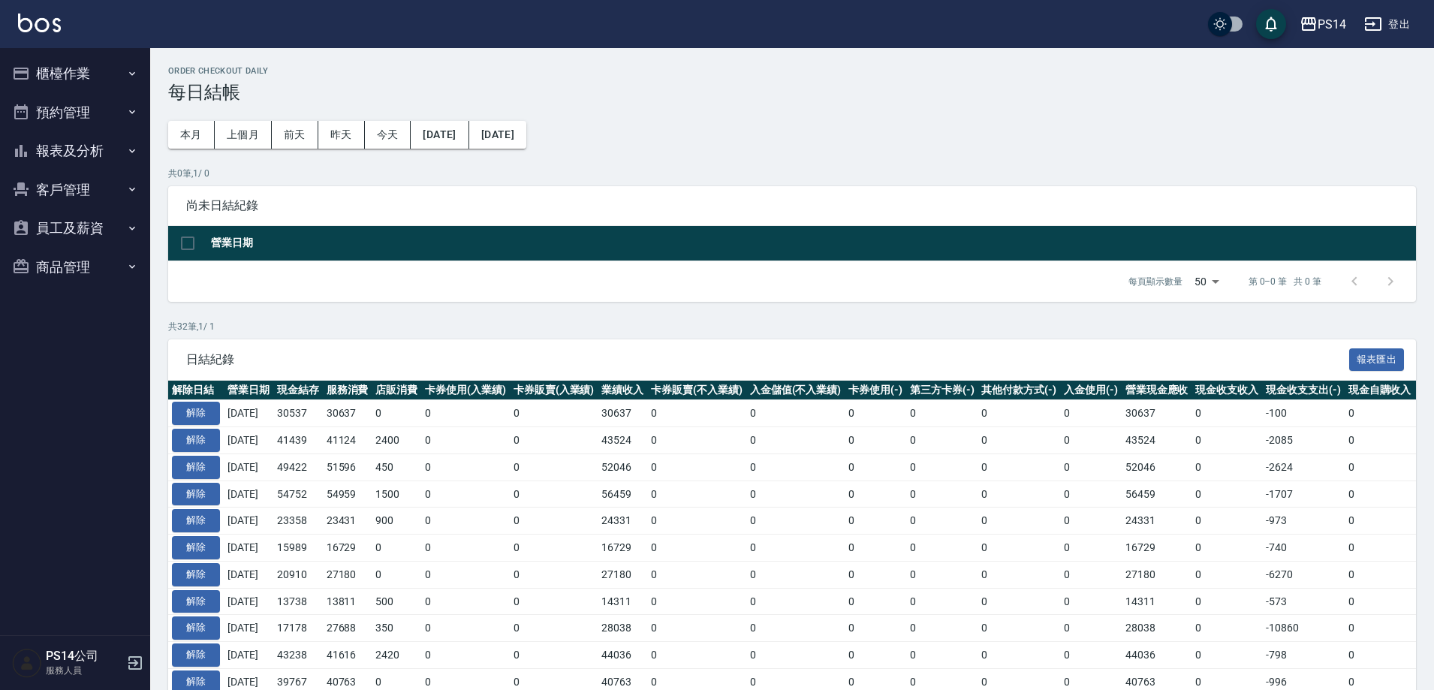
click at [69, 107] on button "預約管理" at bounding box center [75, 112] width 138 height 39
click at [70, 107] on button "預約管理" at bounding box center [75, 112] width 138 height 39
click at [80, 143] on button "報表及分析" at bounding box center [75, 150] width 138 height 39
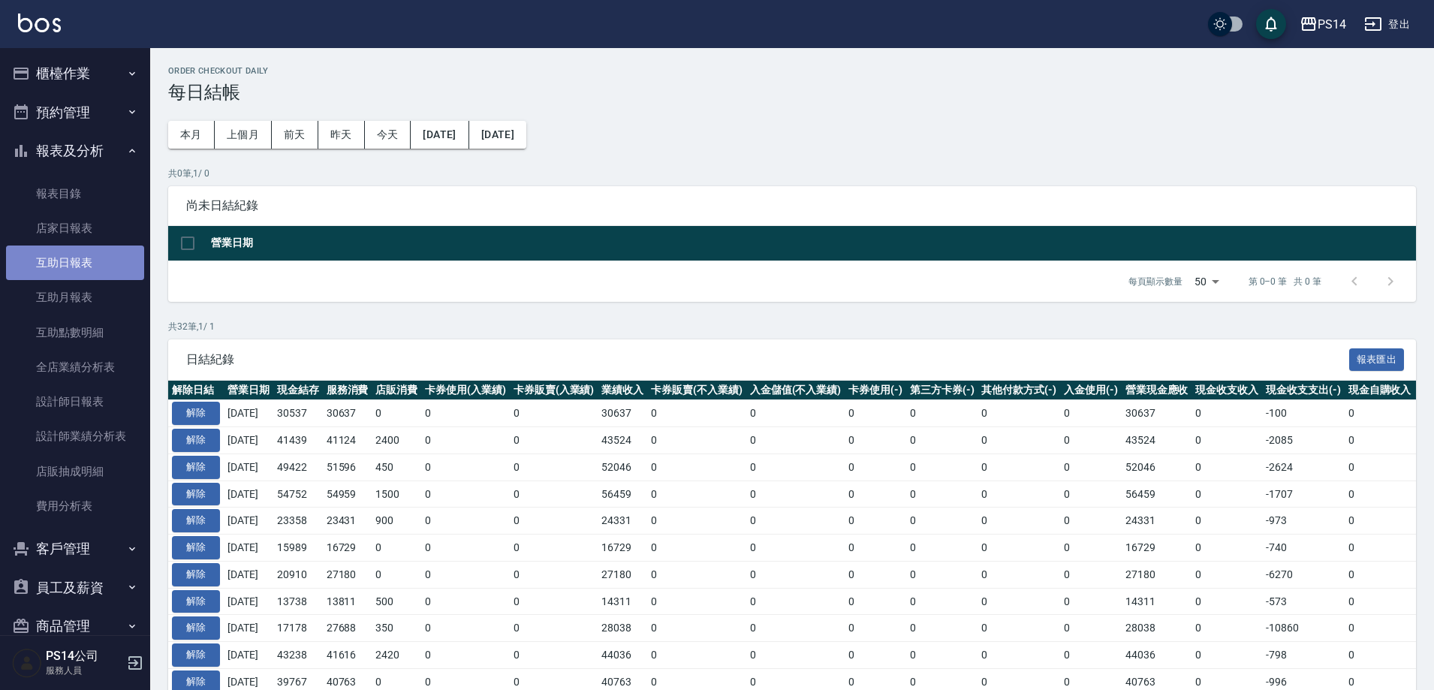
click at [89, 264] on link "互助日報表" at bounding box center [75, 263] width 138 height 35
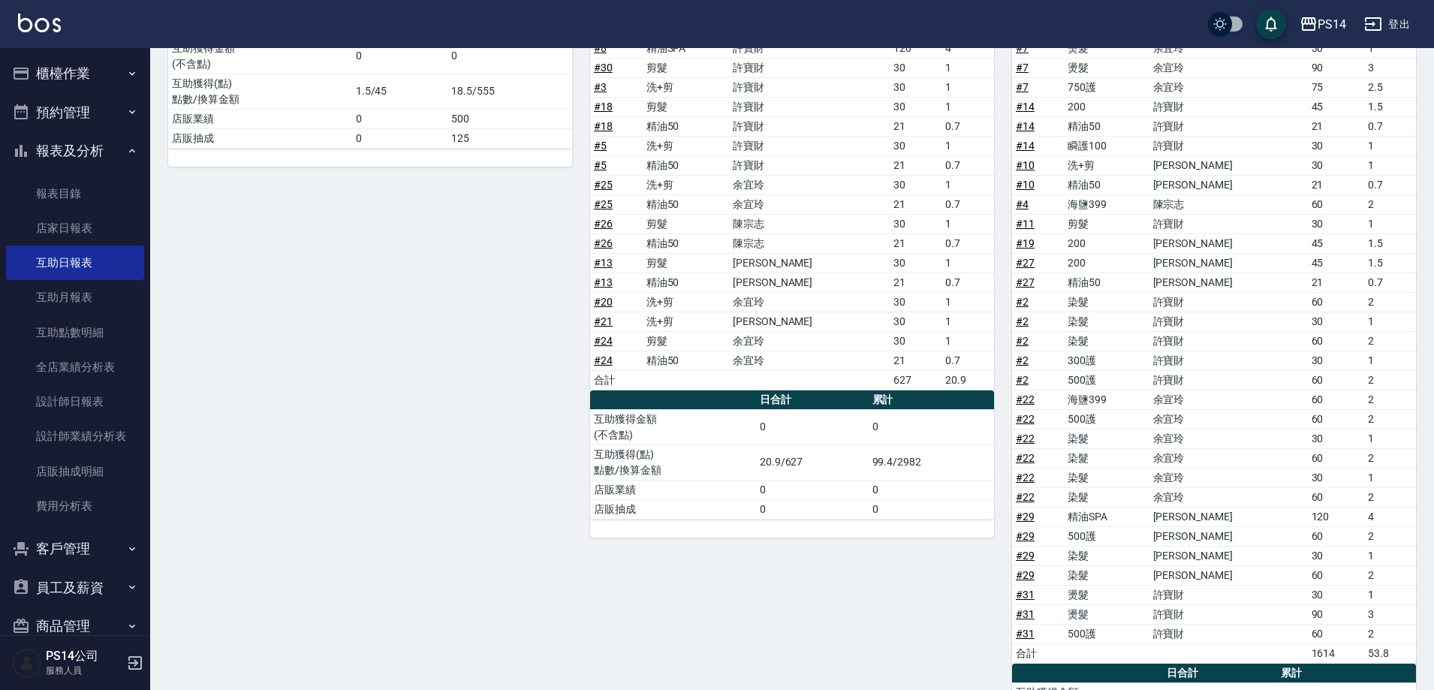
scroll to position [299, 0]
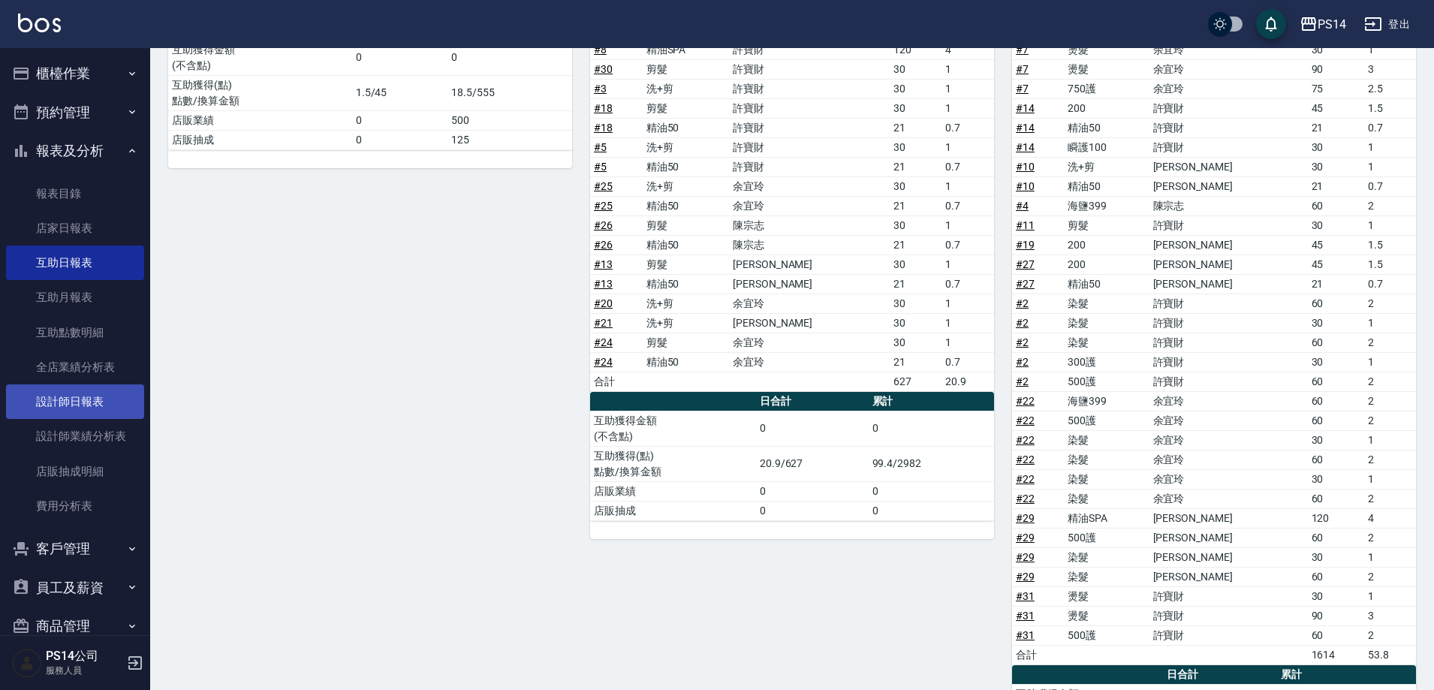
click at [77, 398] on link "設計師日報表" at bounding box center [75, 401] width 138 height 35
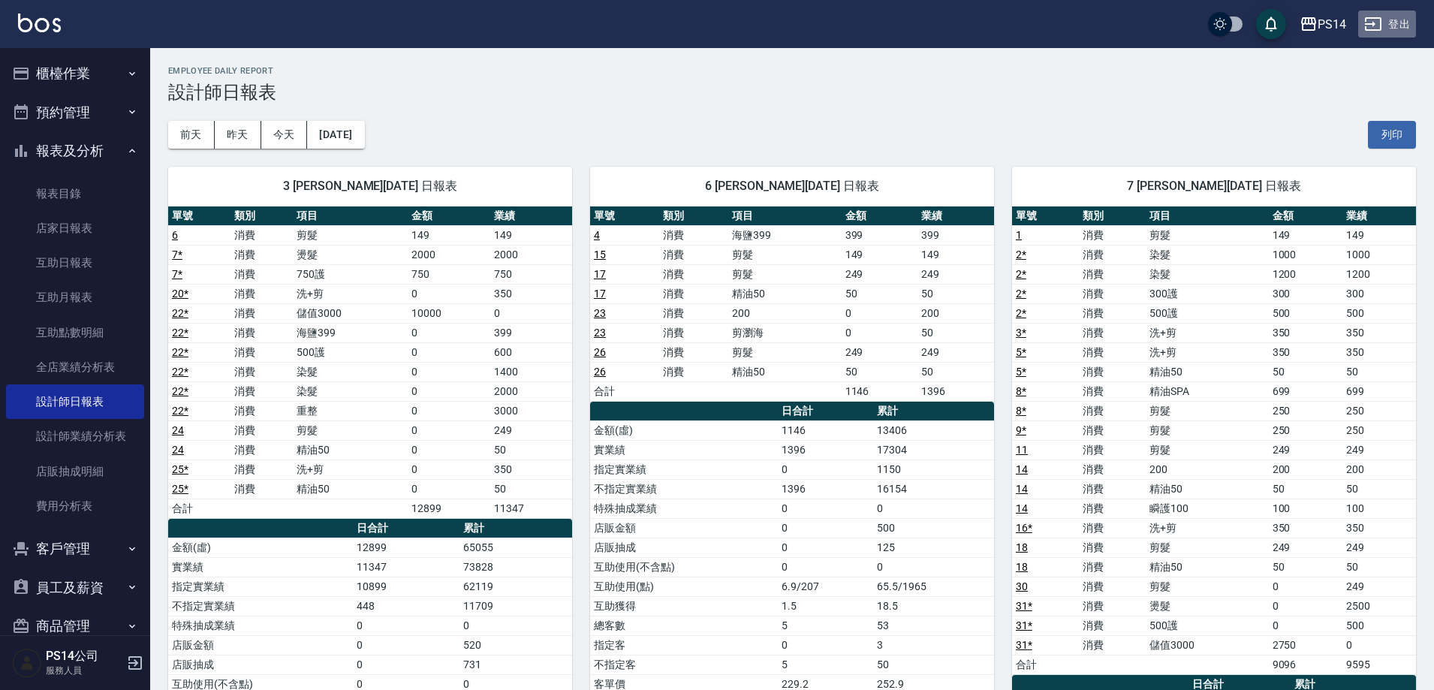
click at [1396, 27] on button "登出" at bounding box center [1387, 25] width 58 height 28
